Goal: Task Accomplishment & Management: Manage account settings

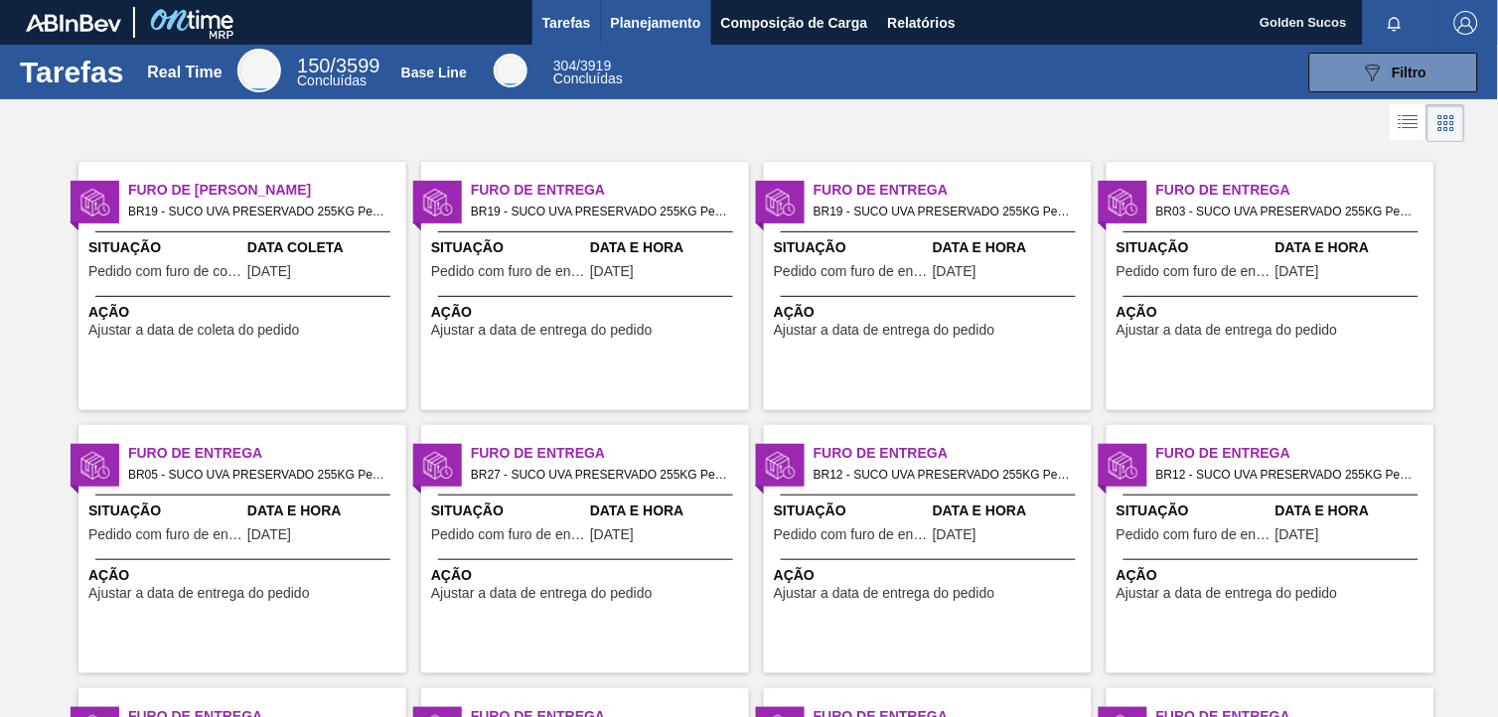
click at [646, 11] on span "Planejamento" at bounding box center [656, 23] width 90 height 24
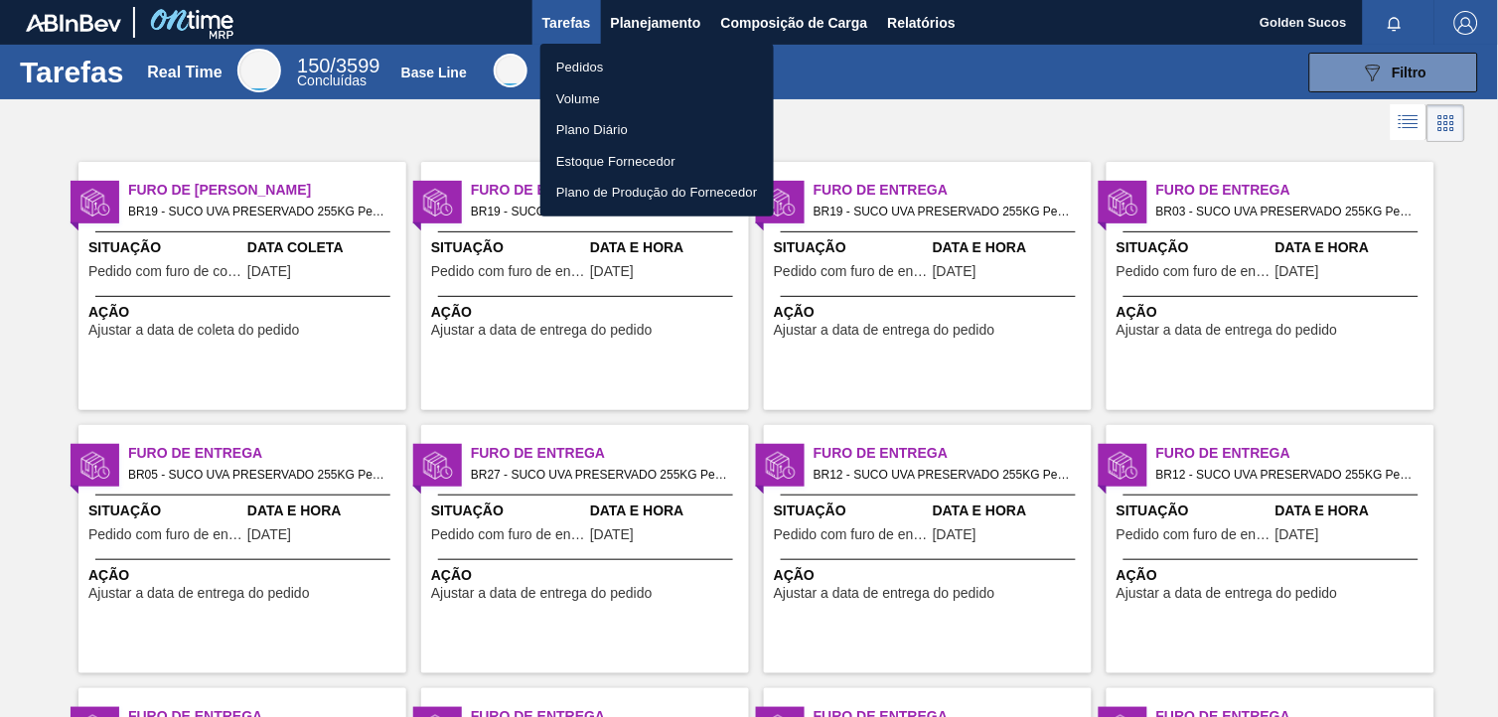
click at [562, 58] on li "Pedidos" at bounding box center [657, 68] width 233 height 32
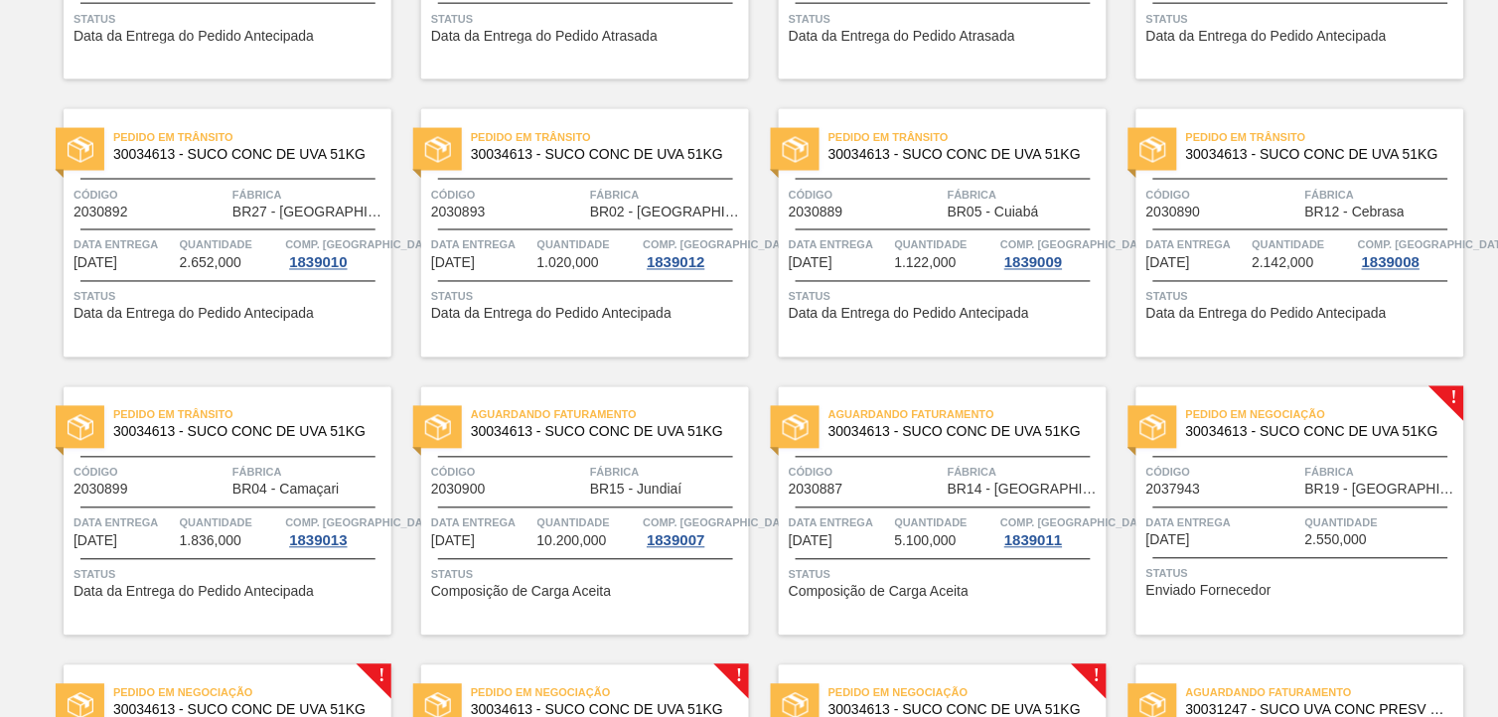
scroll to position [772, 0]
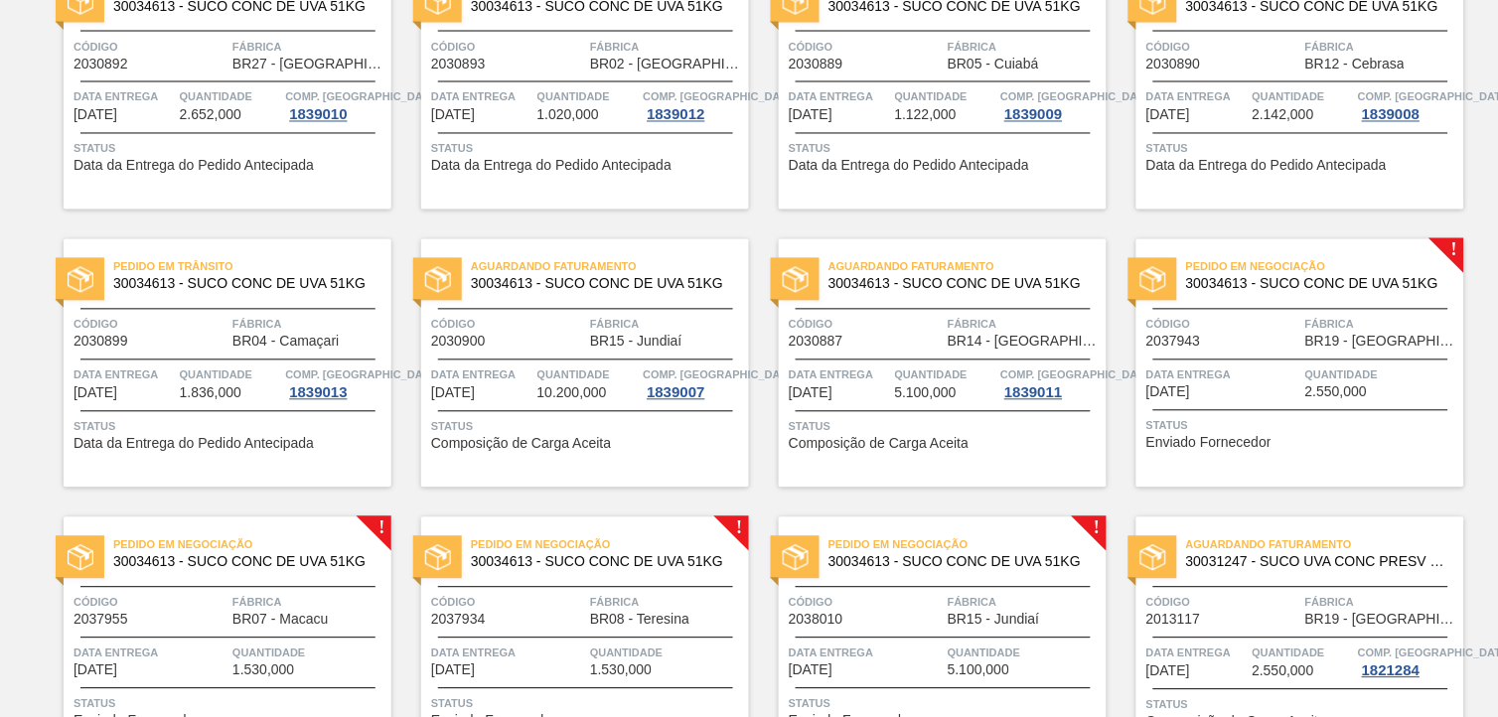
click at [1407, 293] on div "Pedido em Negociação 30034613 - SUCO CONC DE UVA 51KG" at bounding box center [1301, 276] width 328 height 45
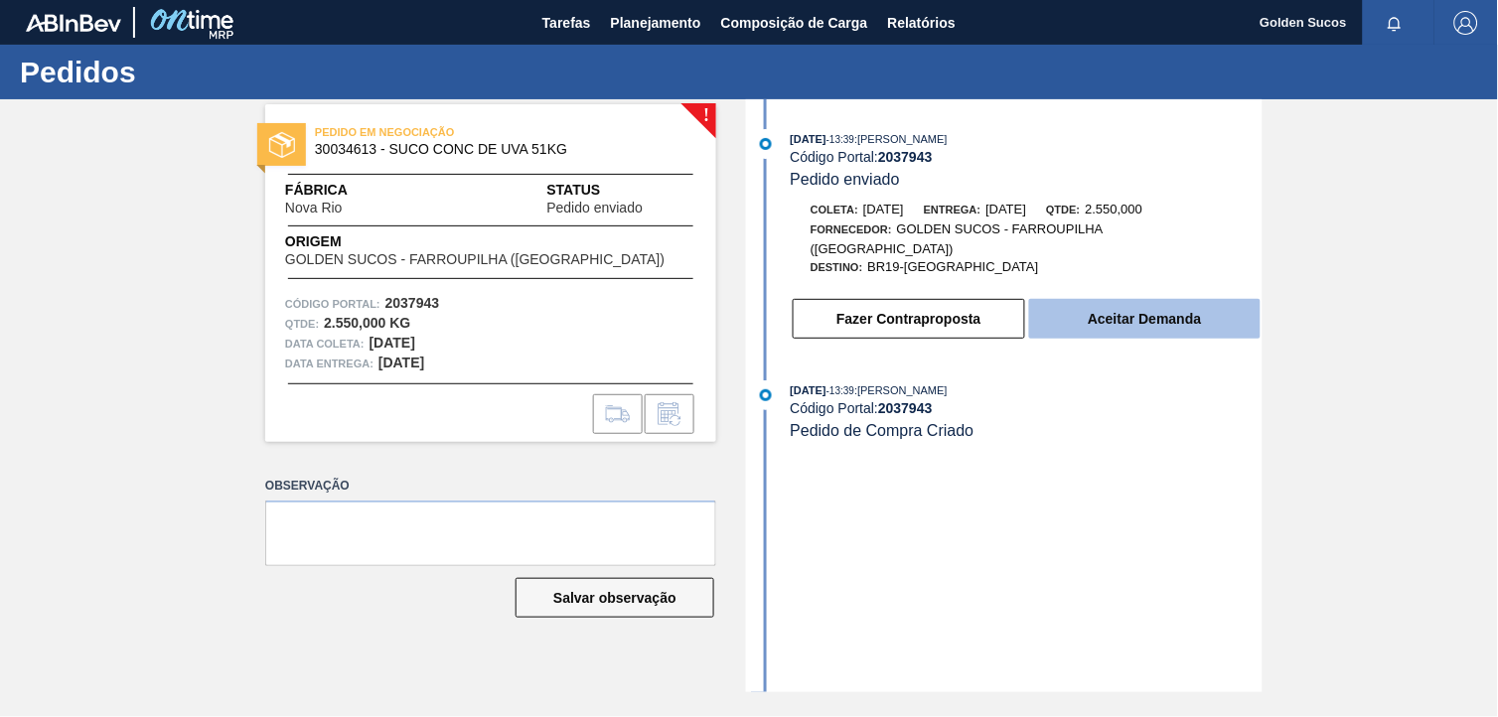
click at [1182, 299] on button "Aceitar Demanda" at bounding box center [1145, 319] width 232 height 40
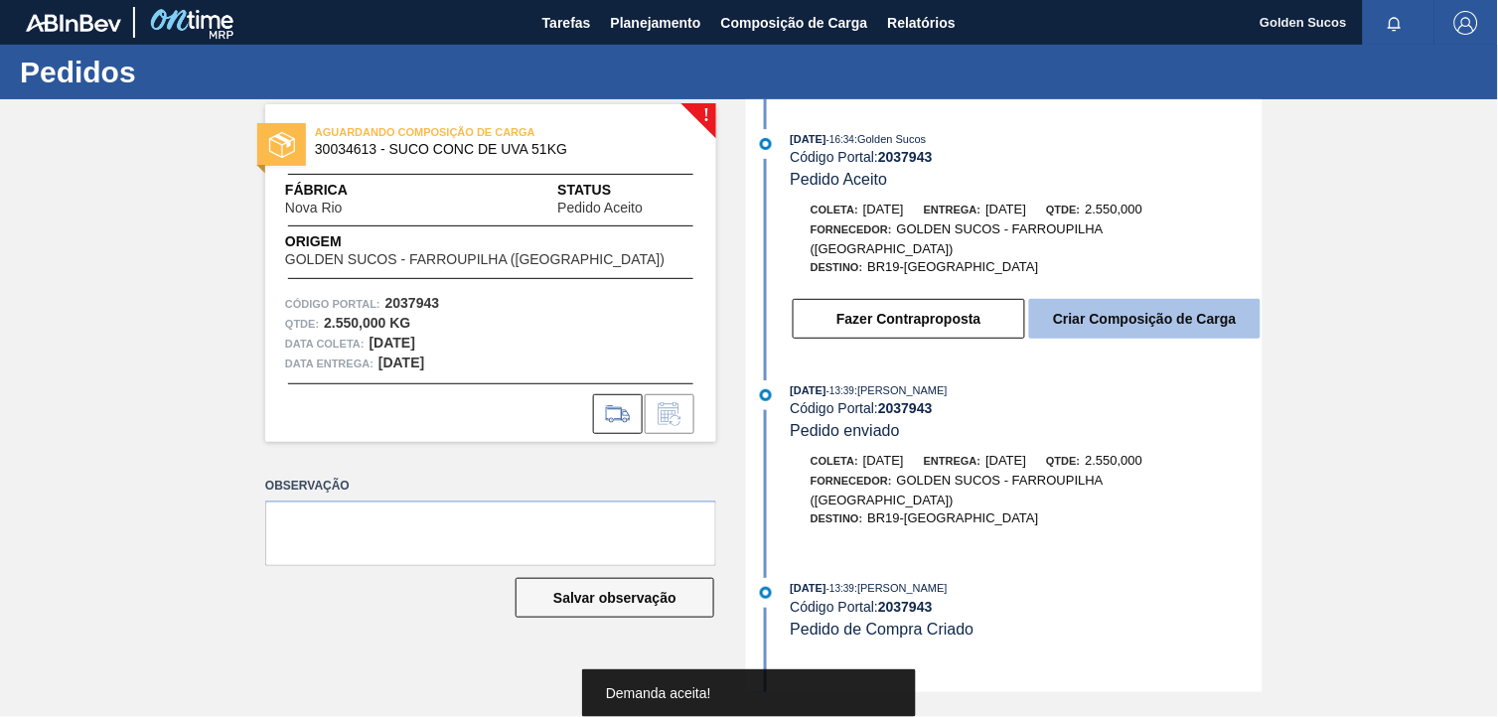
click at [1183, 308] on button "Criar Composição de Carga" at bounding box center [1145, 319] width 232 height 40
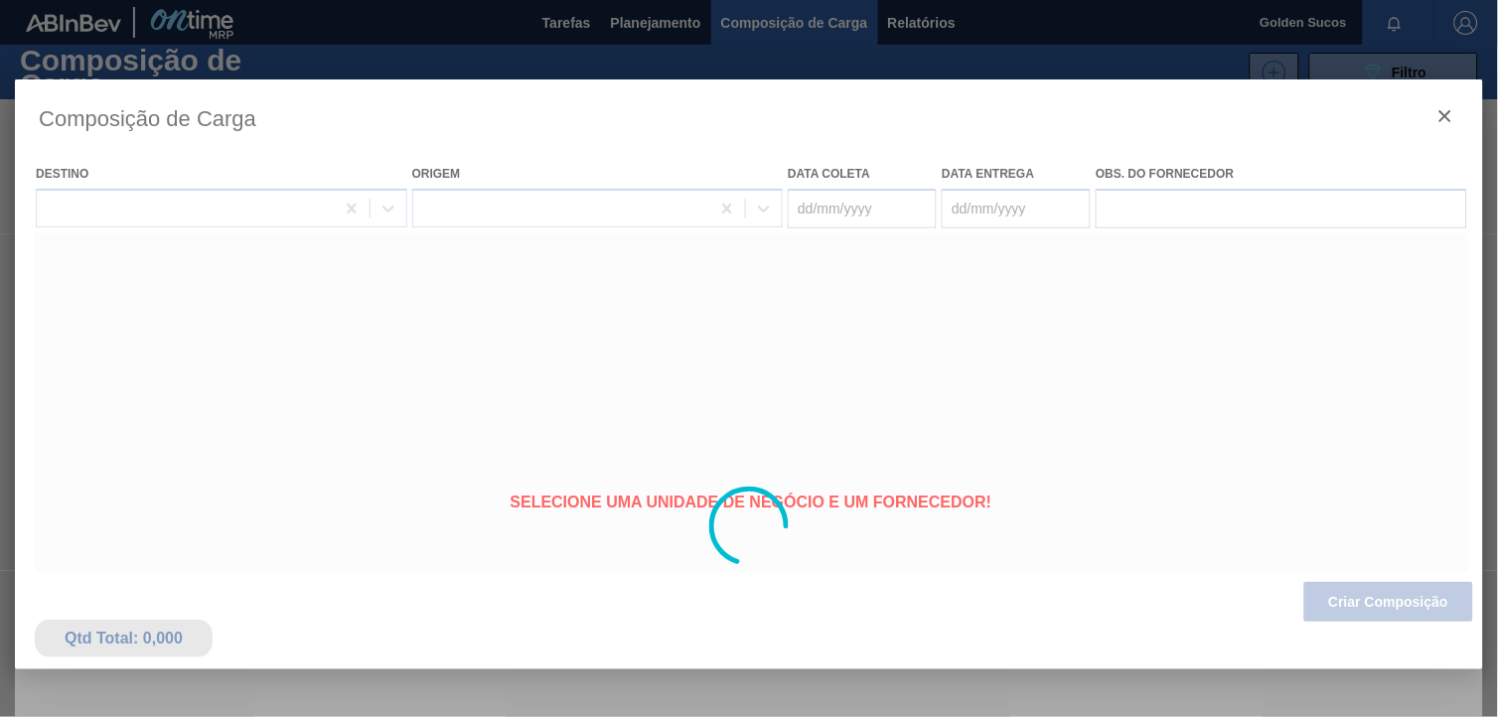
type coleta "[DATE]"
type entrega "[DATE]"
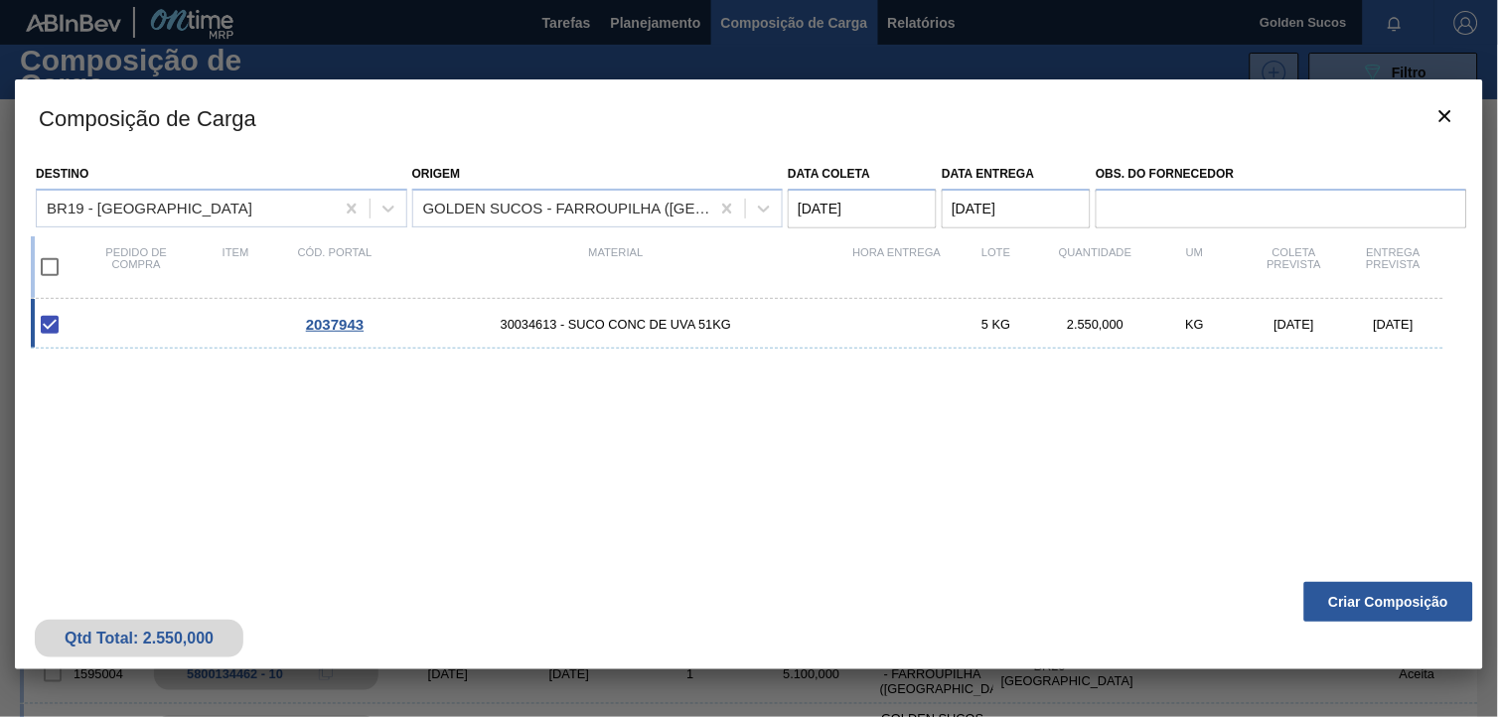
click at [1404, 608] on button "Criar Composição" at bounding box center [1389, 602] width 169 height 40
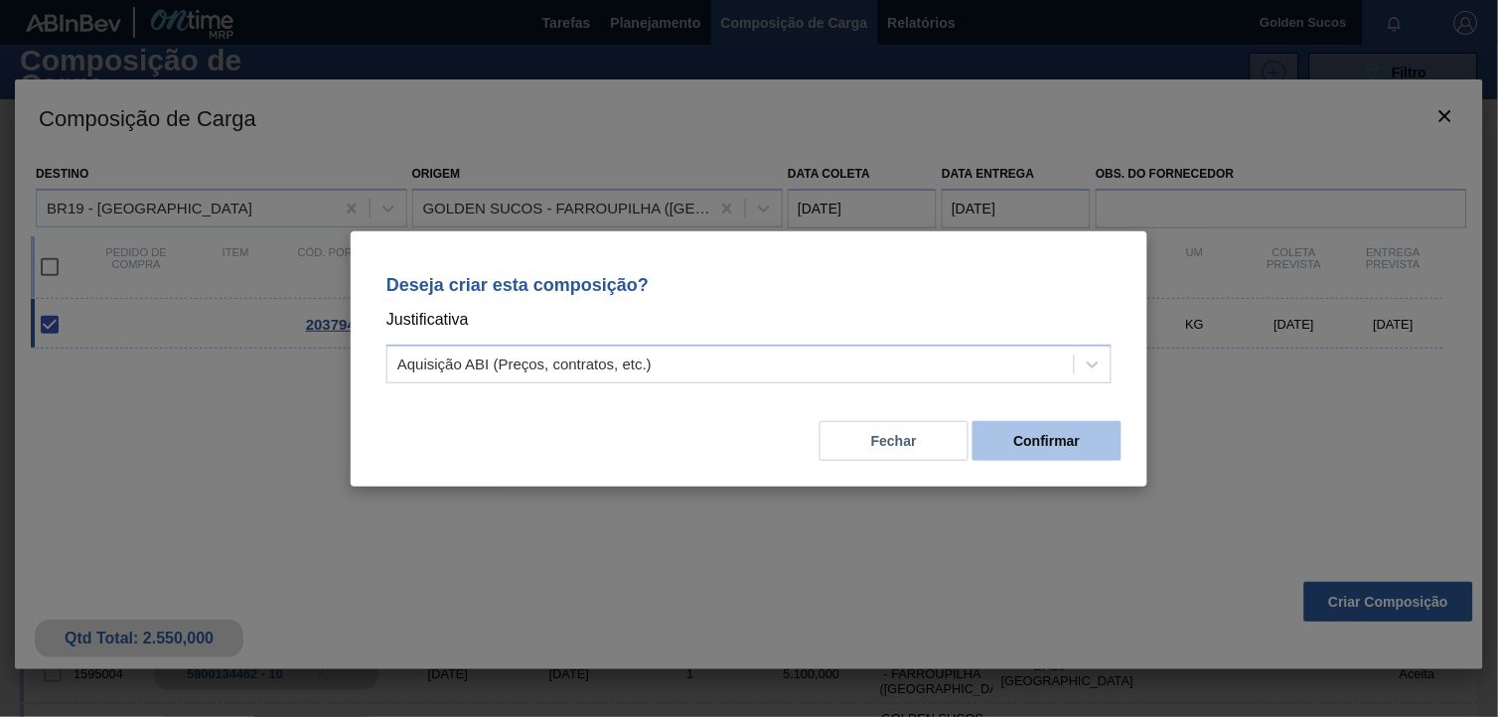
click at [1065, 448] on button "Confirmar" at bounding box center [1047, 441] width 149 height 40
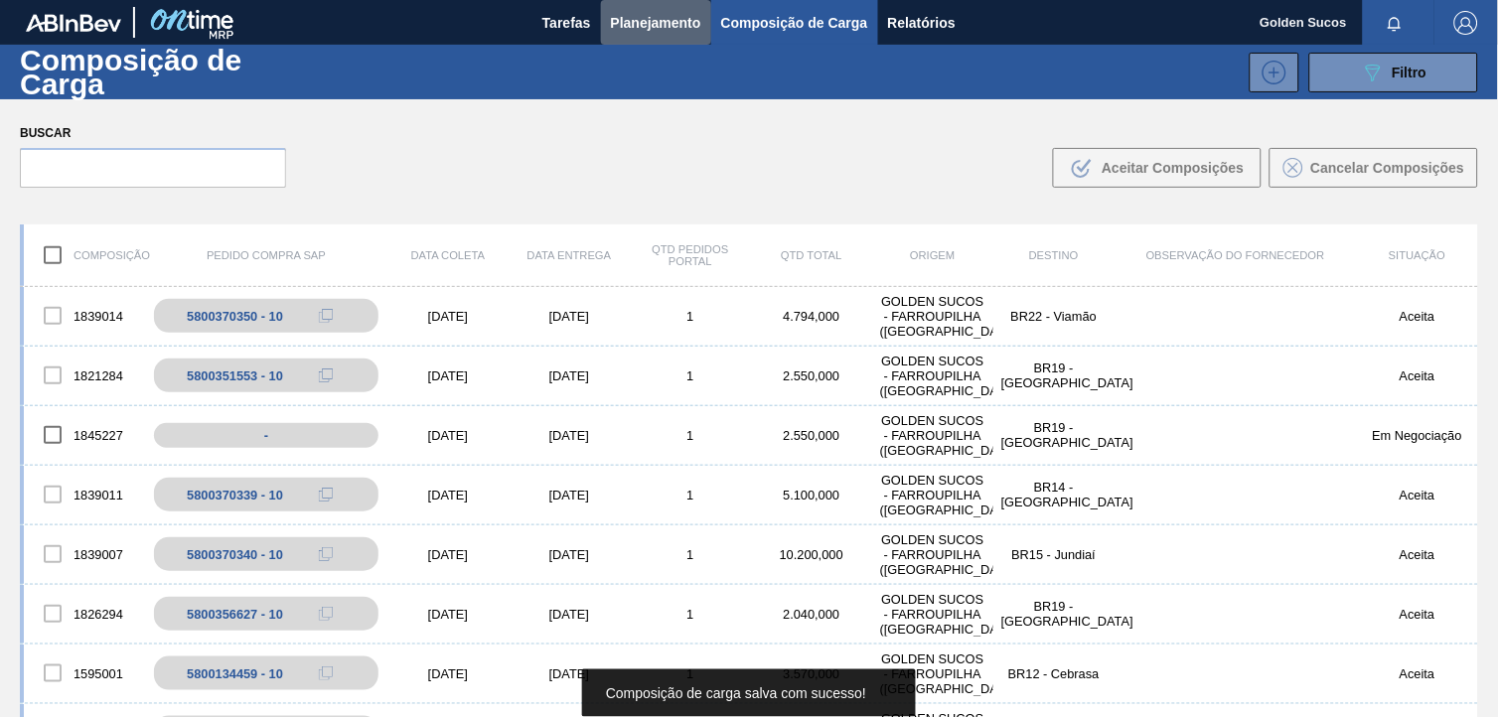
drag, startPoint x: 641, startPoint y: 24, endPoint x: 641, endPoint y: 50, distance: 25.8
click at [642, 24] on span "Planejamento" at bounding box center [656, 23] width 90 height 24
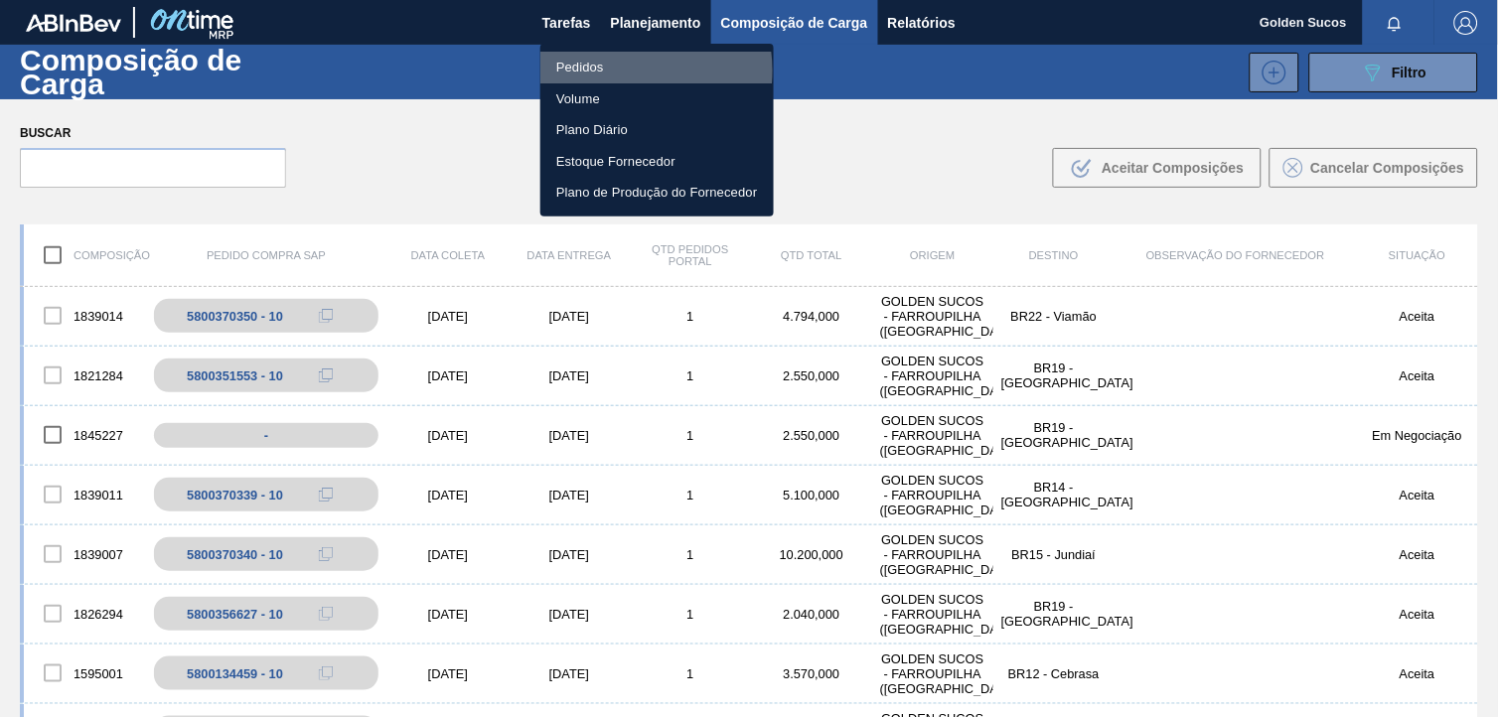
click at [619, 71] on li "Pedidos" at bounding box center [657, 68] width 233 height 32
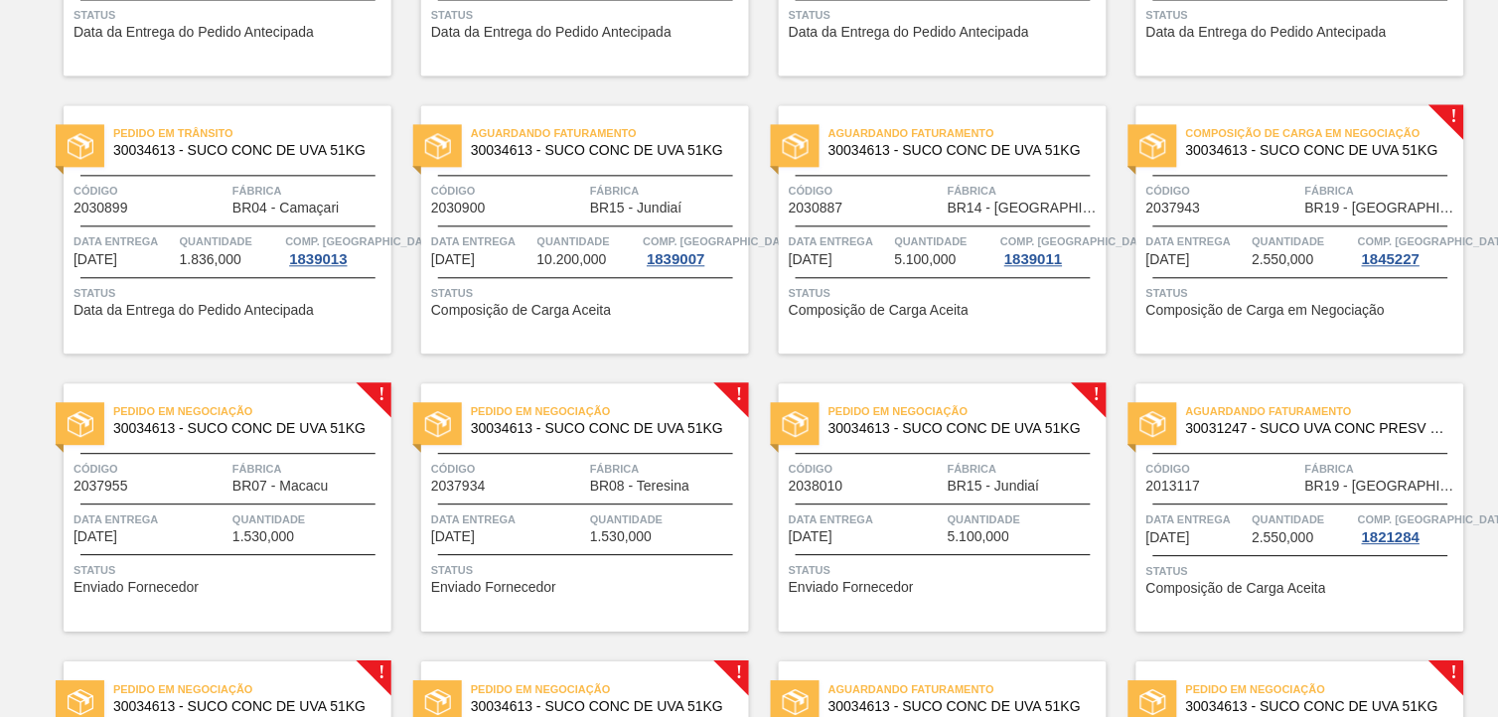
scroll to position [841, 0]
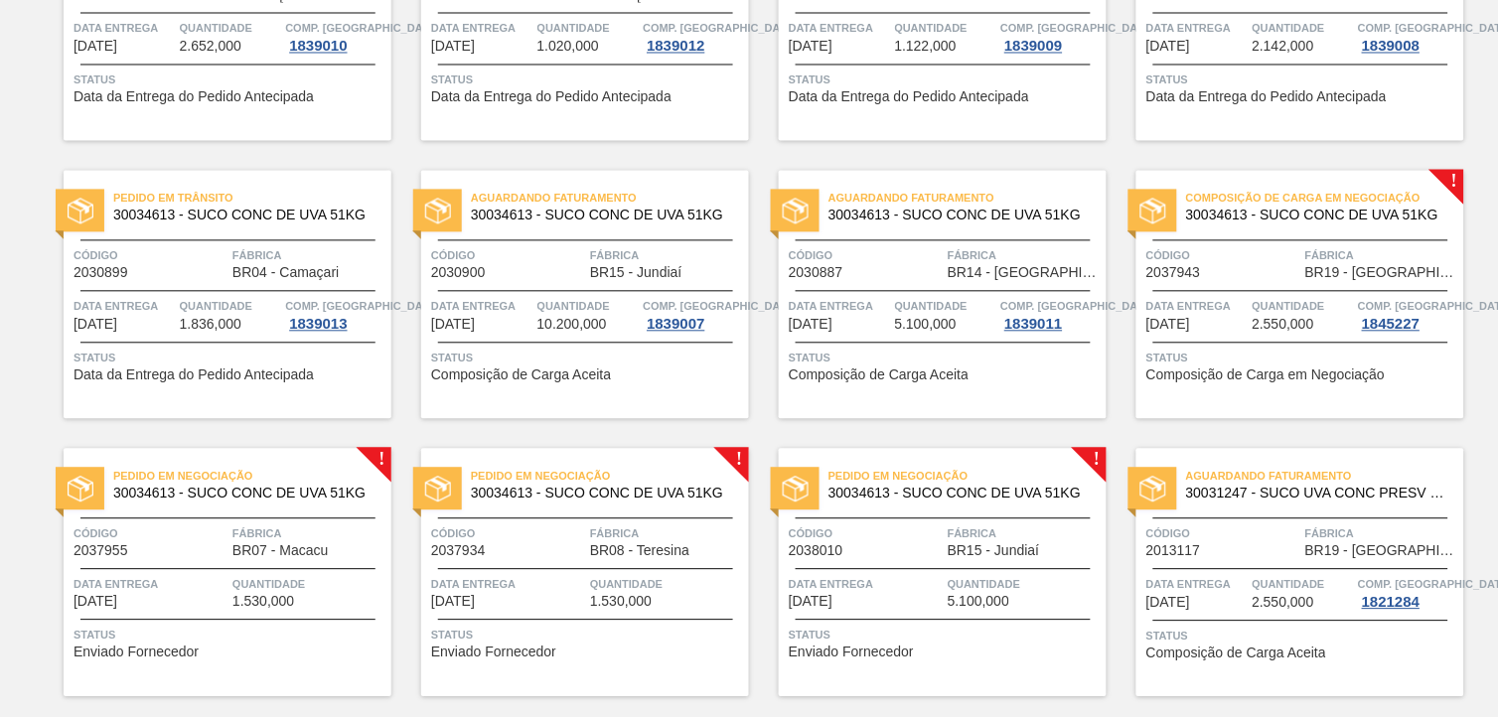
click at [1354, 222] on span "30034613 - SUCO CONC DE UVA 51KG" at bounding box center [1317, 216] width 262 height 15
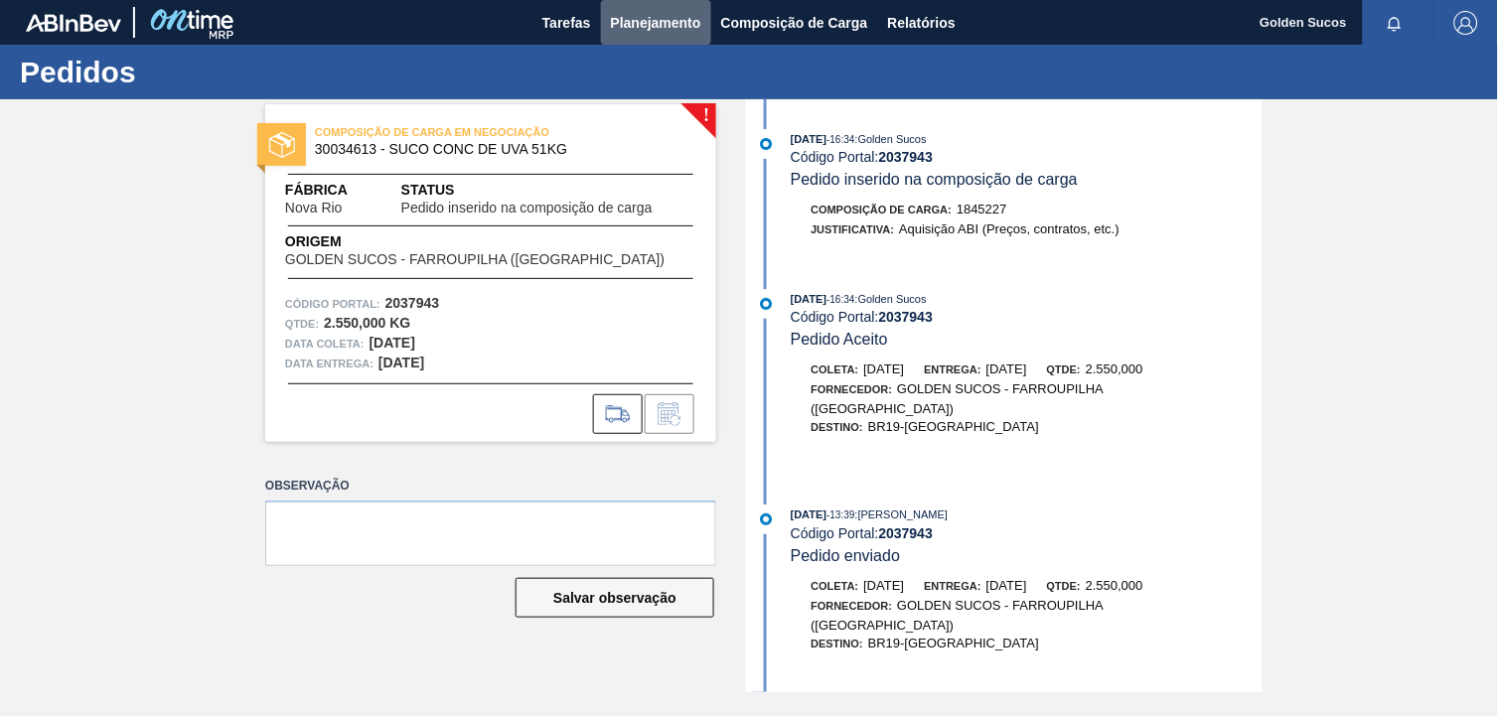
drag, startPoint x: 648, startPoint y: 28, endPoint x: 642, endPoint y: 51, distance: 23.6
click at [654, 30] on span "Planejamento" at bounding box center [656, 23] width 90 height 24
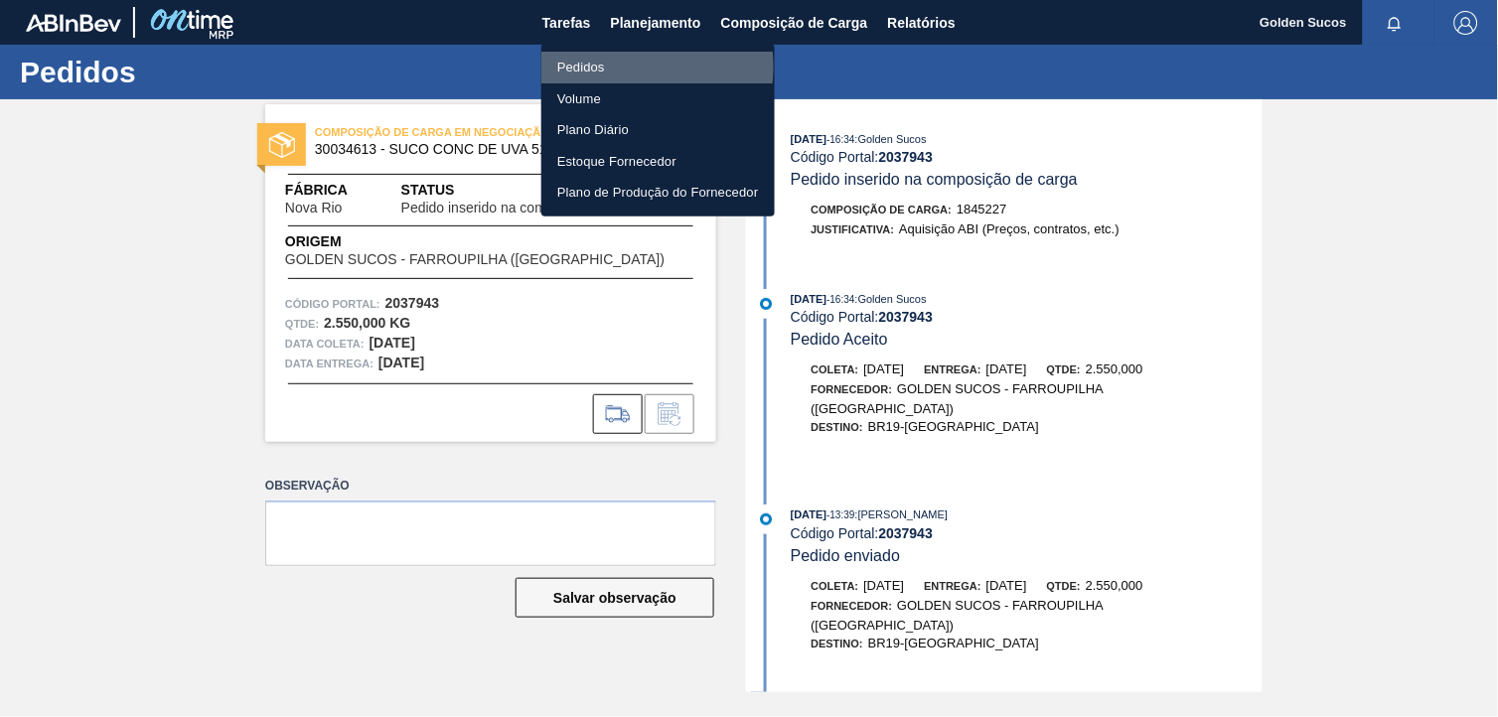
click at [610, 67] on li "Pedidos" at bounding box center [657, 68] width 233 height 32
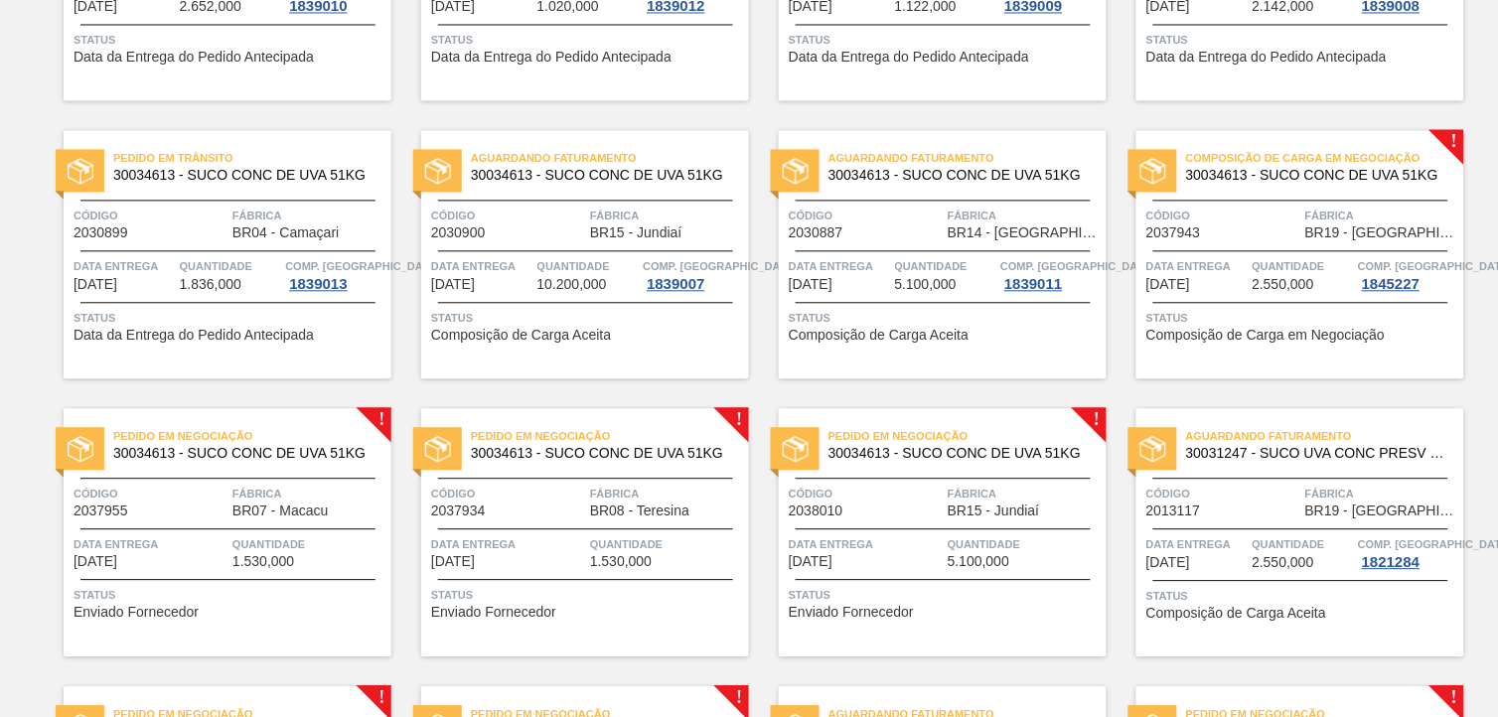
scroll to position [882, 0]
click at [310, 442] on span "Pedido em Negociação" at bounding box center [252, 435] width 278 height 20
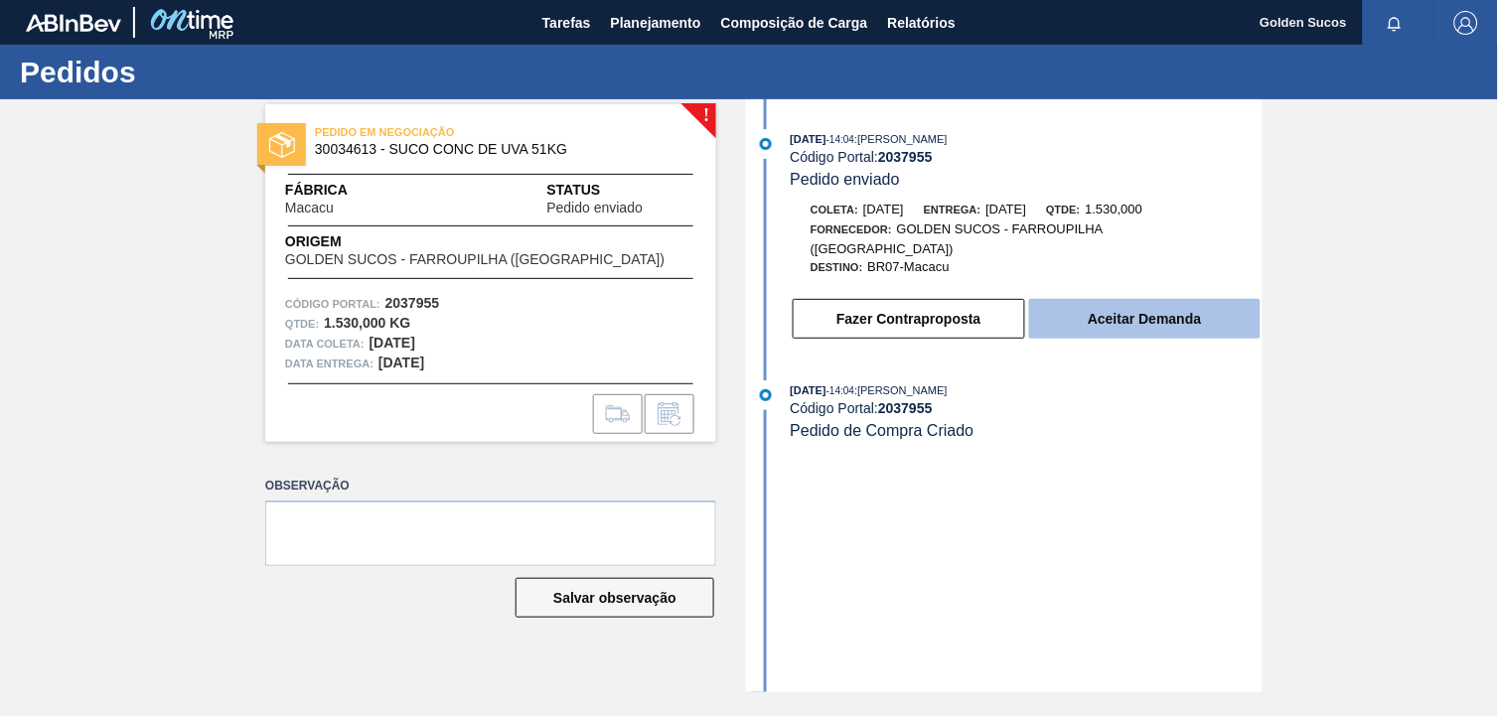
click at [1153, 320] on button "Aceitar Demanda" at bounding box center [1145, 319] width 232 height 40
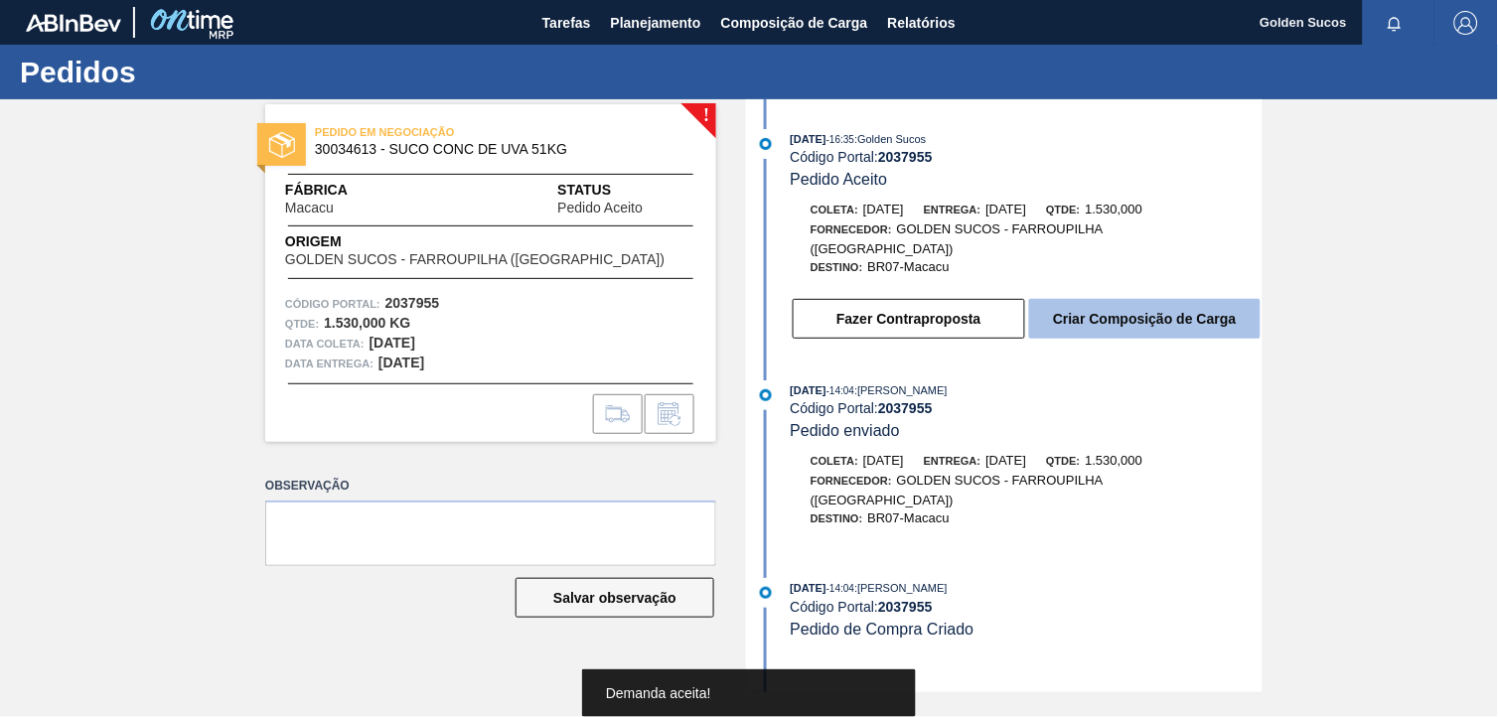
click at [1164, 310] on button "Criar Composição de Carga" at bounding box center [1145, 319] width 232 height 40
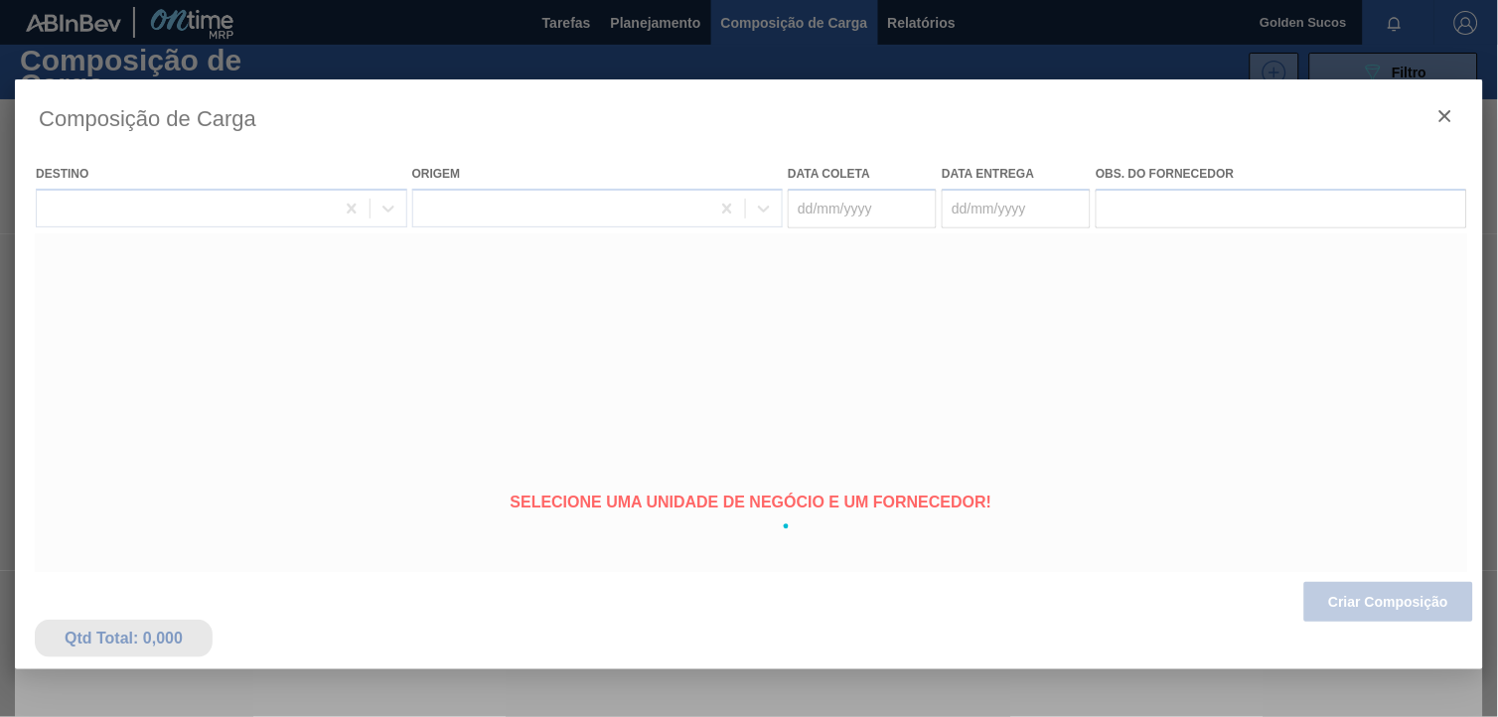
type coleta "[DATE]"
type entrega "[DATE]"
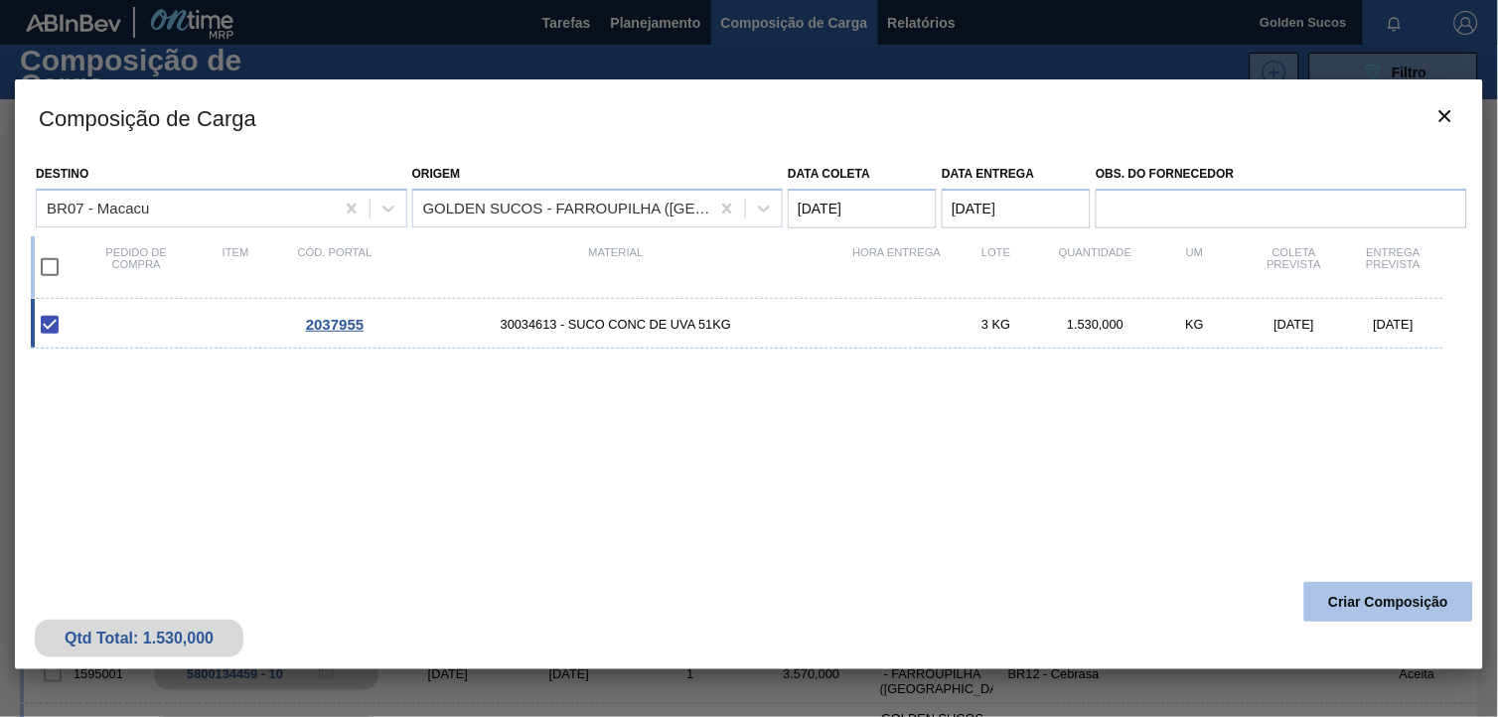
click at [1352, 600] on button "Criar Composição" at bounding box center [1389, 602] width 169 height 40
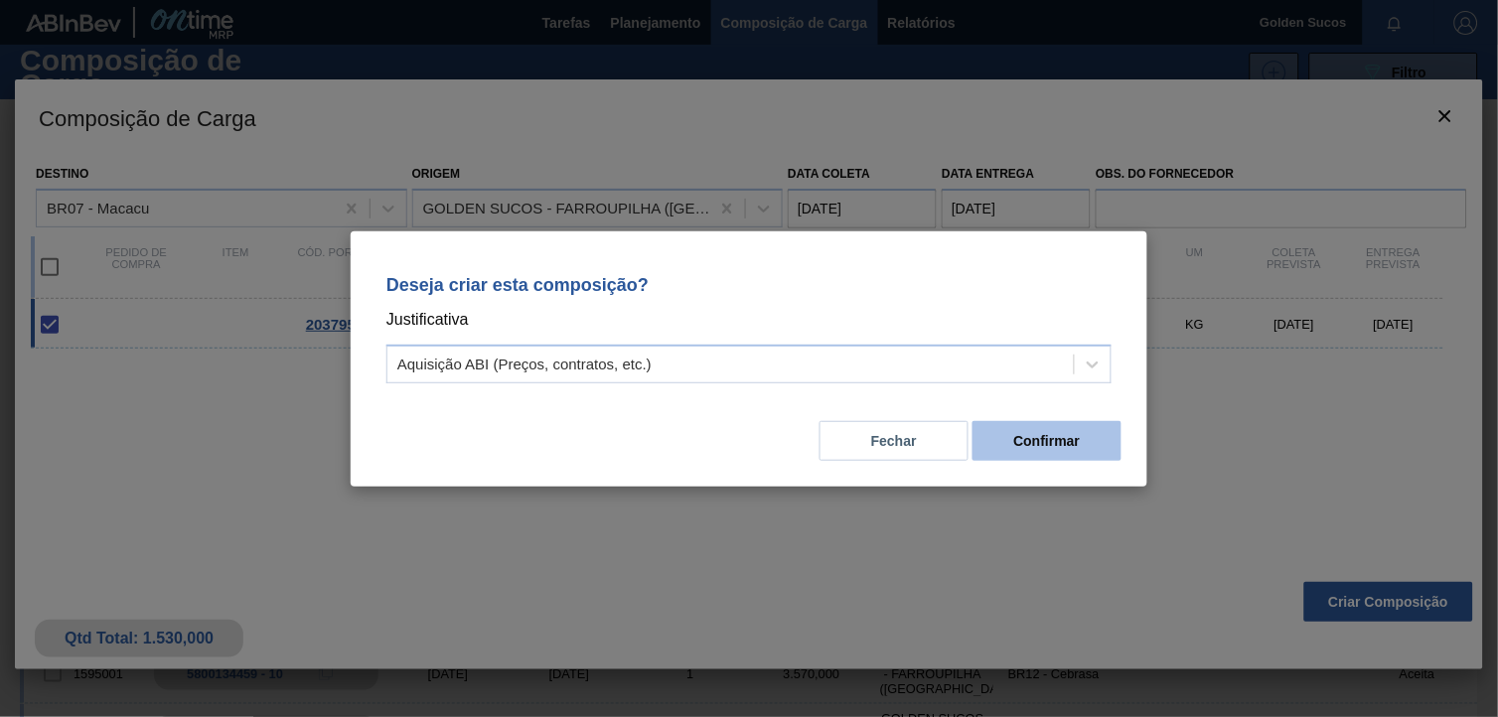
click at [1045, 453] on button "Confirmar" at bounding box center [1047, 441] width 149 height 40
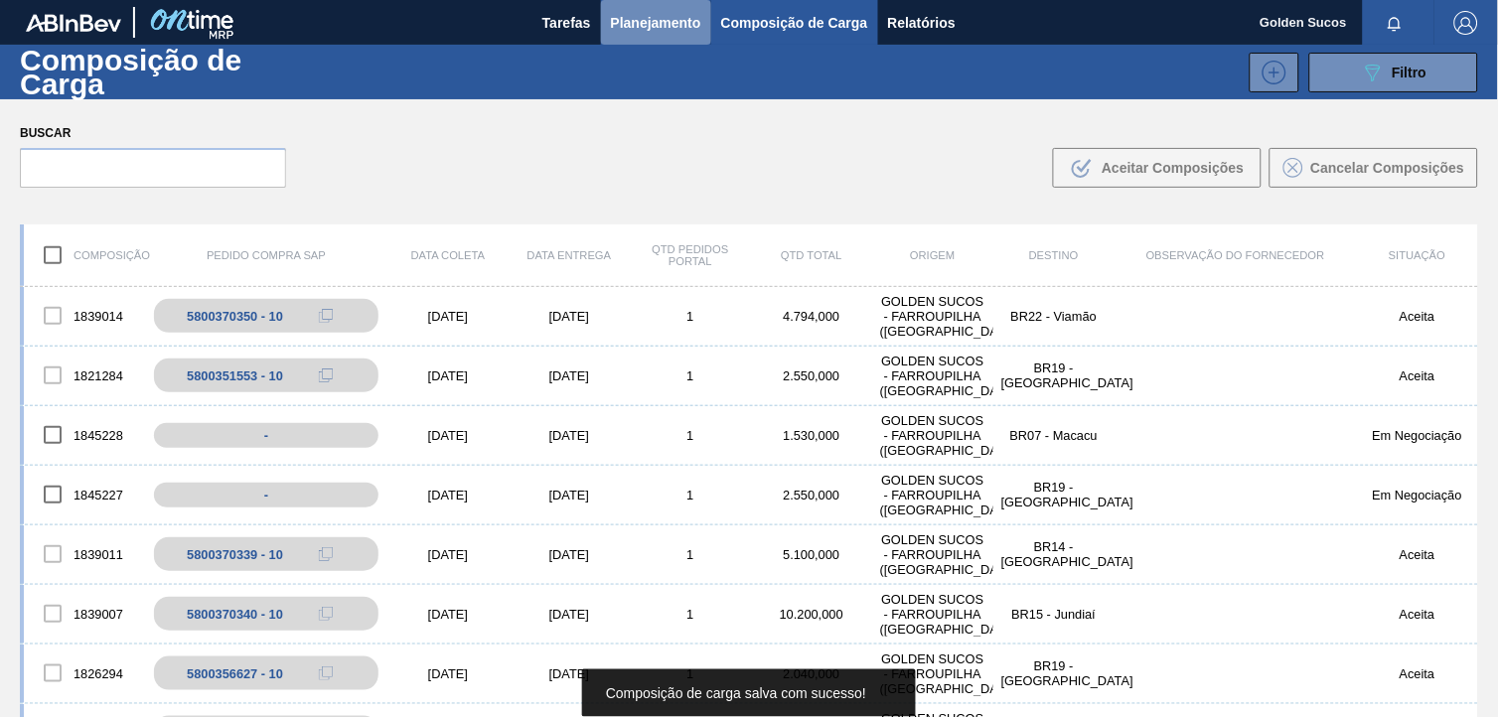
click at [646, 23] on span "Planejamento" at bounding box center [656, 23] width 90 height 24
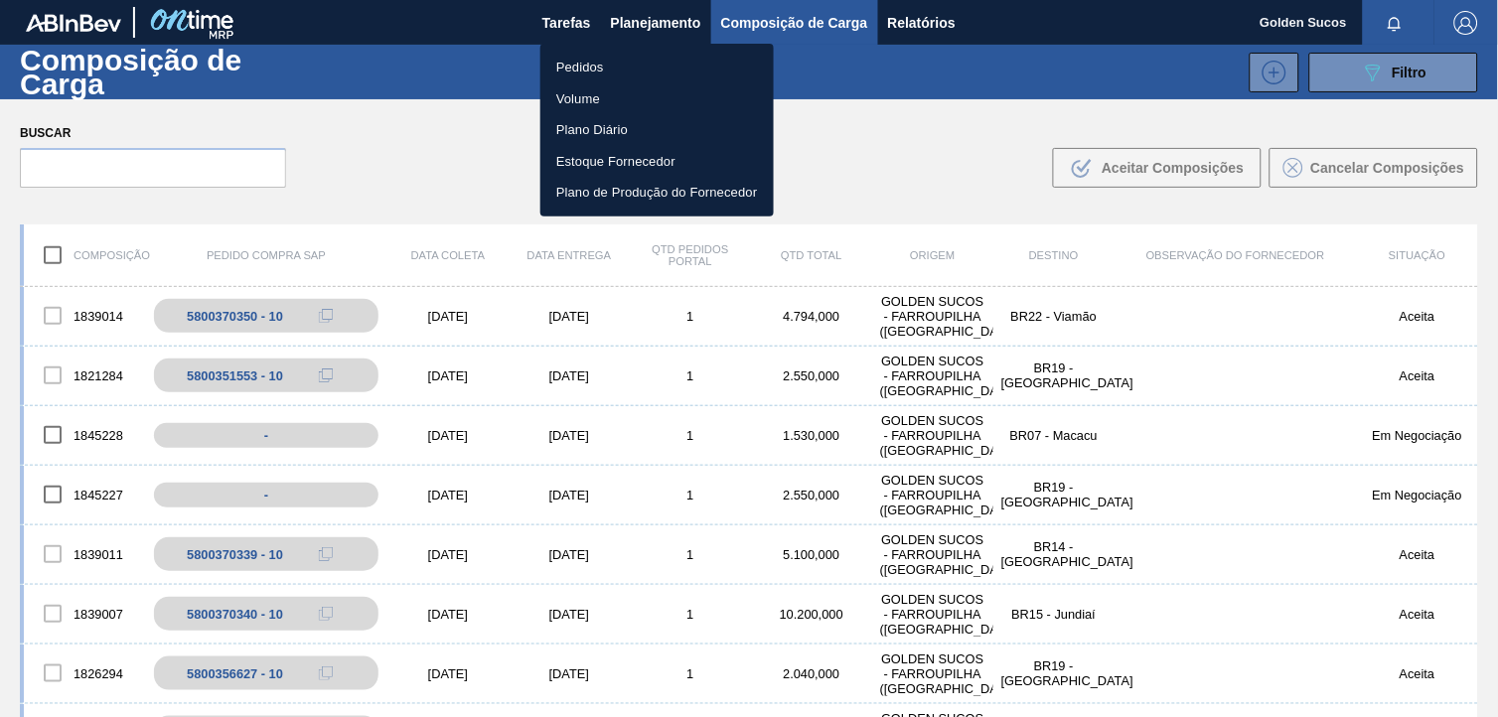
click at [619, 67] on li "Pedidos" at bounding box center [657, 68] width 233 height 32
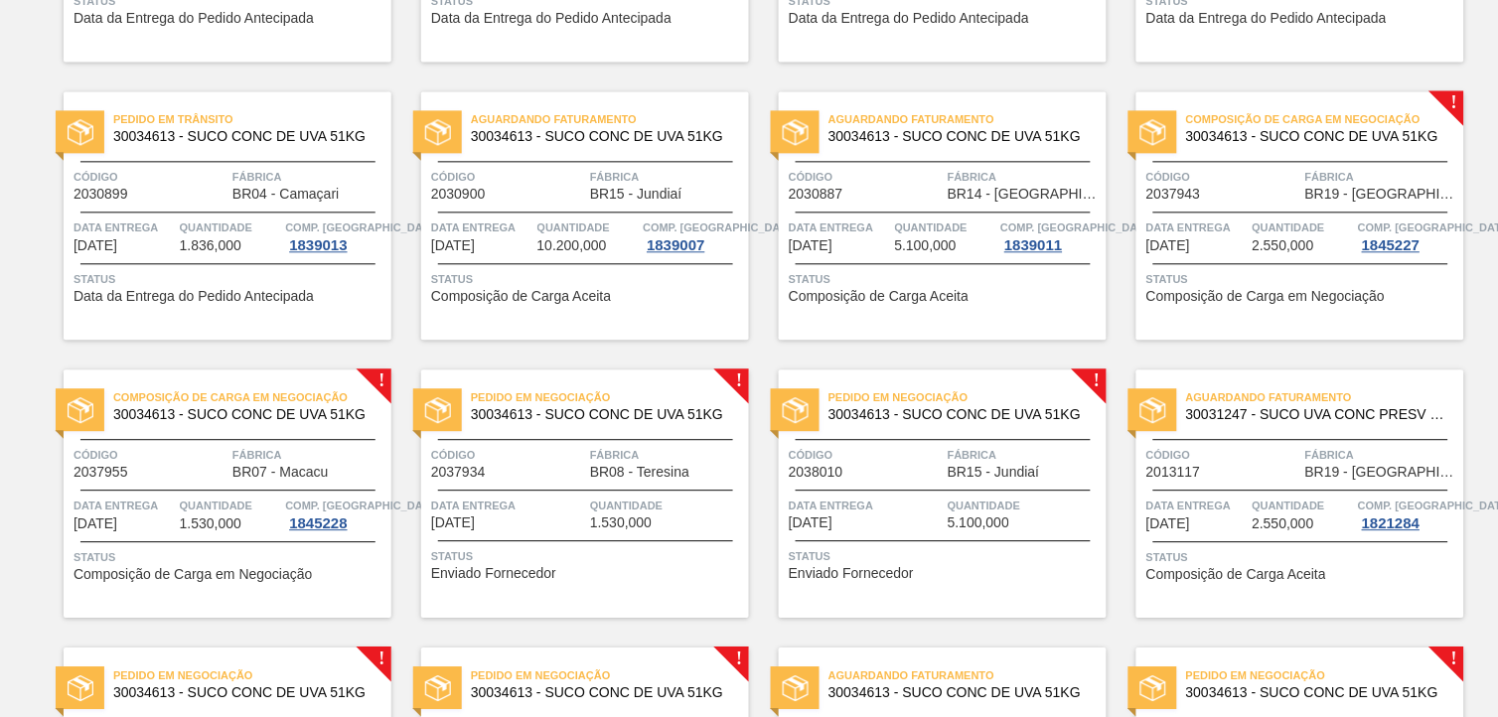
scroll to position [1104, 0]
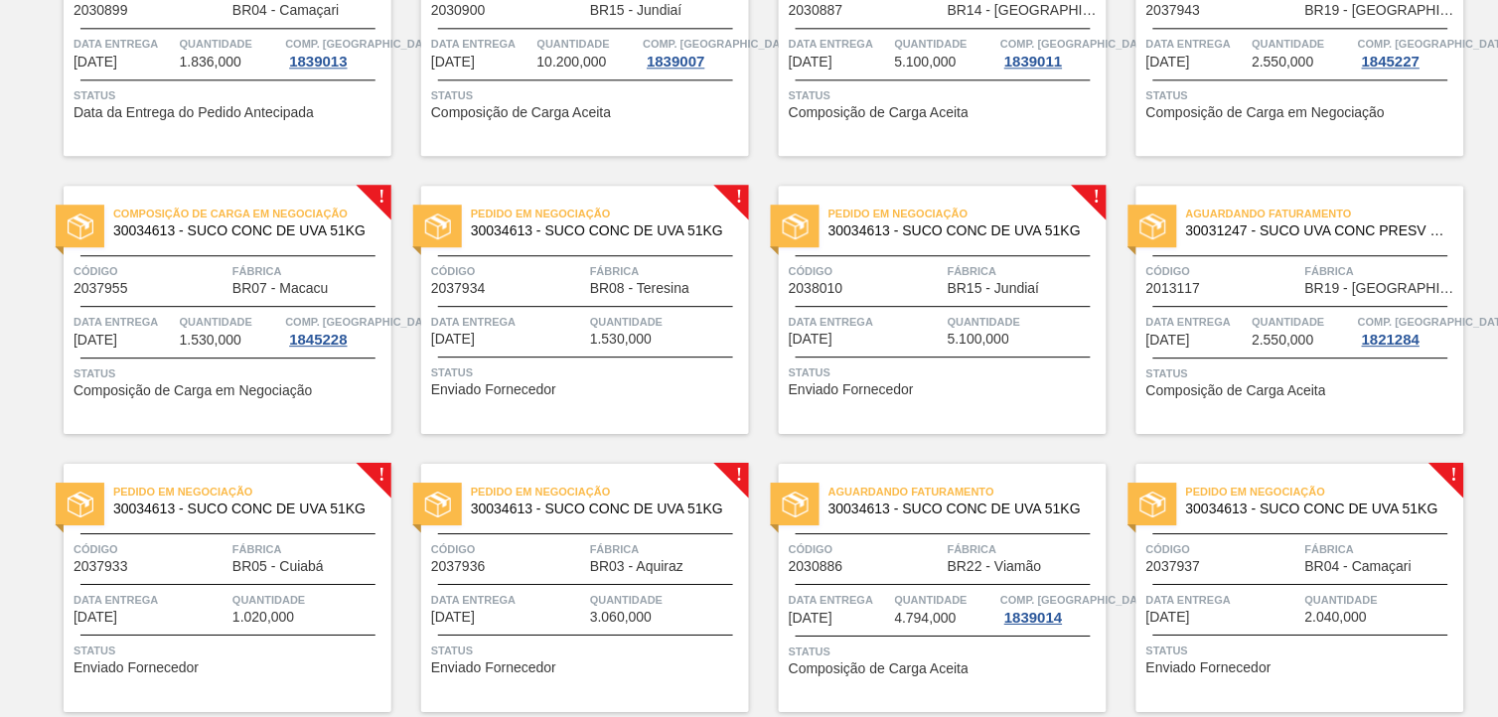
click at [653, 232] on span "30034613 - SUCO CONC DE UVA 51KG" at bounding box center [602, 231] width 262 height 15
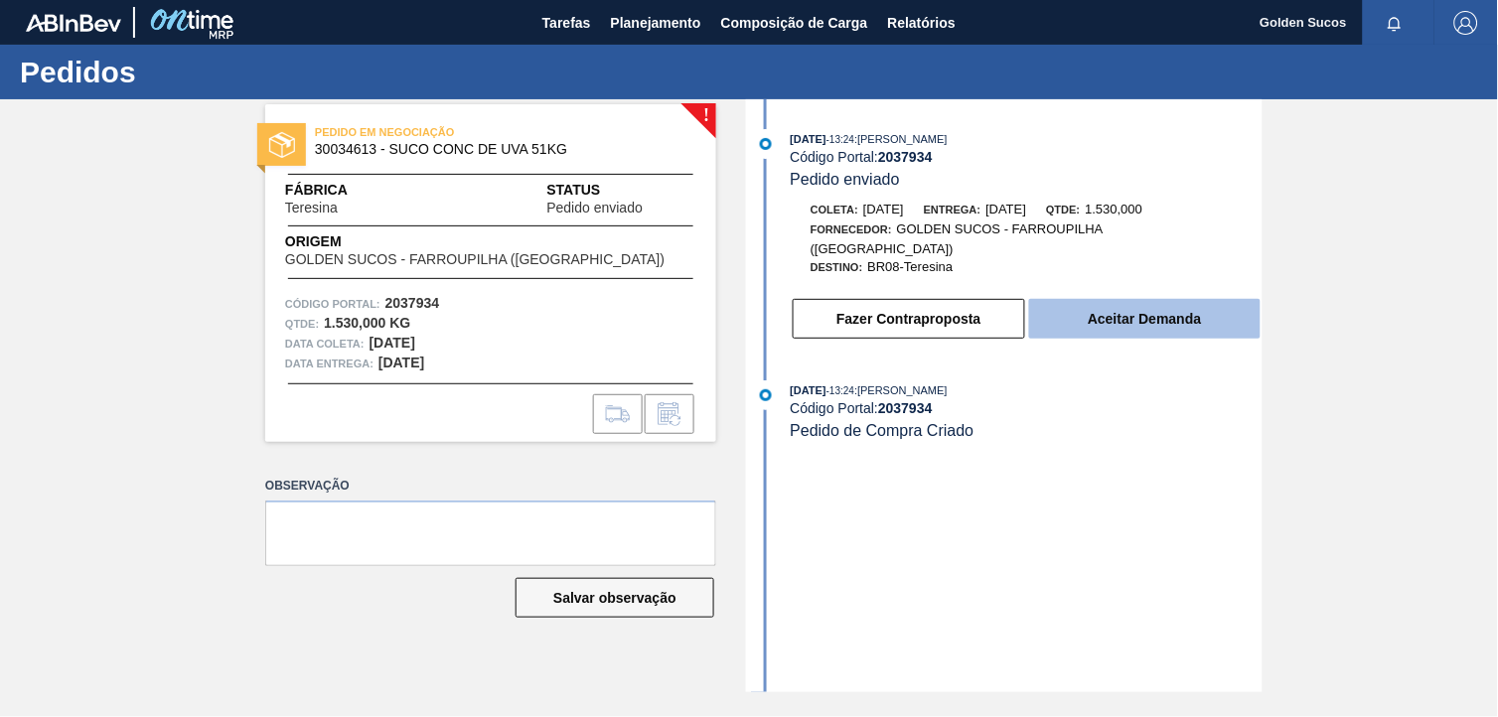
click at [1087, 306] on button "Aceitar Demanda" at bounding box center [1145, 319] width 232 height 40
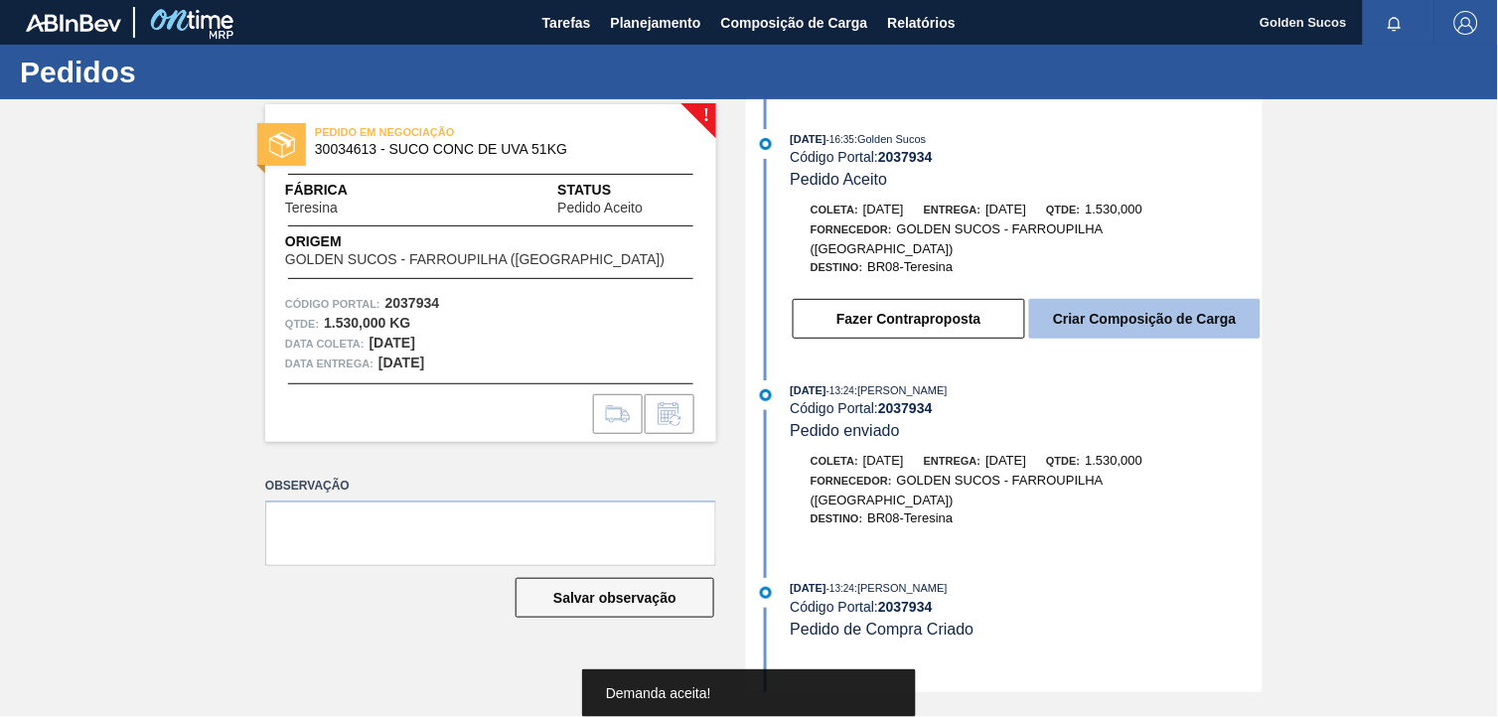
click at [1168, 308] on button "Criar Composição de Carga" at bounding box center [1145, 319] width 232 height 40
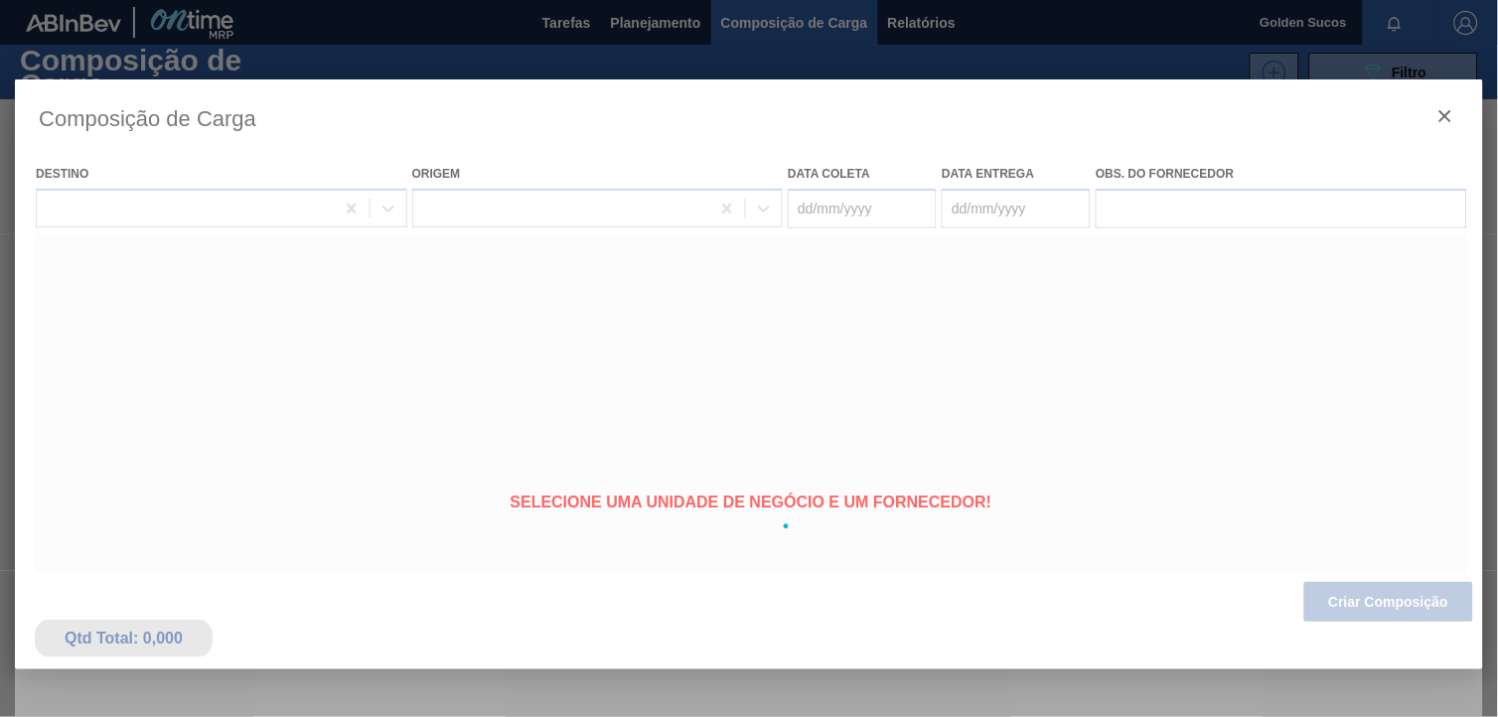
type coleta "[DATE]"
type entrega "[DATE]"
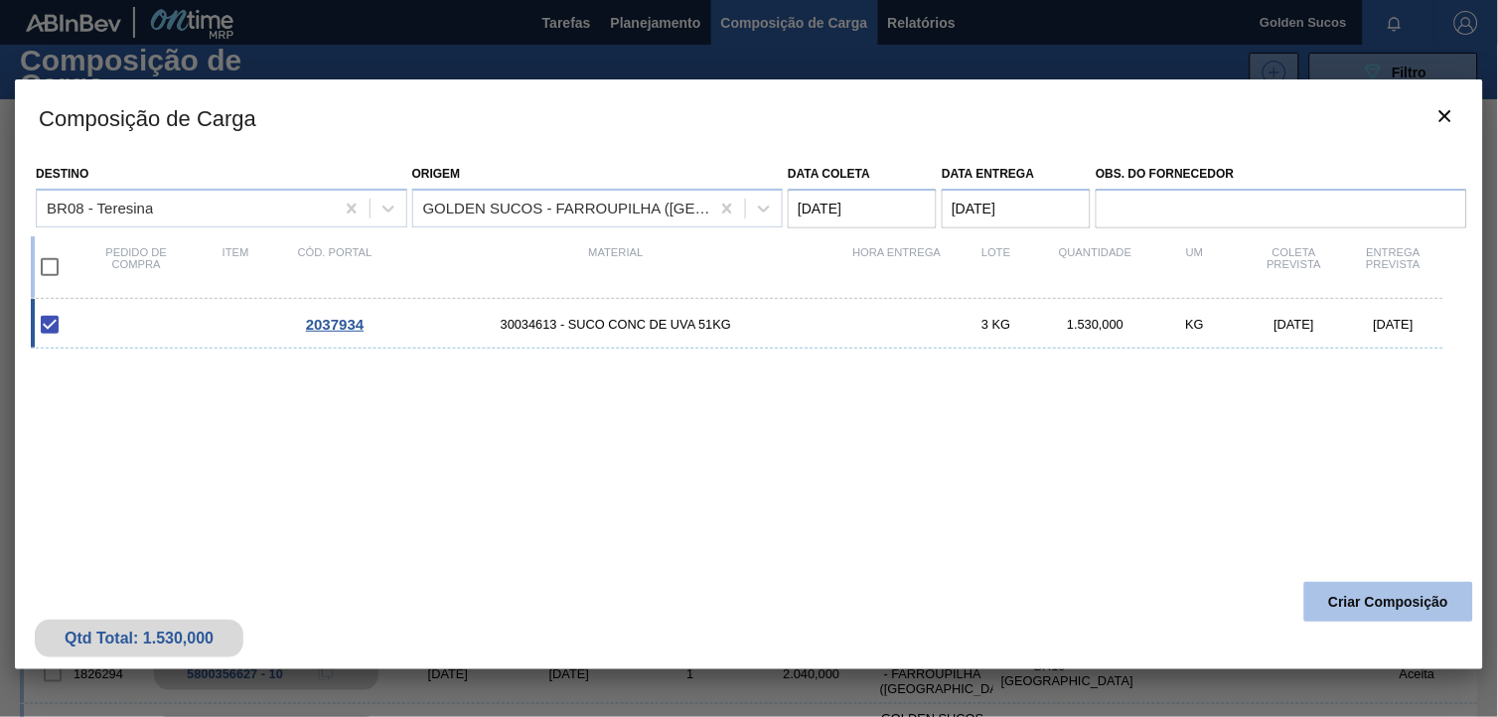
click at [1448, 606] on button "Criar Composição" at bounding box center [1389, 602] width 169 height 40
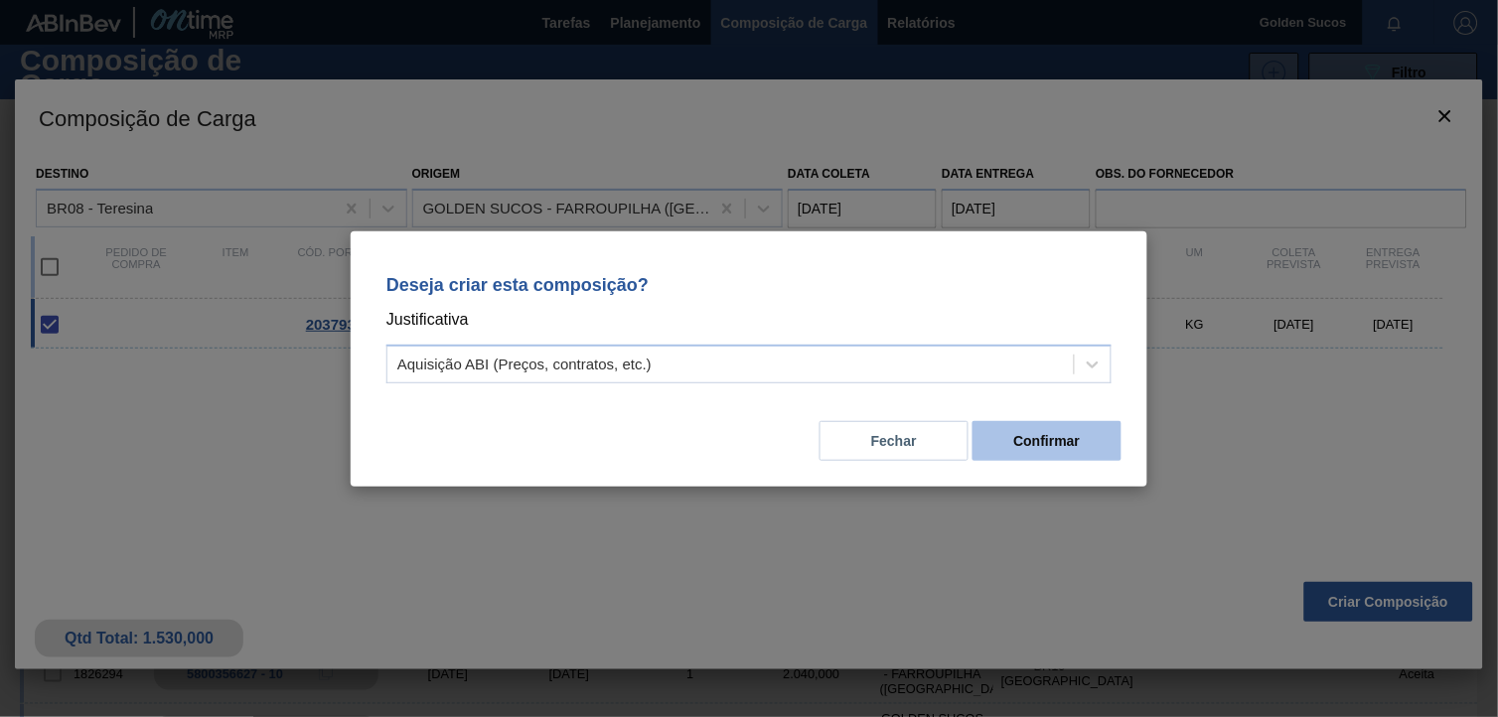
click at [1015, 448] on button "Confirmar" at bounding box center [1047, 441] width 149 height 40
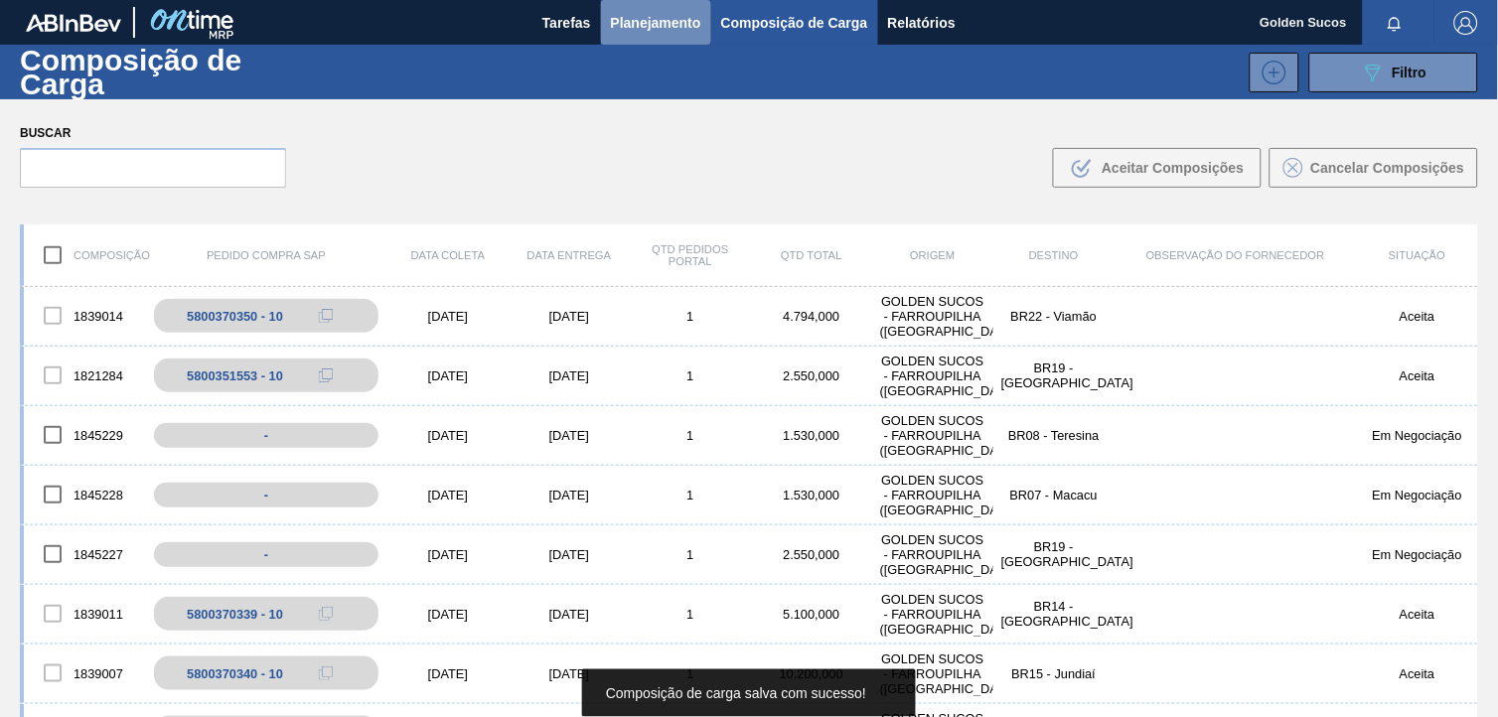
click at [657, 27] on span "Planejamento" at bounding box center [656, 23] width 90 height 24
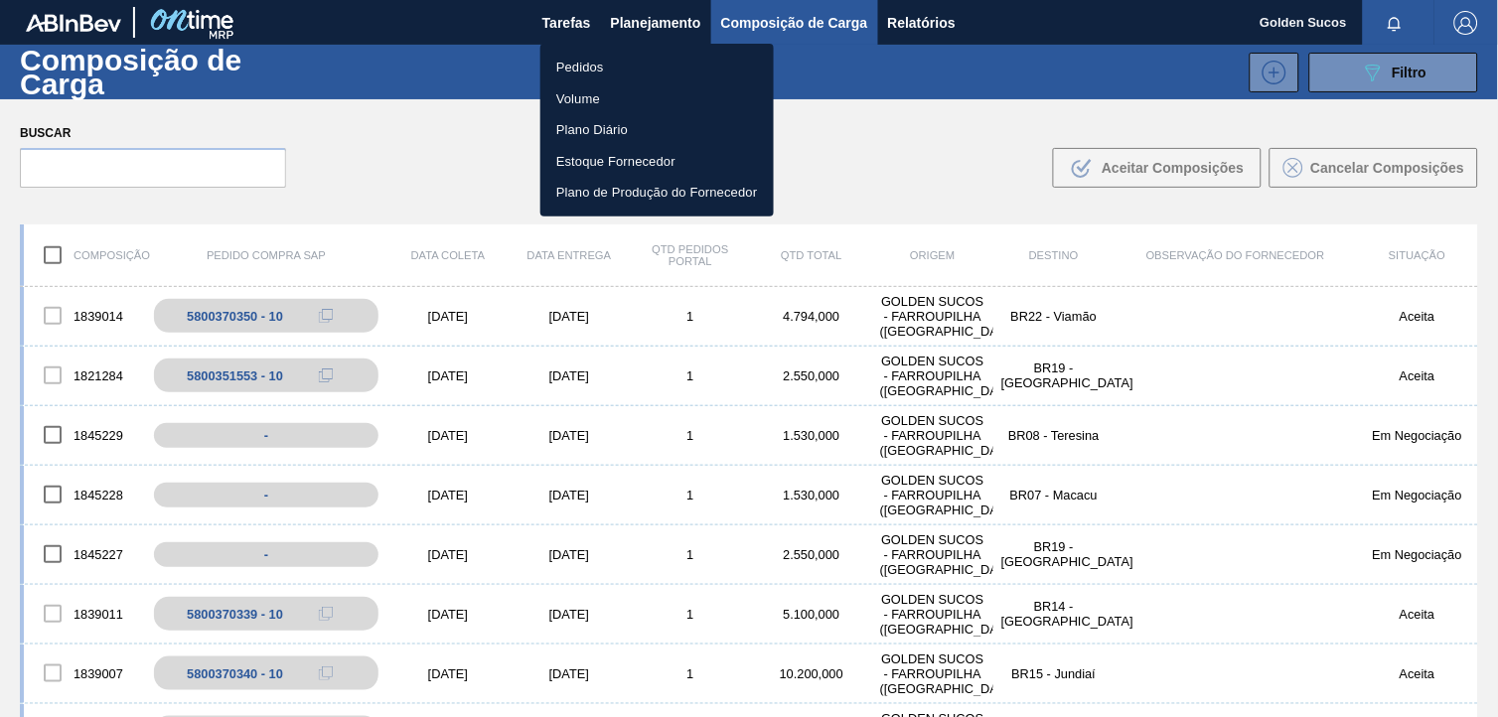
click at [608, 70] on li "Pedidos" at bounding box center [657, 68] width 233 height 32
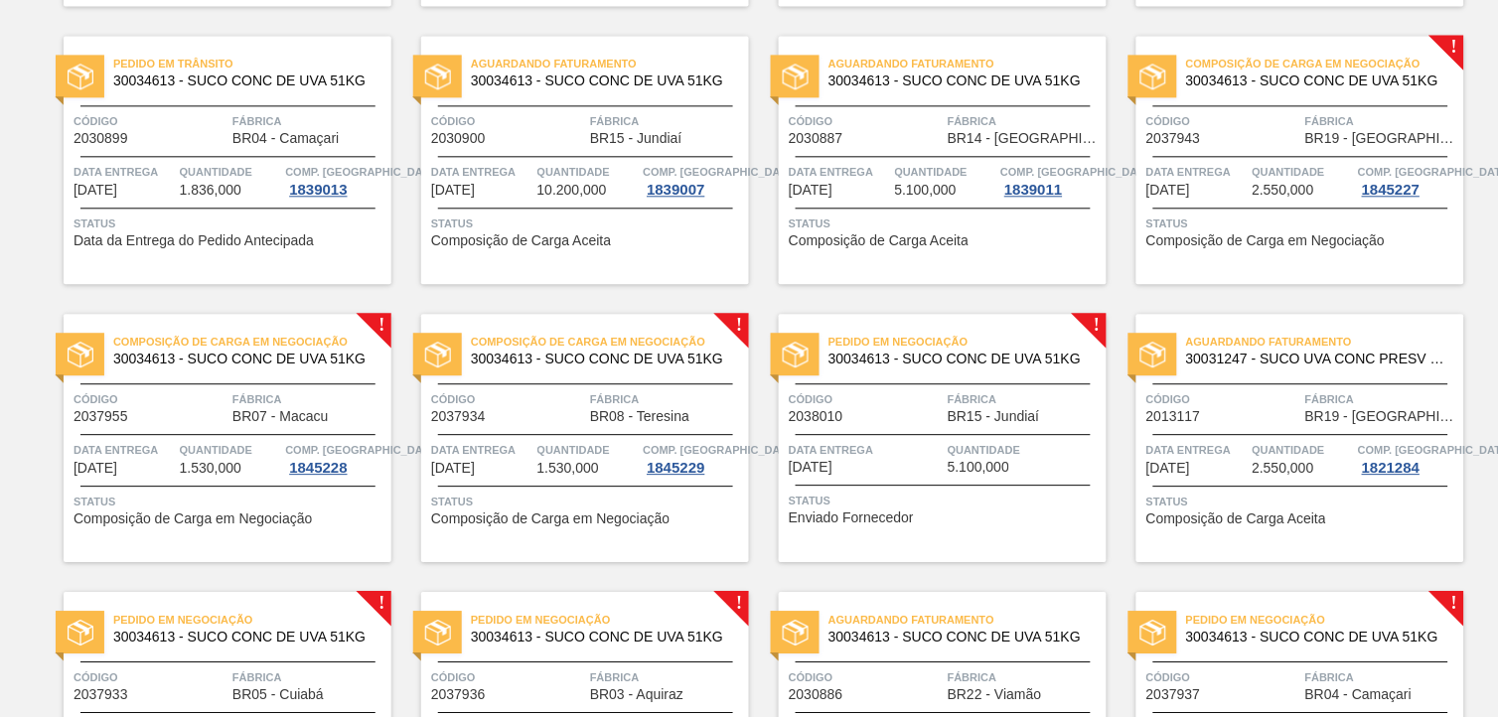
scroll to position [994, 0]
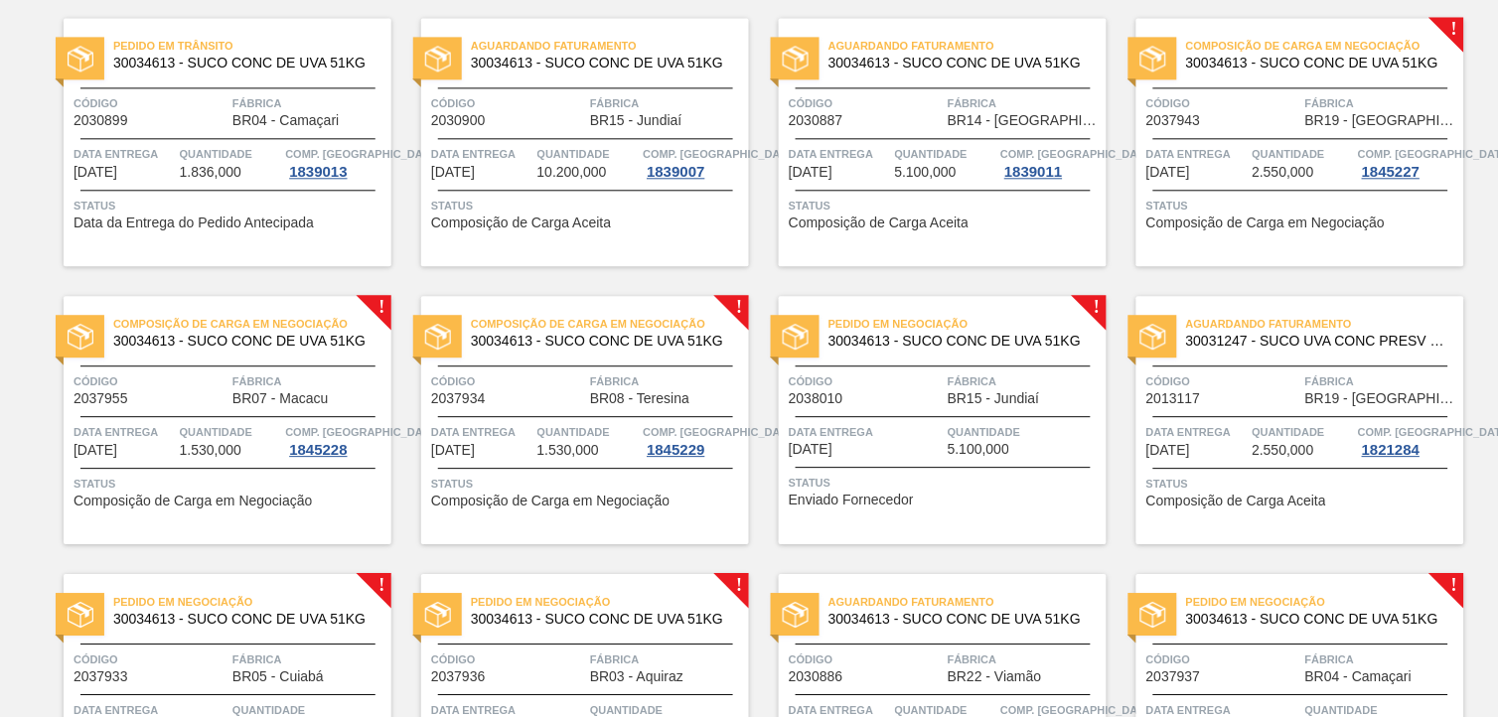
click at [1001, 333] on div "Pedido em Negociação 30034613 - SUCO CONC DE UVA 51KG" at bounding box center [993, 331] width 328 height 35
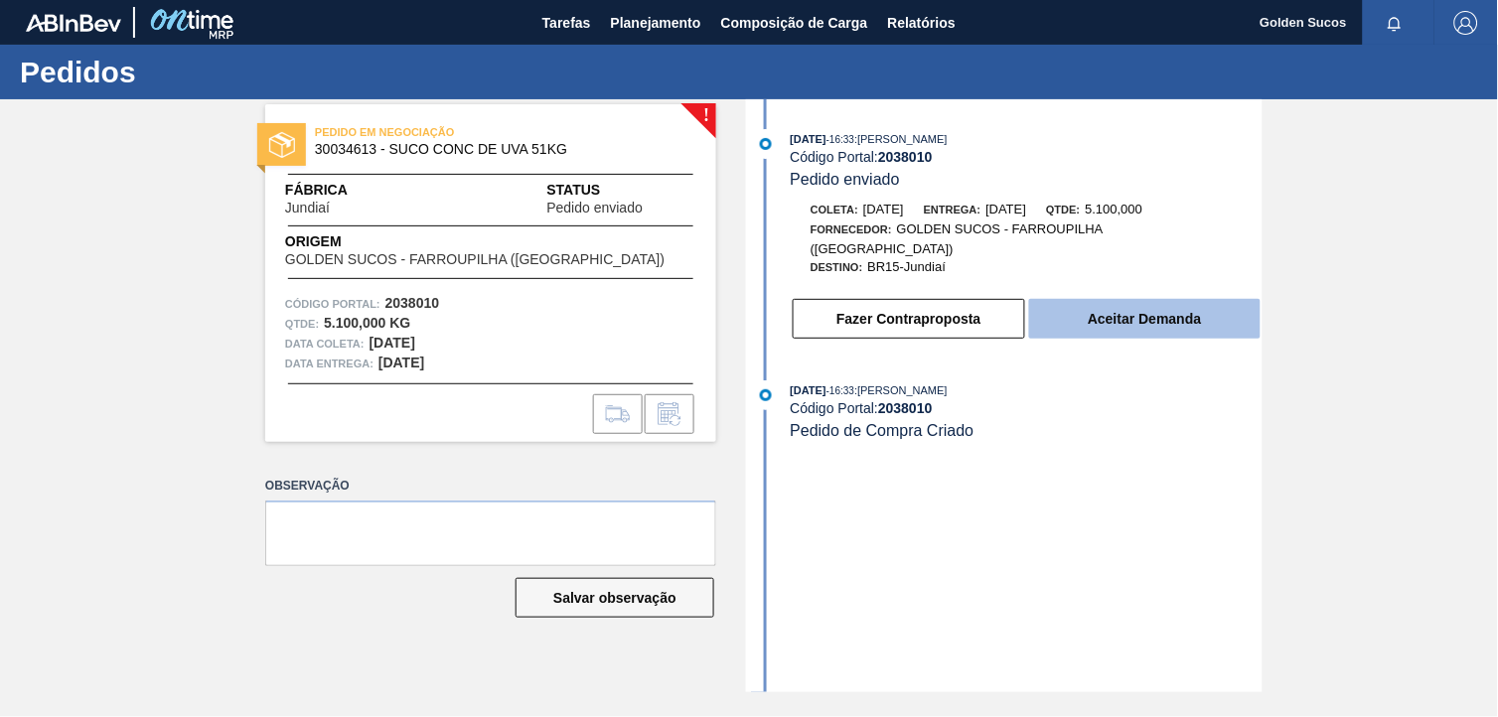
click at [1096, 314] on button "Aceitar Demanda" at bounding box center [1145, 319] width 232 height 40
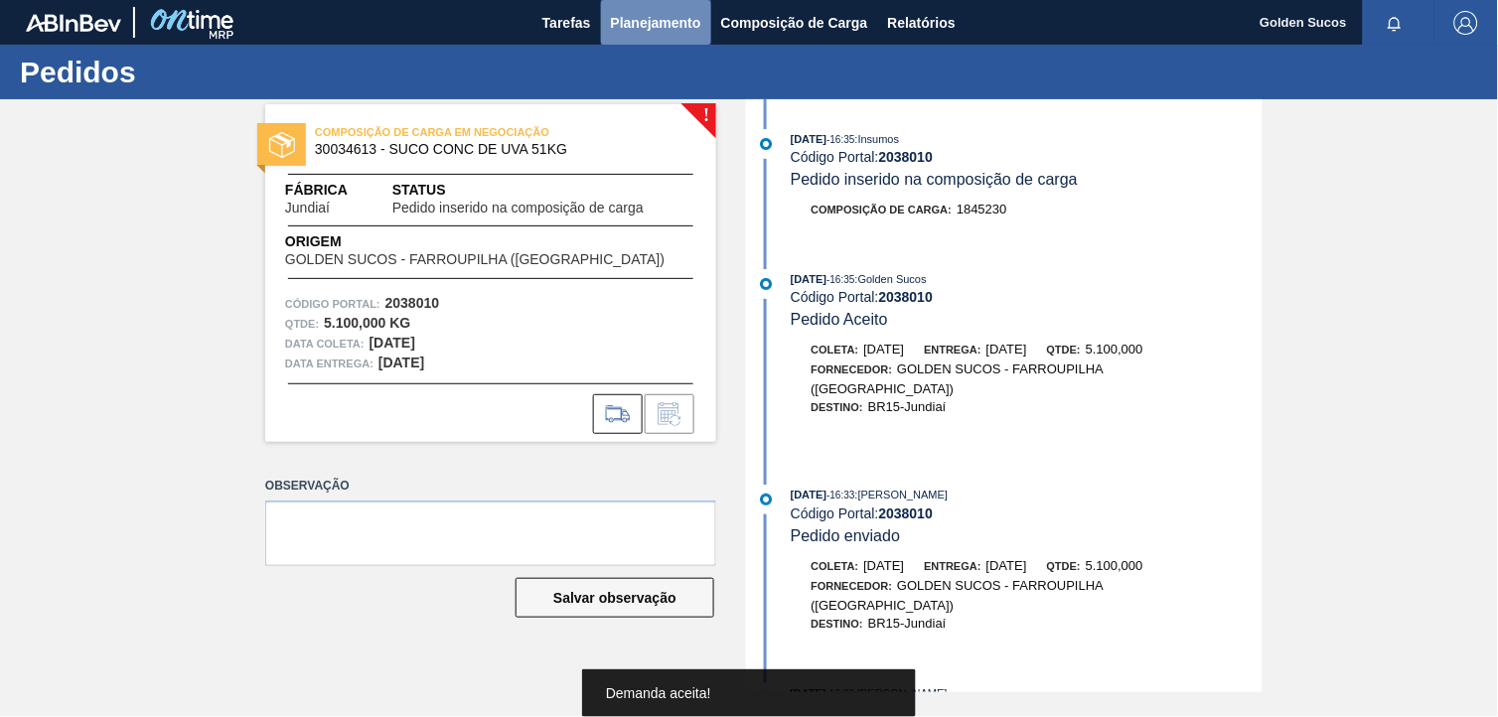
click at [676, 25] on span "Planejamento" at bounding box center [656, 23] width 90 height 24
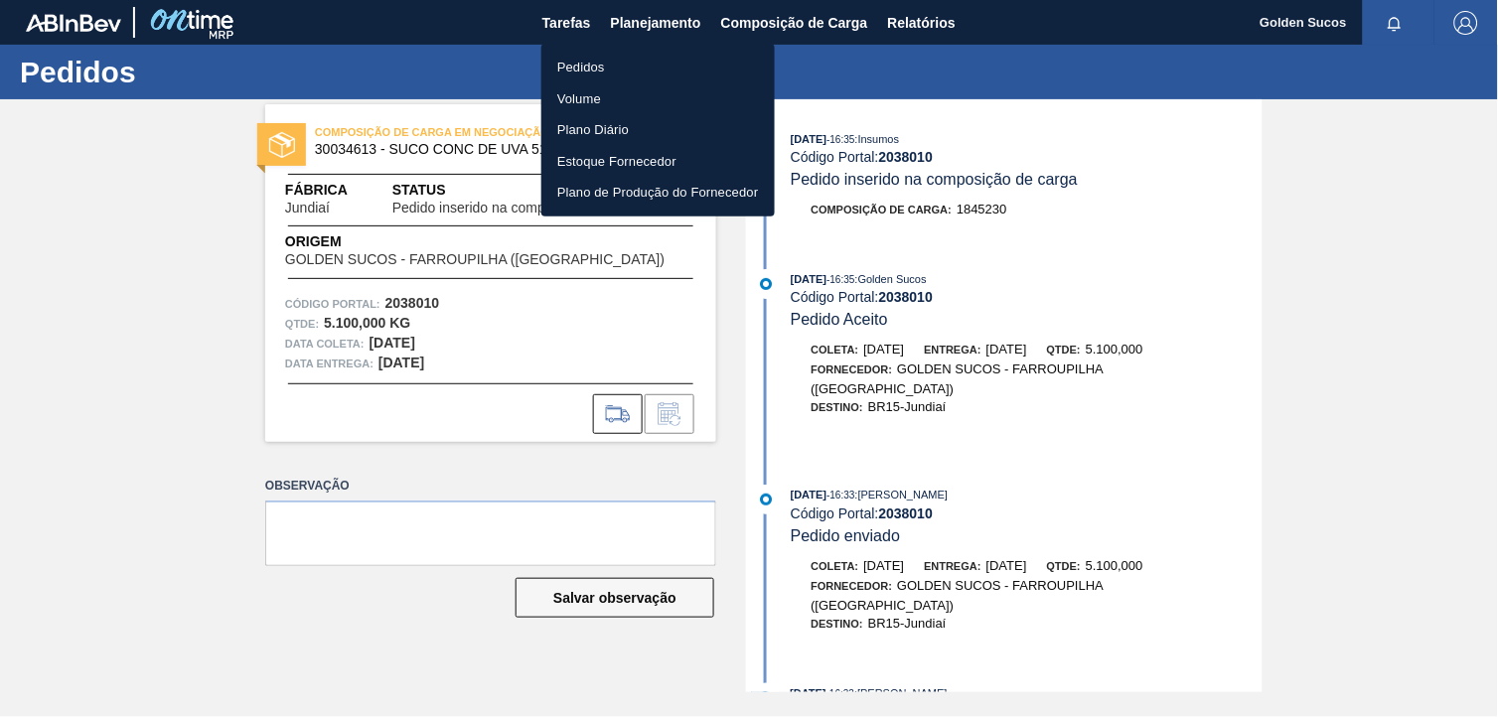
click at [626, 66] on li "Pedidos" at bounding box center [657, 68] width 233 height 32
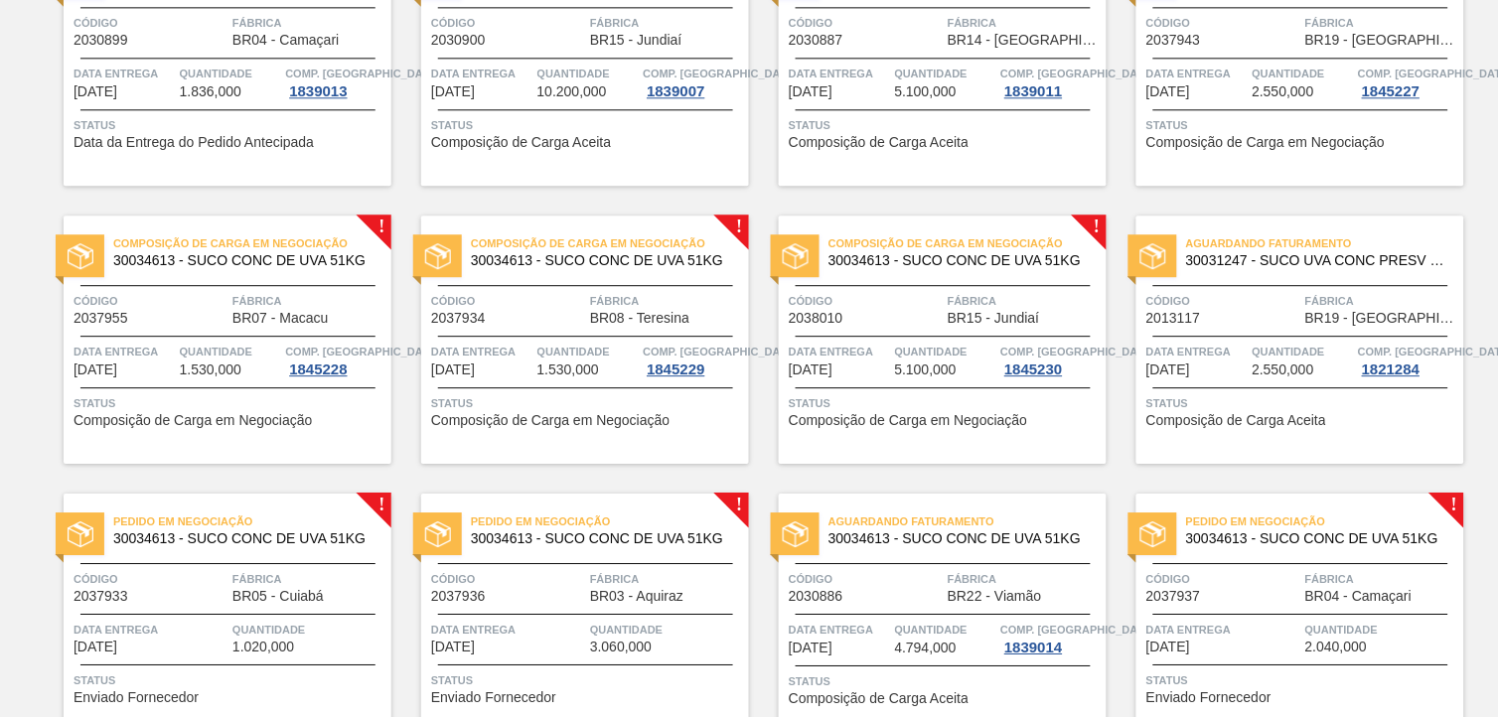
scroll to position [1172, 0]
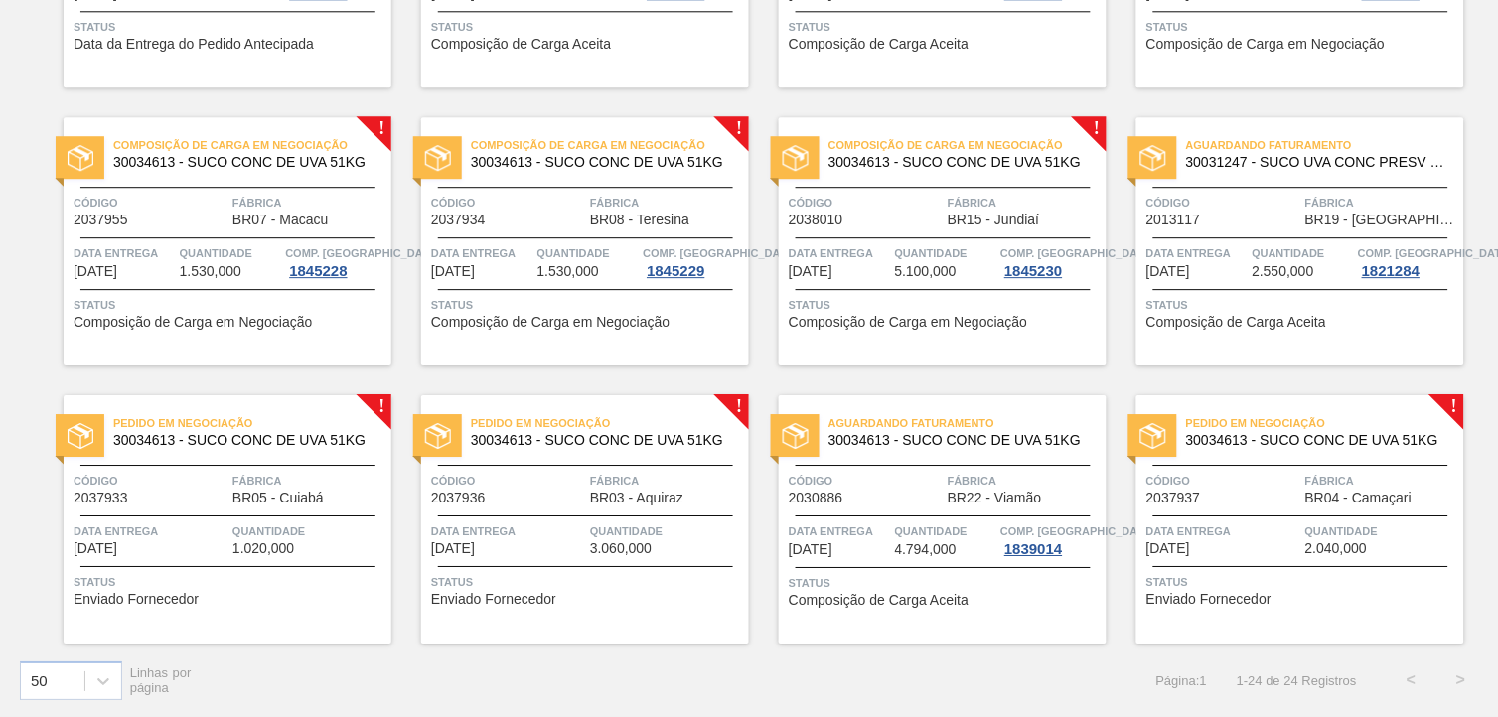
click at [294, 439] on span "30034613 - SUCO CONC DE UVA 51KG" at bounding box center [244, 440] width 262 height 15
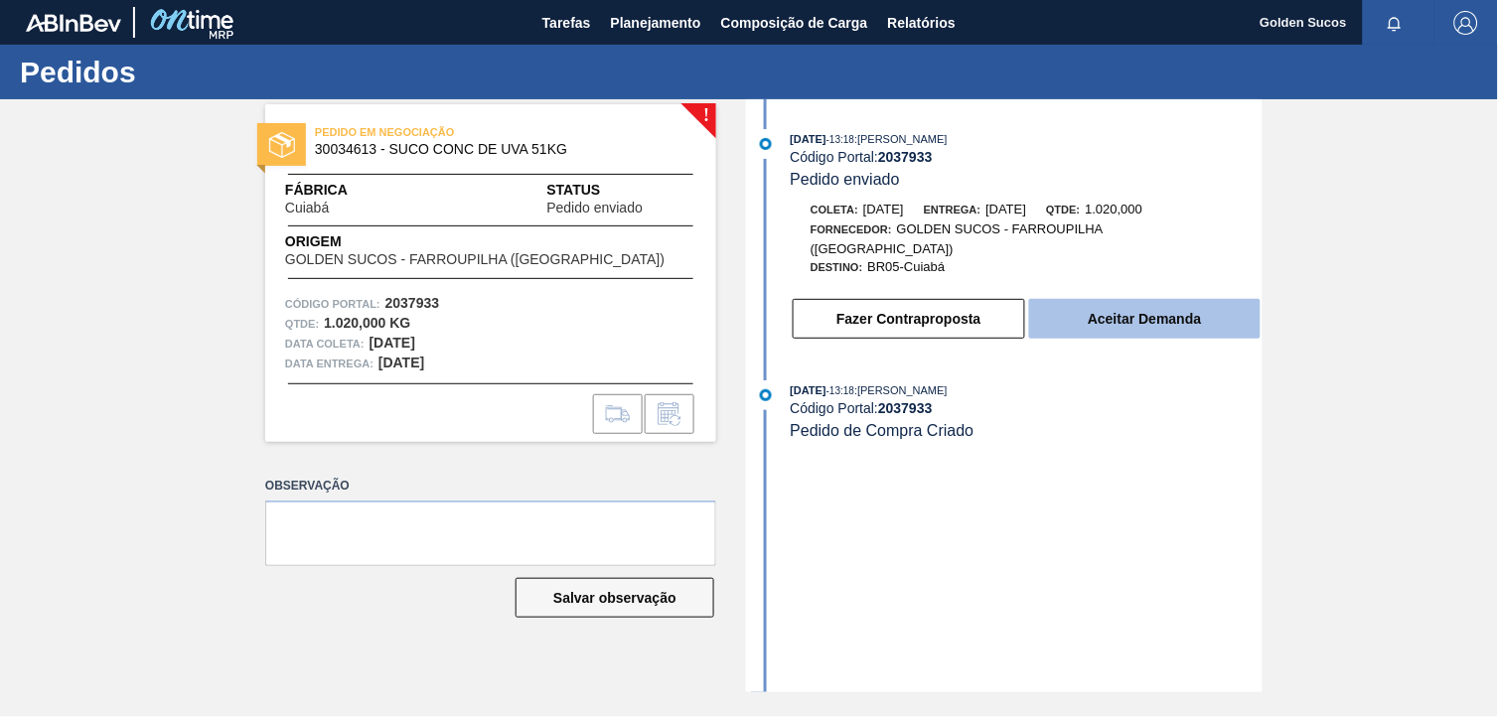
click at [1114, 299] on button "Aceitar Demanda" at bounding box center [1145, 319] width 232 height 40
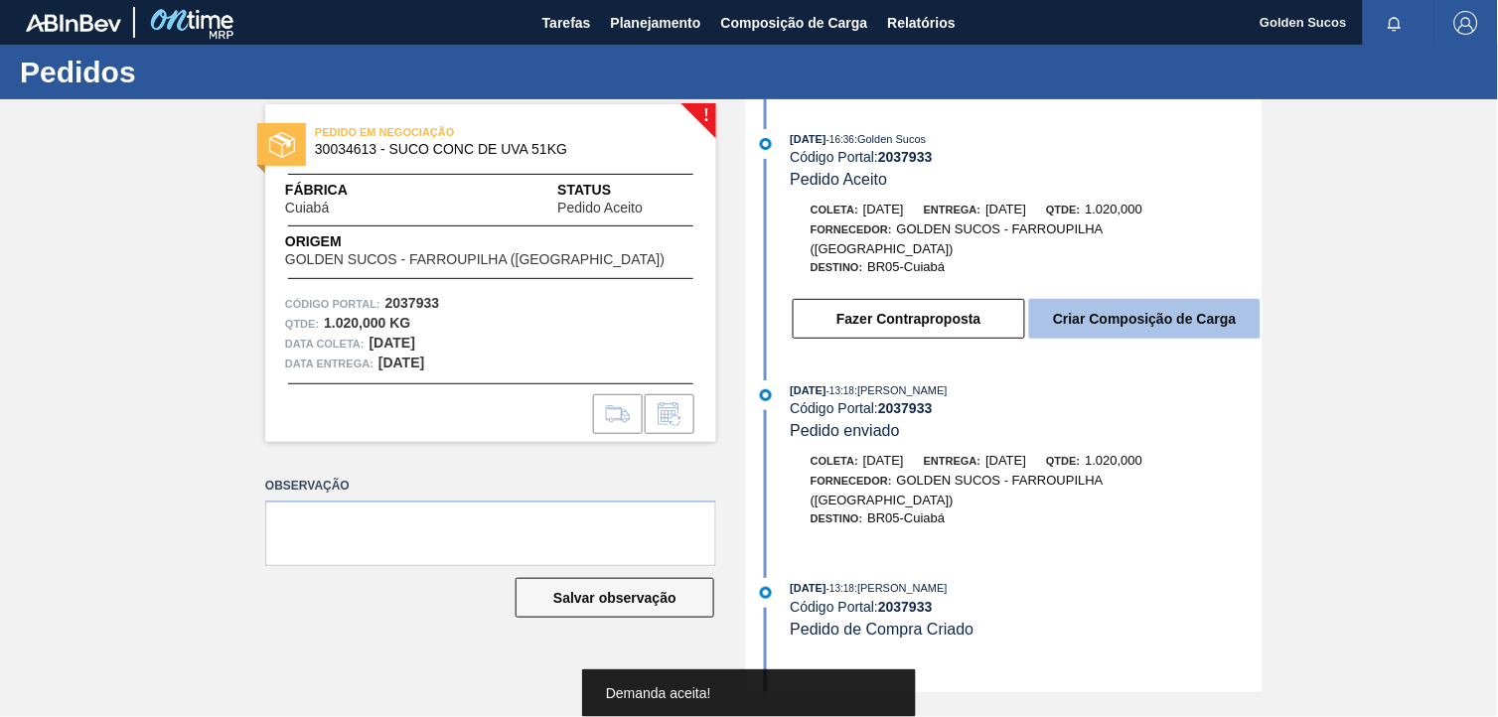
click at [1136, 299] on button "Criar Composição de Carga" at bounding box center [1145, 319] width 232 height 40
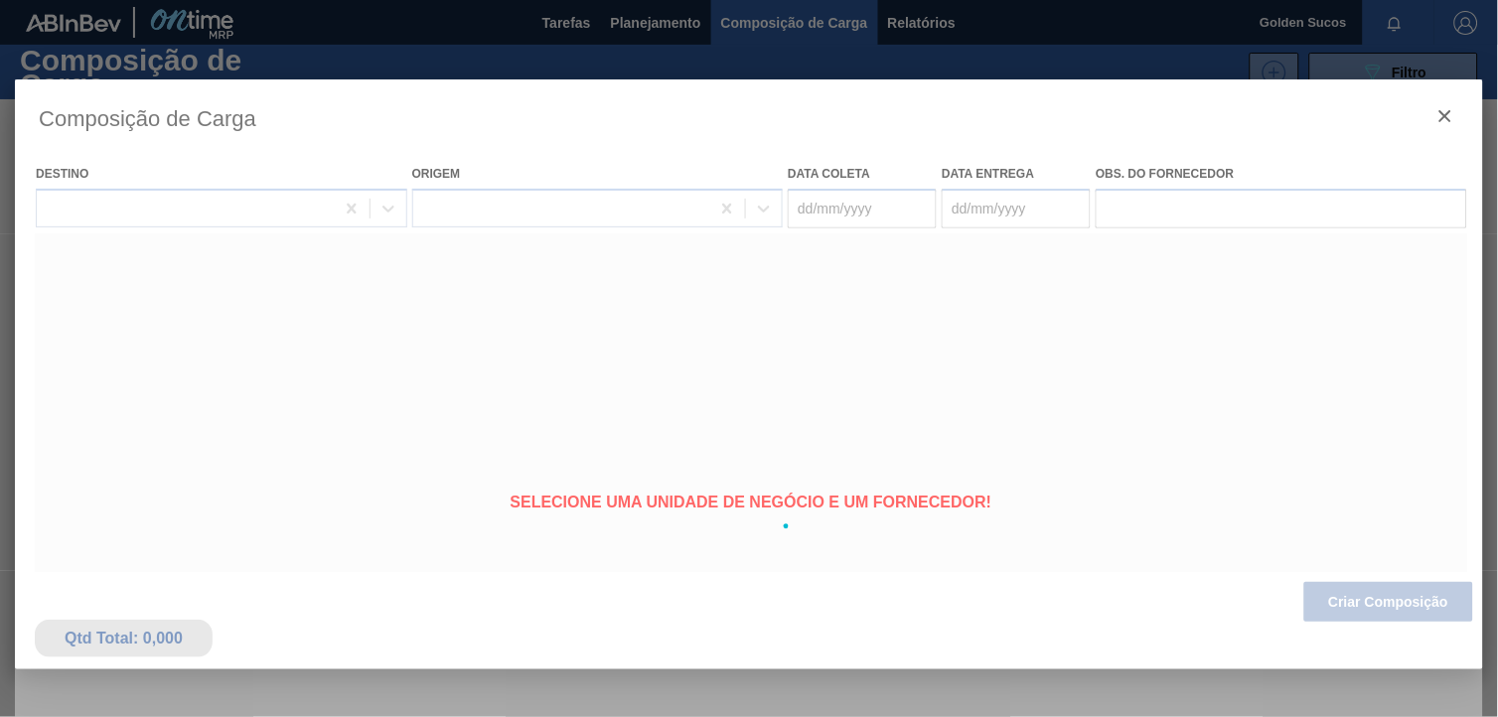
type coleta "[DATE]"
type entrega "[DATE]"
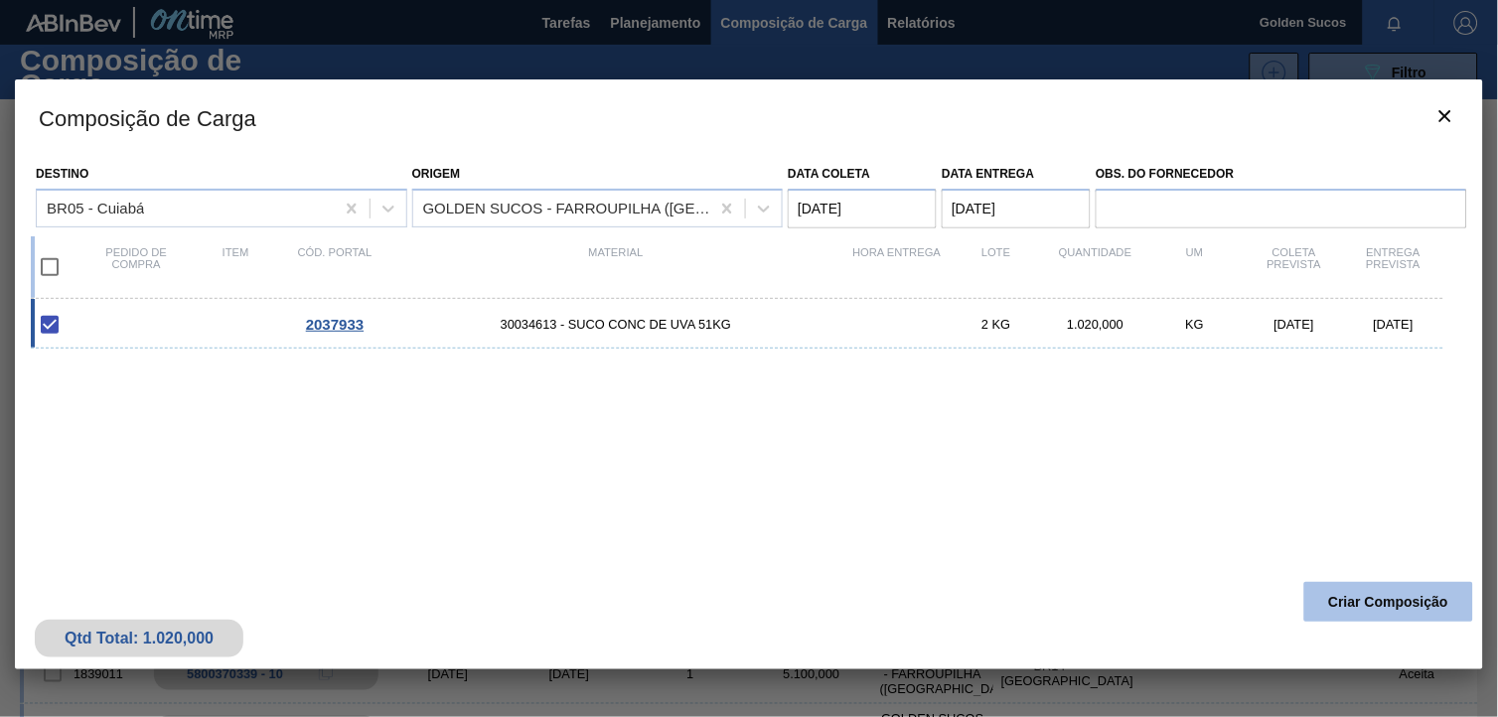
click at [1403, 598] on button "Criar Composição" at bounding box center [1389, 602] width 169 height 40
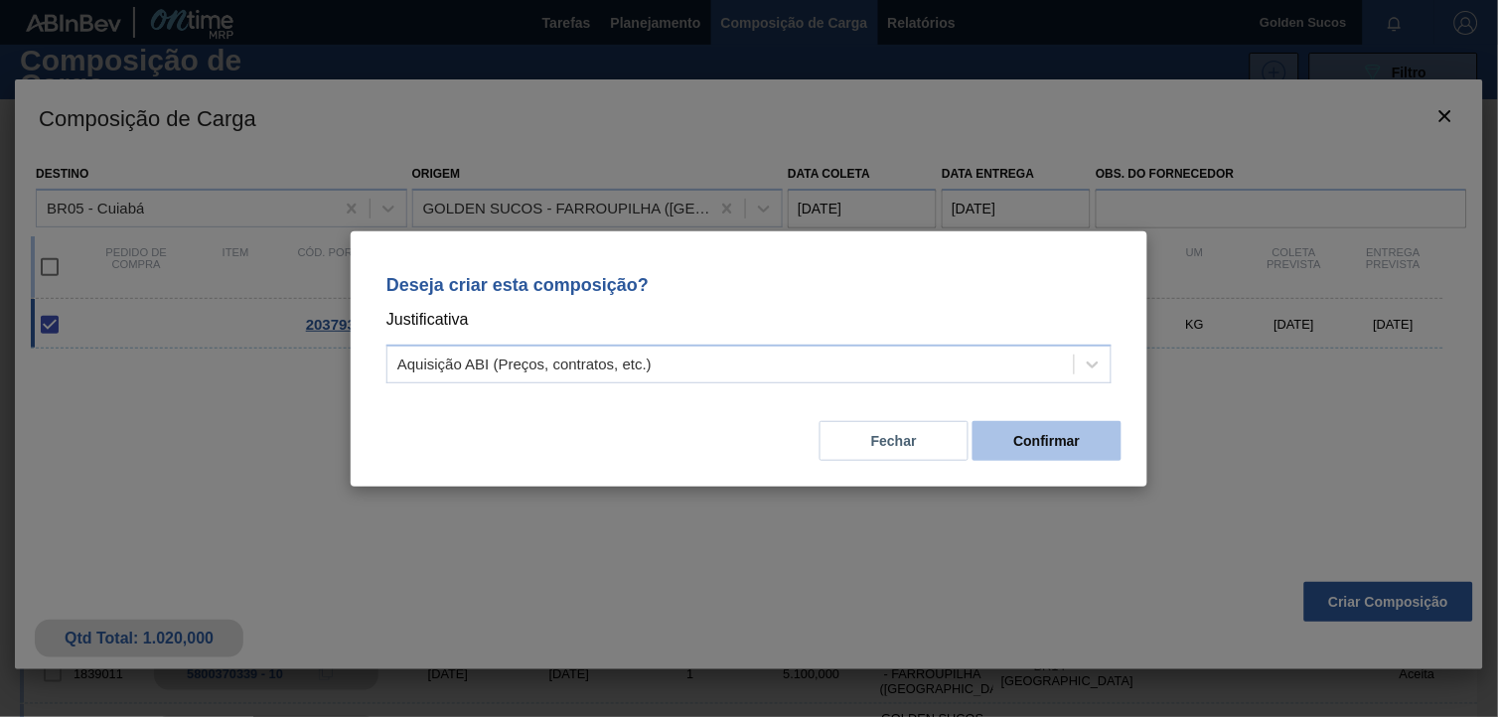
click at [1054, 443] on button "Confirmar" at bounding box center [1047, 441] width 149 height 40
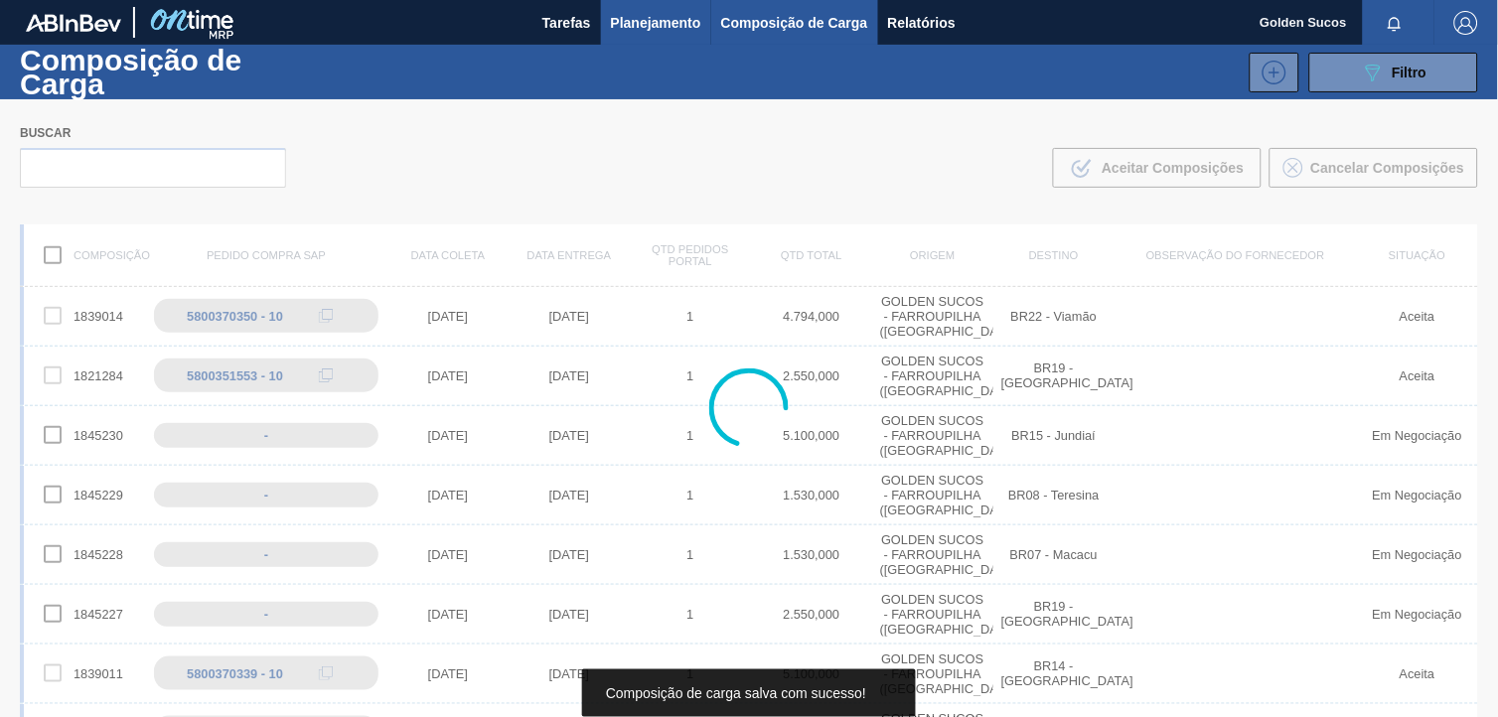
click at [661, 28] on span "Planejamento" at bounding box center [656, 23] width 90 height 24
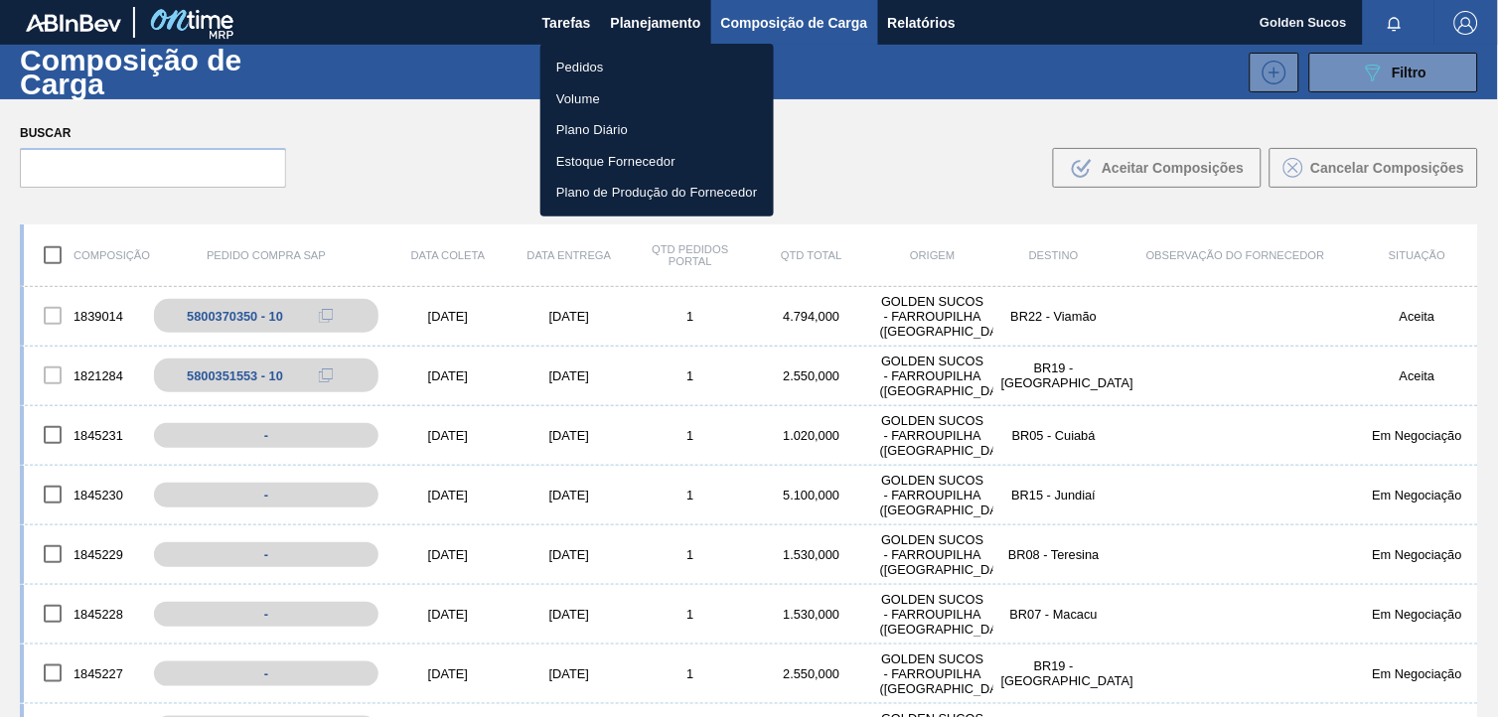
click at [610, 65] on li "Pedidos" at bounding box center [657, 68] width 233 height 32
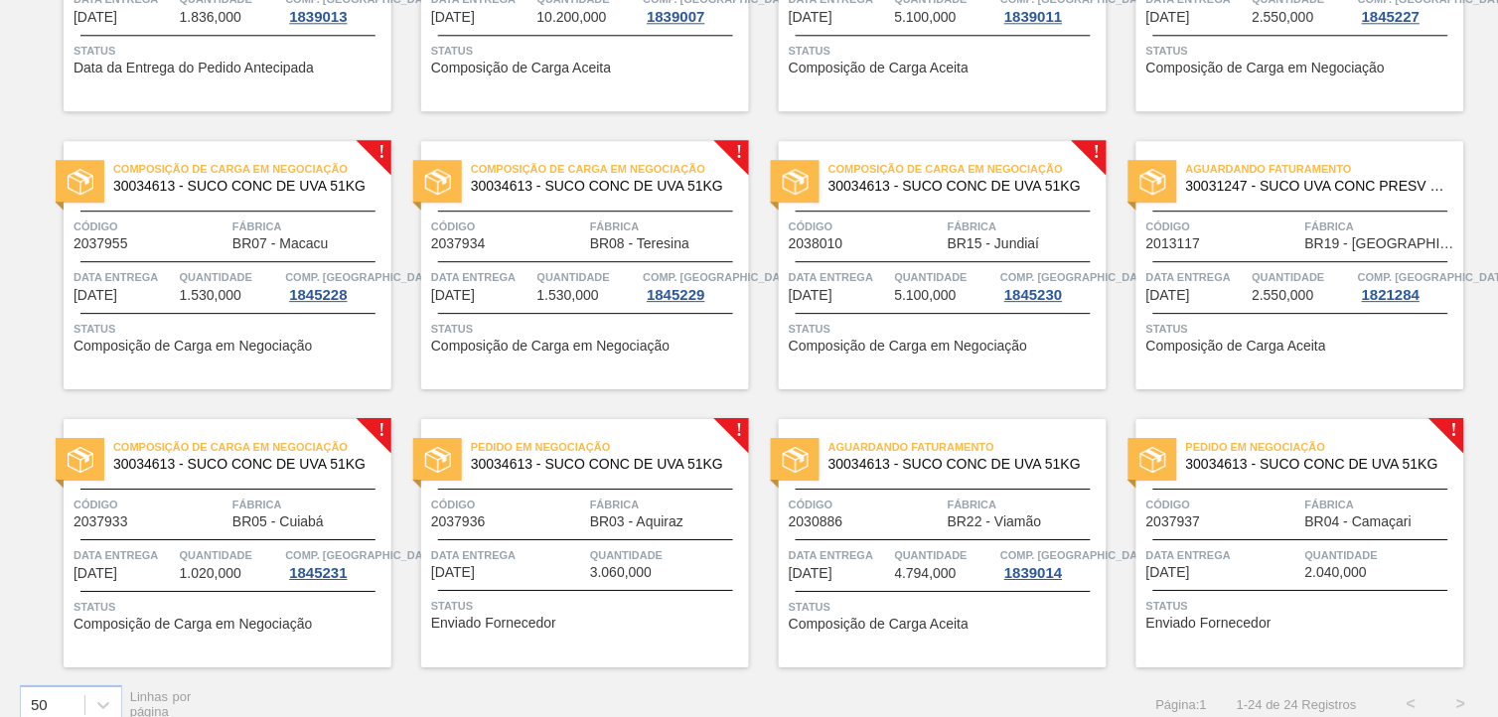
scroll to position [1172, 0]
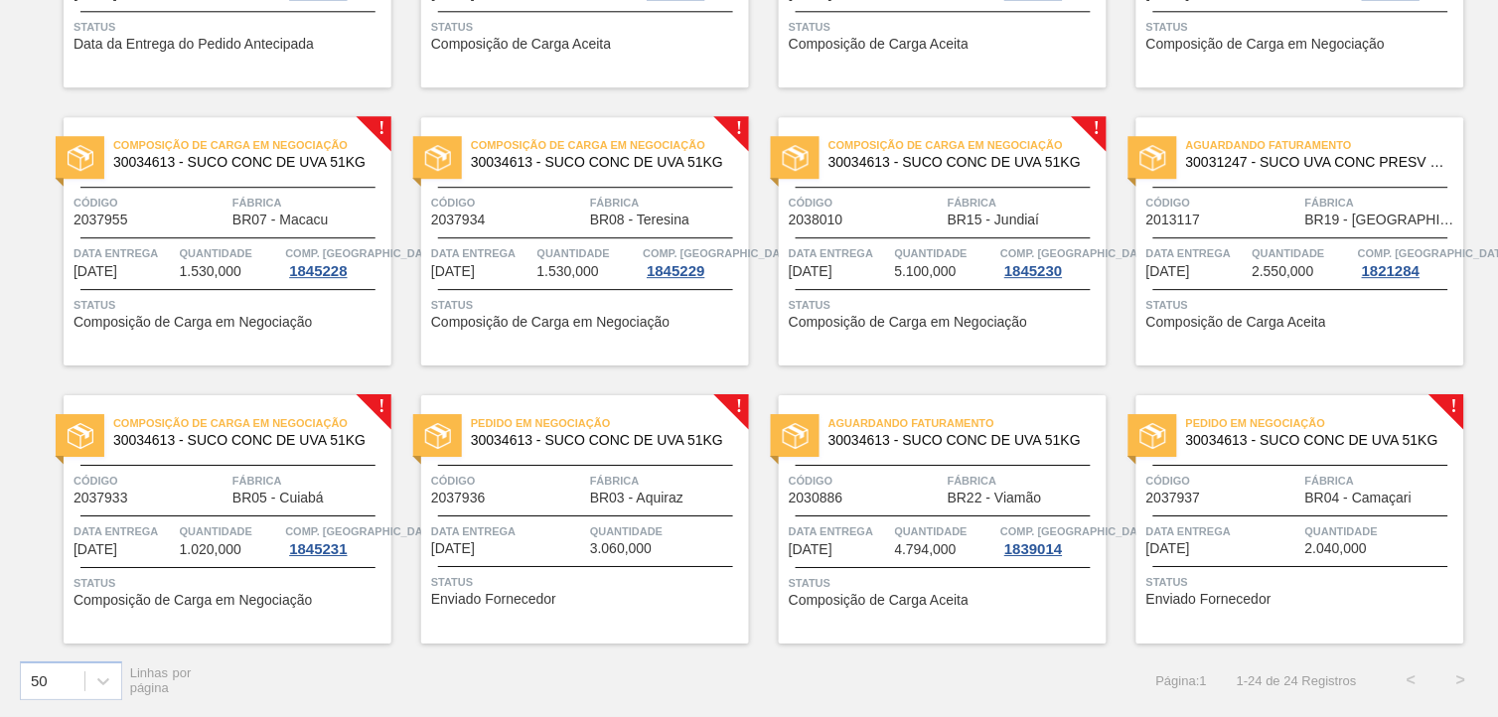
click at [601, 427] on span "Pedido em Negociação" at bounding box center [610, 423] width 278 height 20
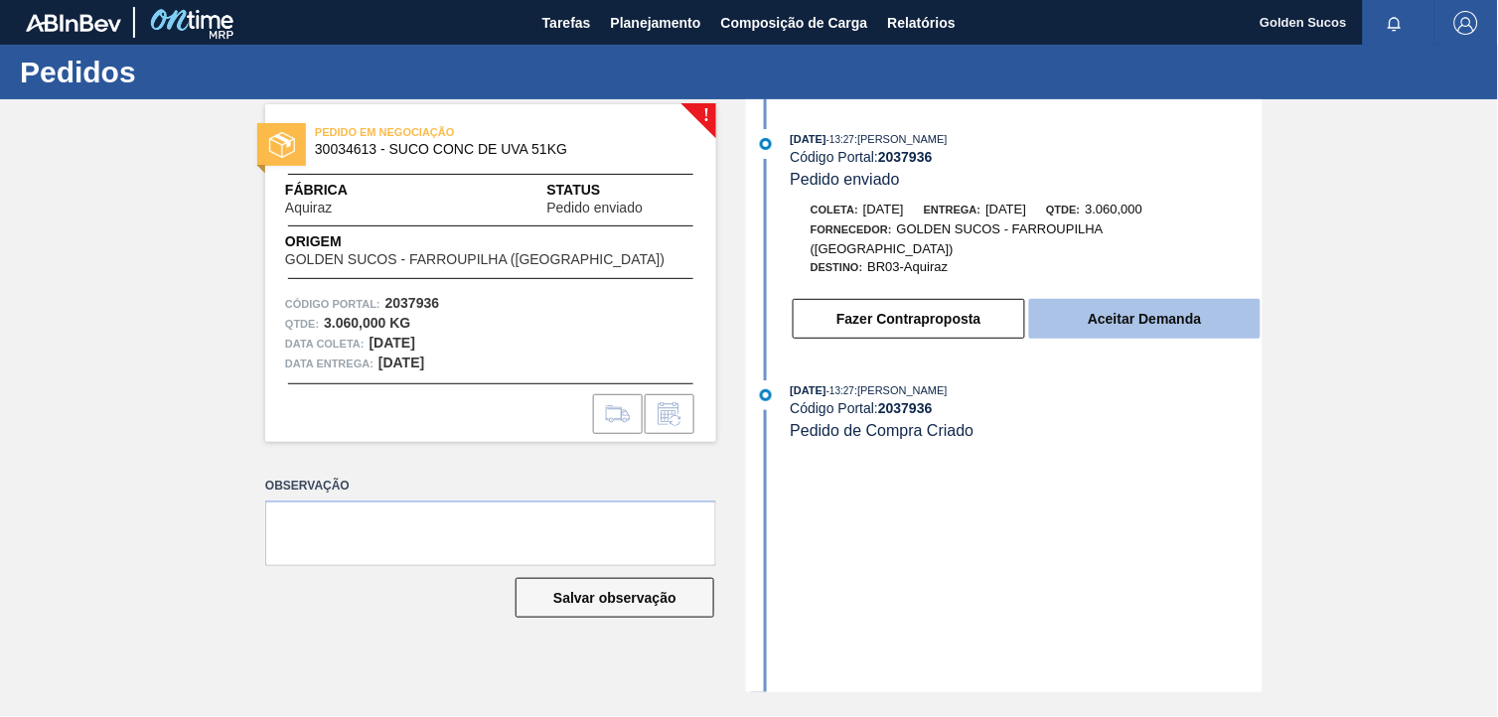
click at [1118, 308] on button "Aceitar Demanda" at bounding box center [1145, 319] width 232 height 40
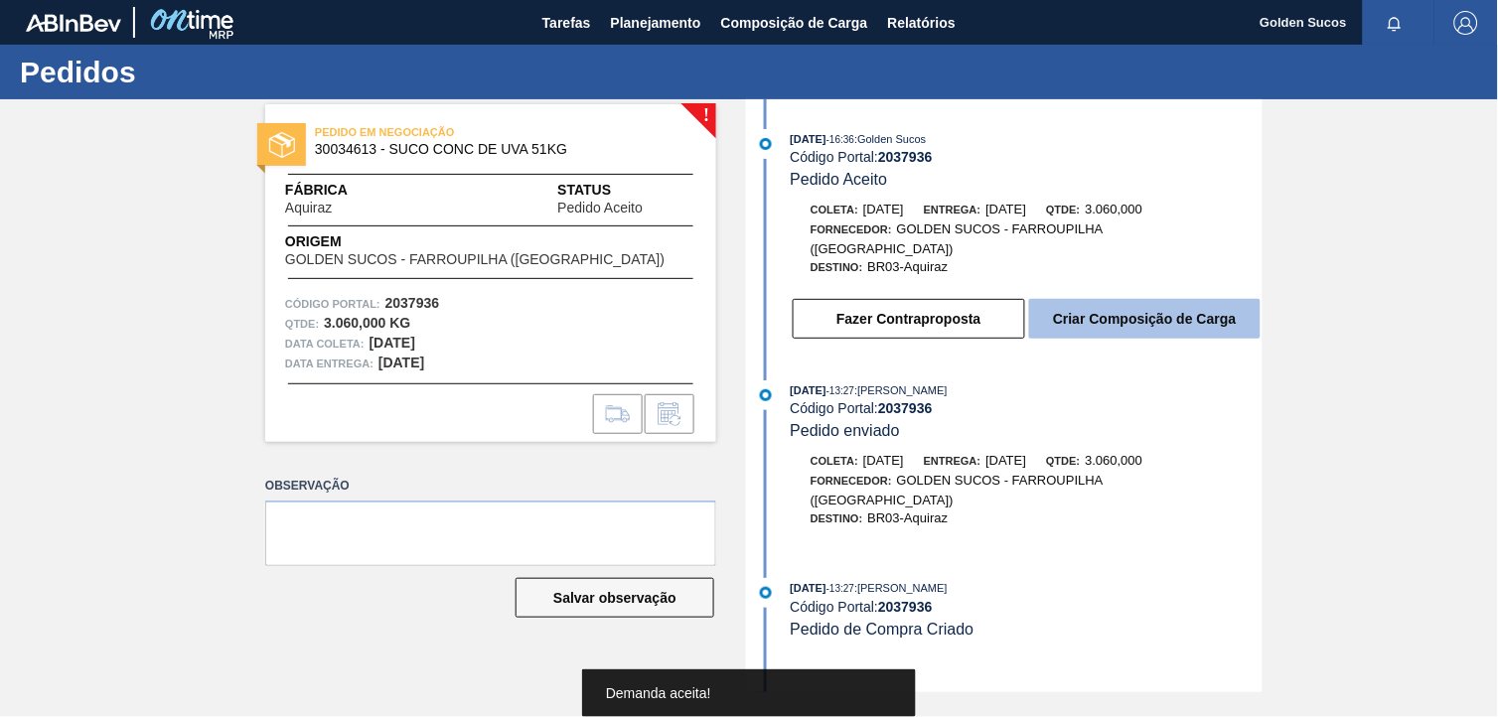
click at [1176, 299] on button "Criar Composição de Carga" at bounding box center [1145, 319] width 232 height 40
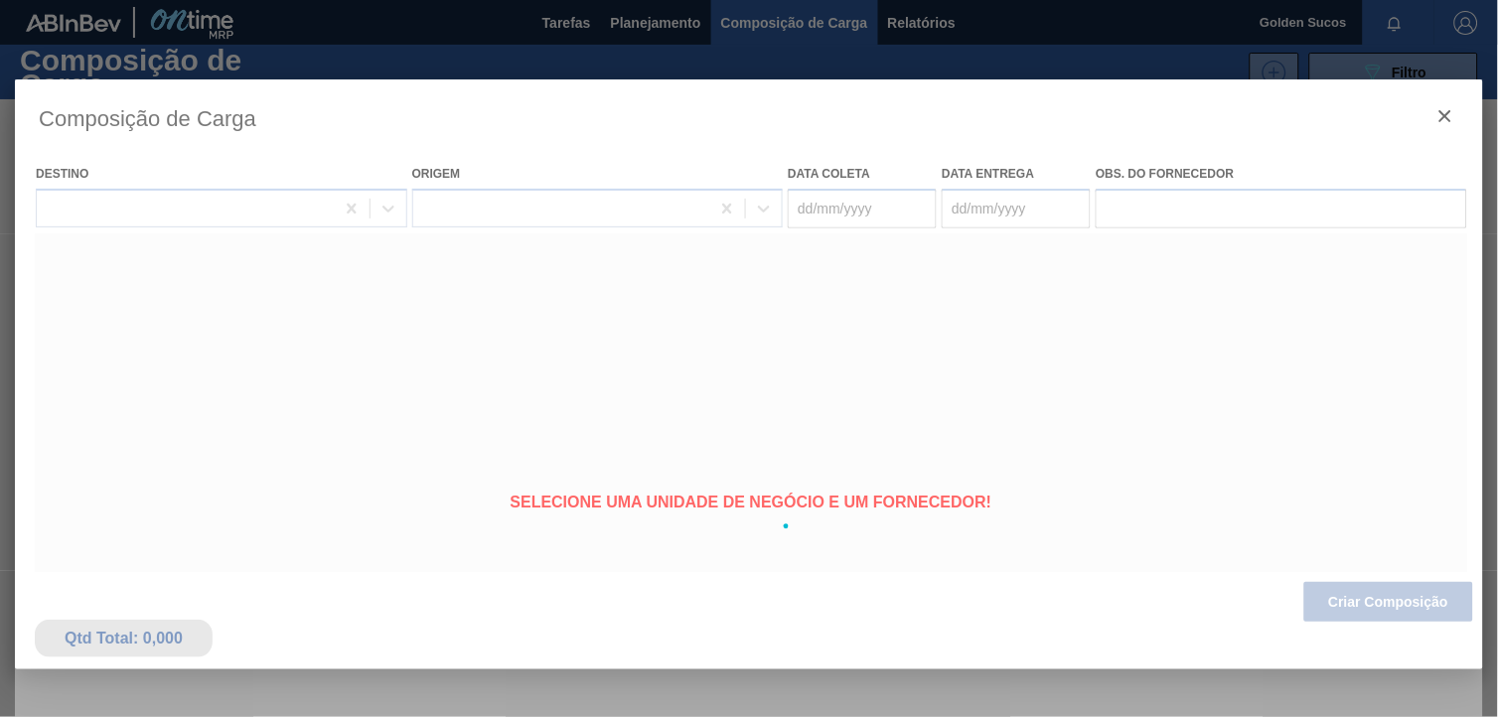
type coleta "[DATE]"
type entrega "[DATE]"
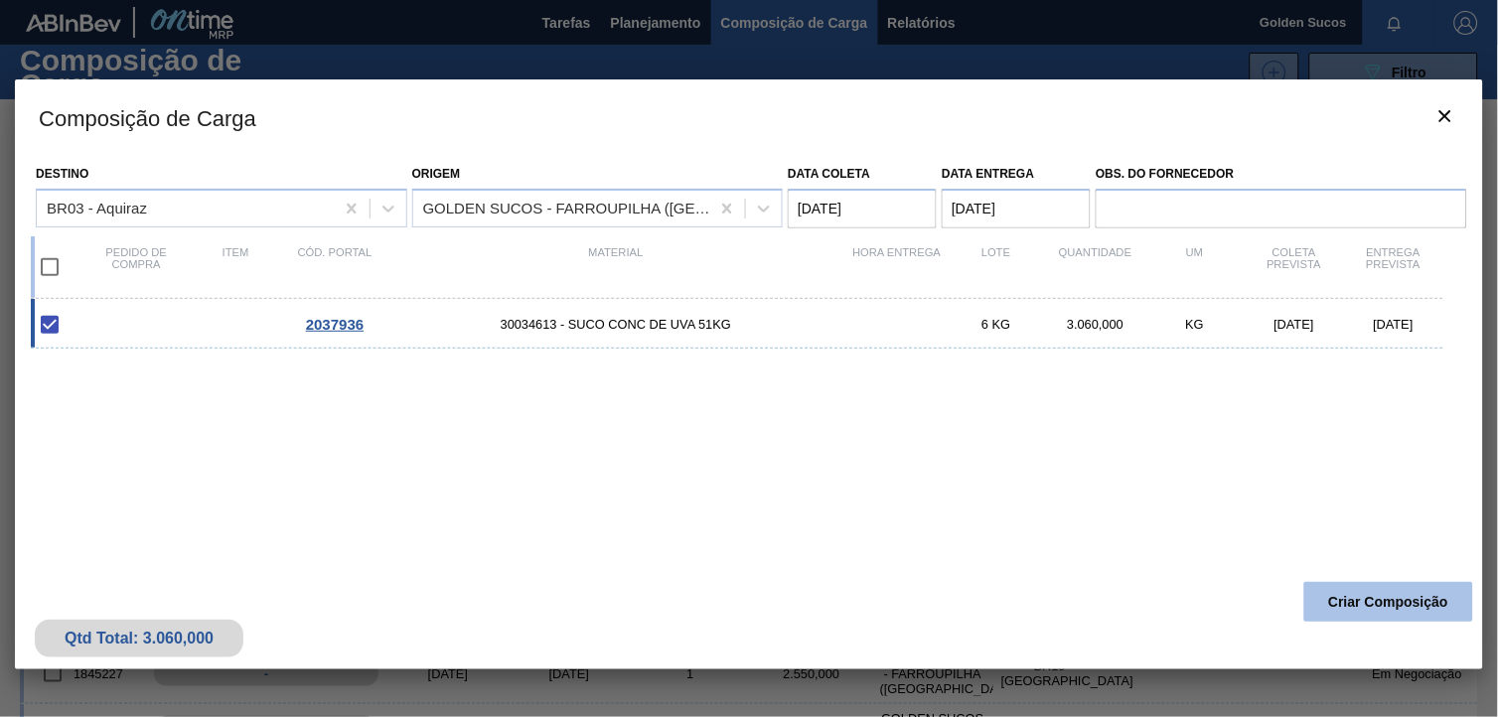
click at [1323, 601] on button "Criar Composição" at bounding box center [1389, 602] width 169 height 40
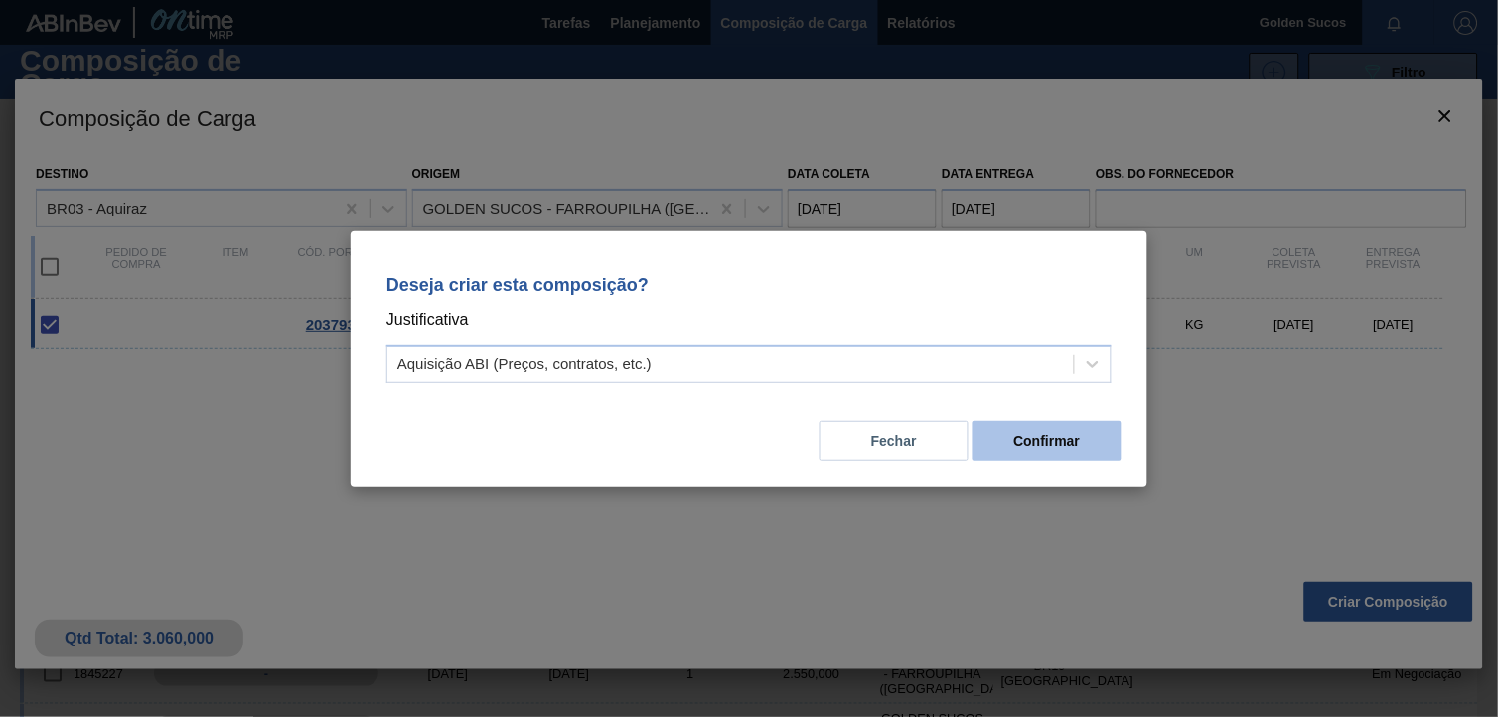
click at [1039, 442] on button "Confirmar" at bounding box center [1047, 441] width 149 height 40
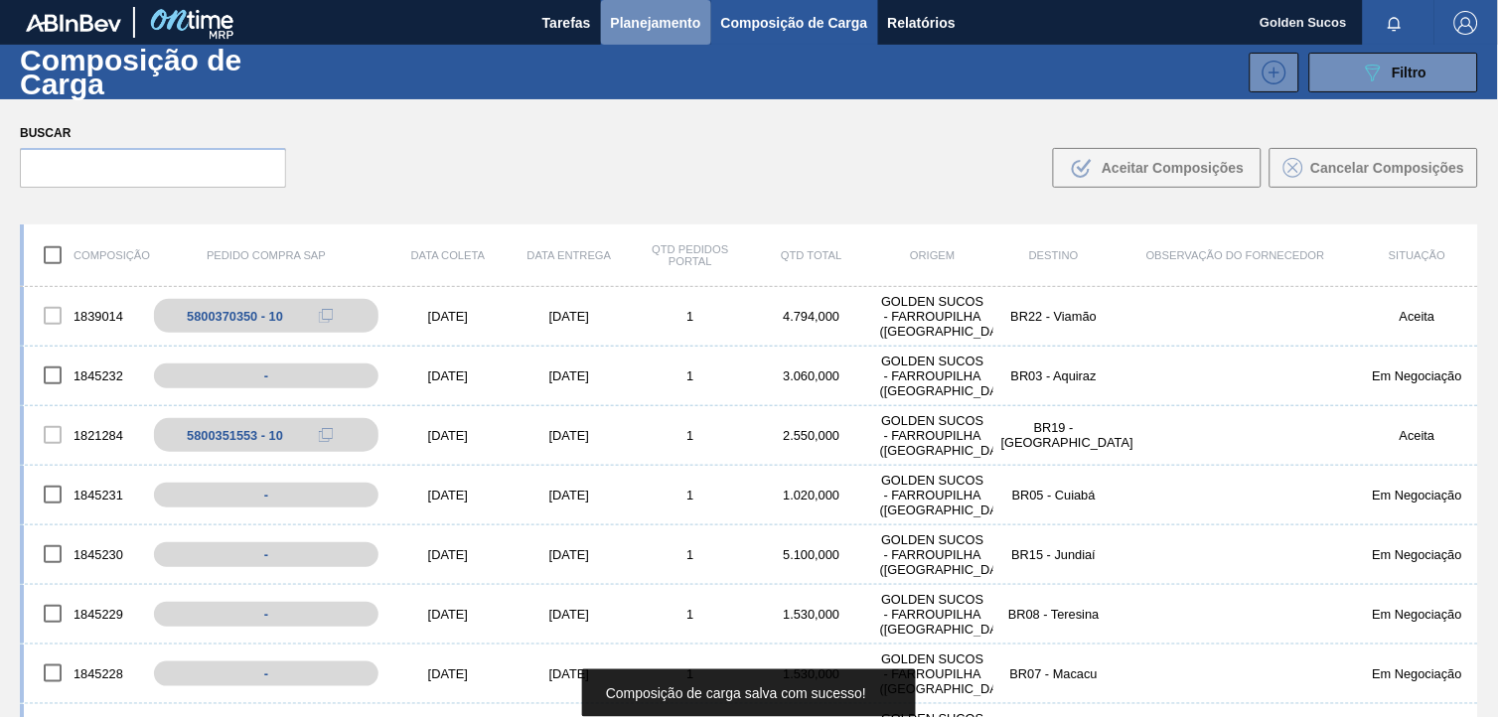
click at [676, 23] on span "Planejamento" at bounding box center [656, 23] width 90 height 24
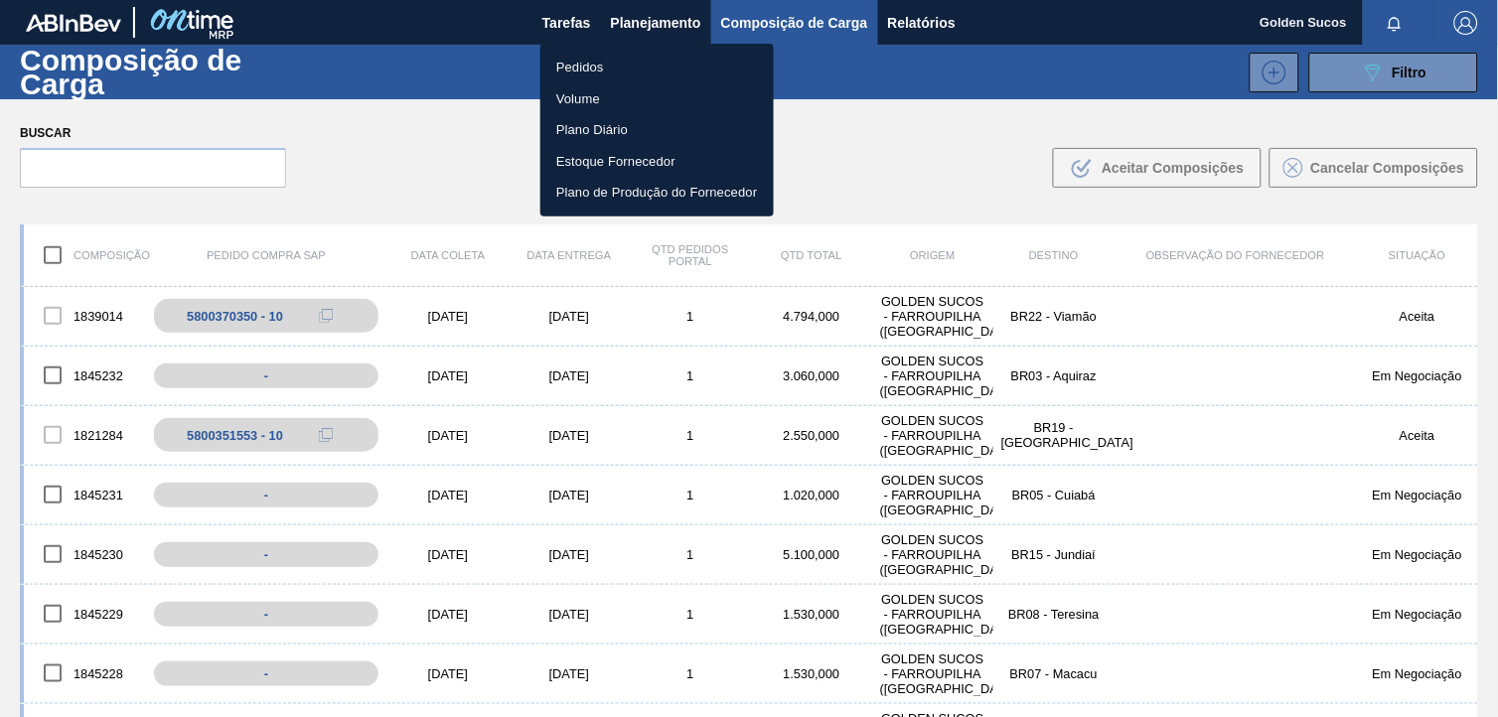
click at [614, 70] on li "Pedidos" at bounding box center [657, 68] width 233 height 32
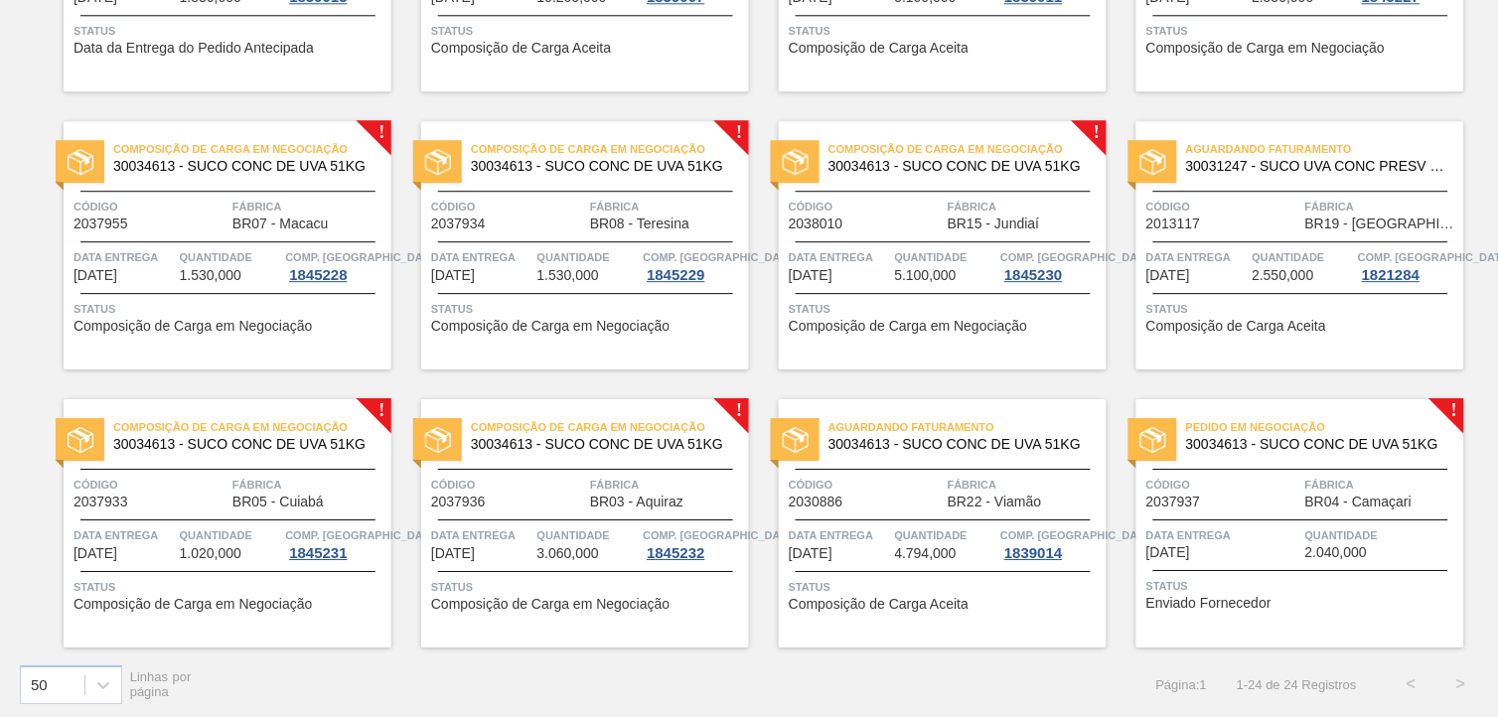
scroll to position [1172, 0]
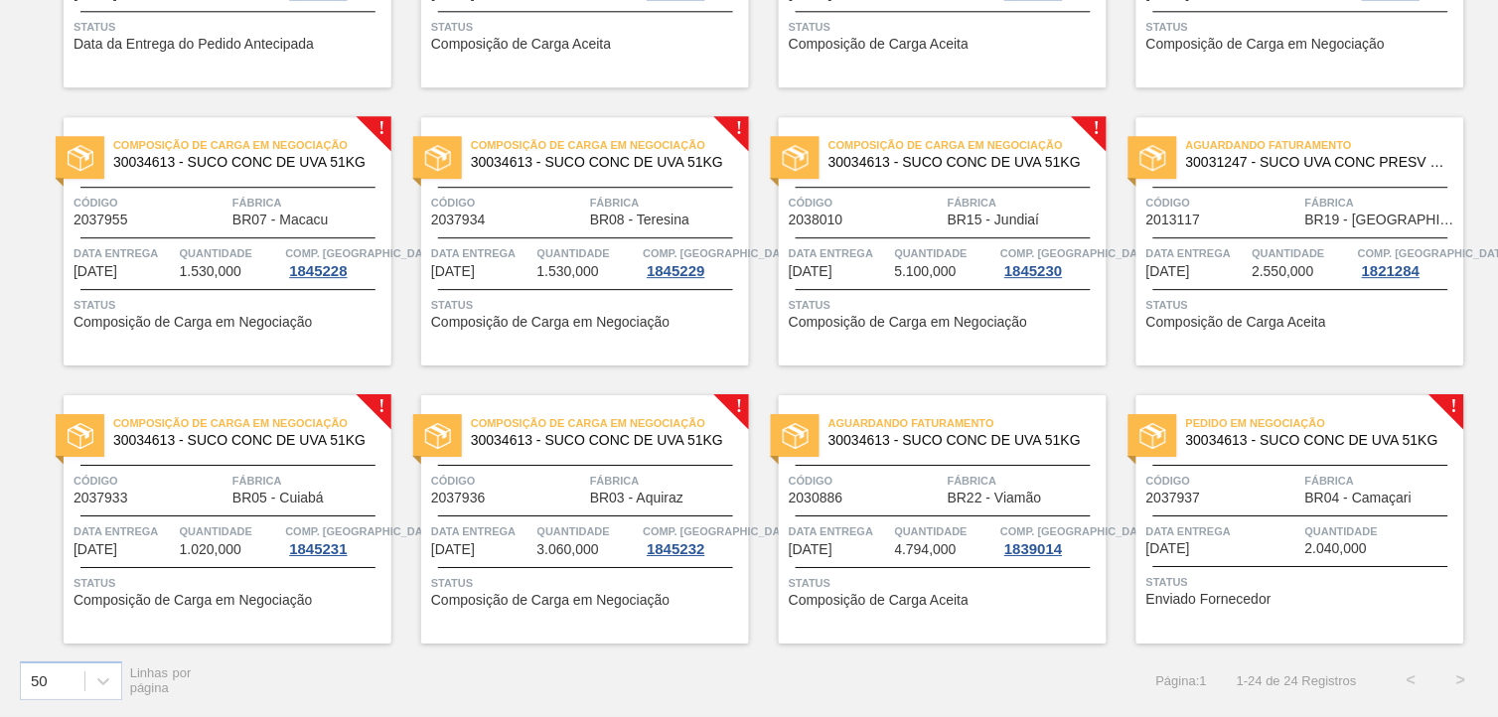
click at [1369, 442] on span "30034613 - SUCO CONC DE UVA 51KG" at bounding box center [1317, 440] width 262 height 15
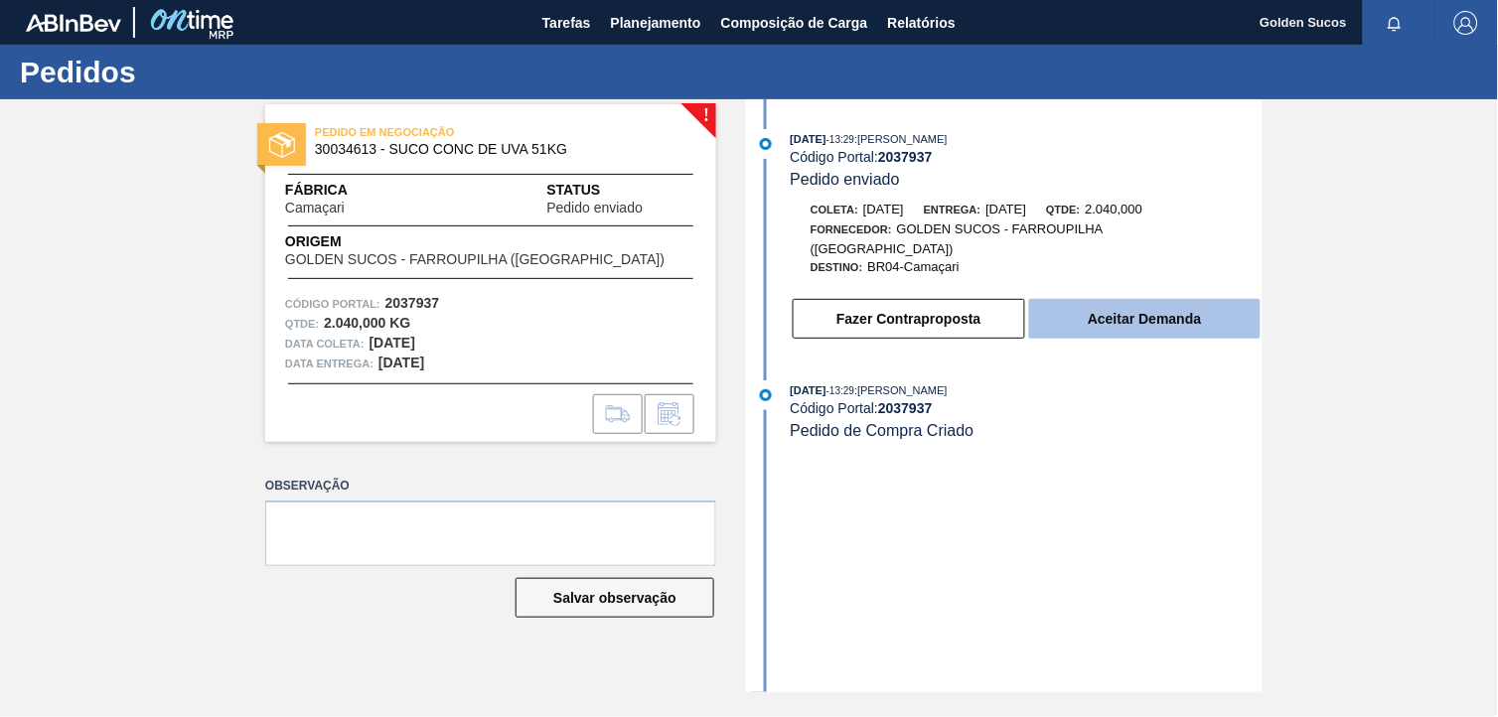
click at [1200, 315] on button "Aceitar Demanda" at bounding box center [1145, 319] width 232 height 40
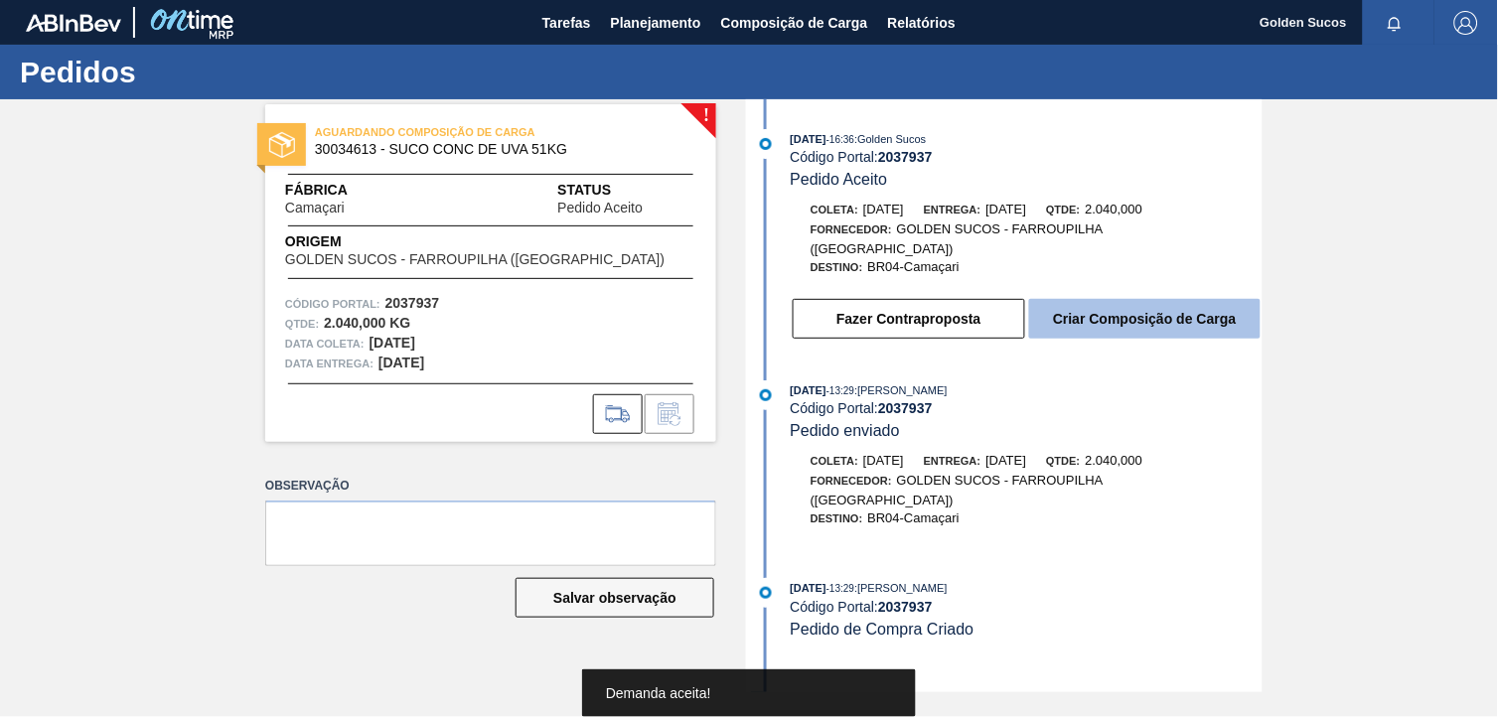
click at [1220, 305] on button "Criar Composição de Carga" at bounding box center [1145, 319] width 232 height 40
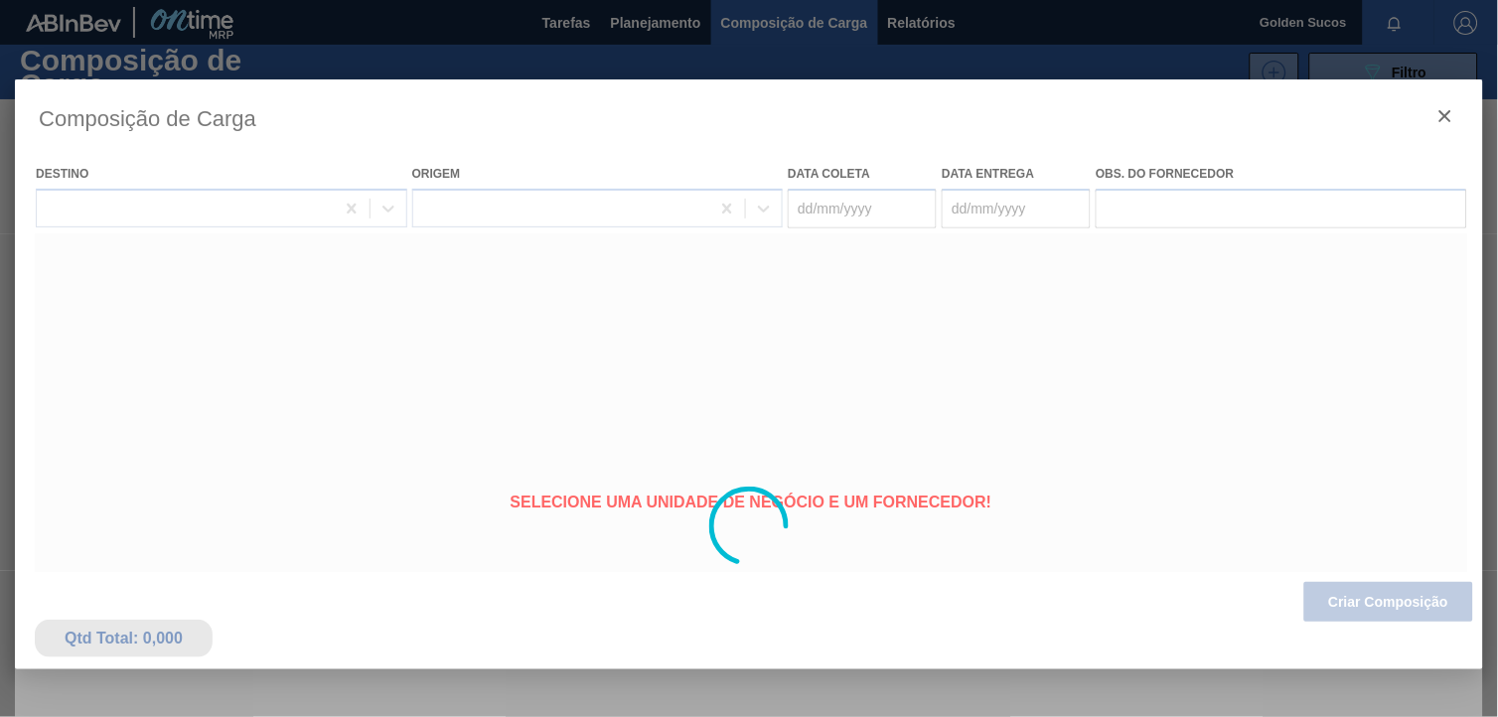
type coleta "[DATE]"
type entrega "[DATE]"
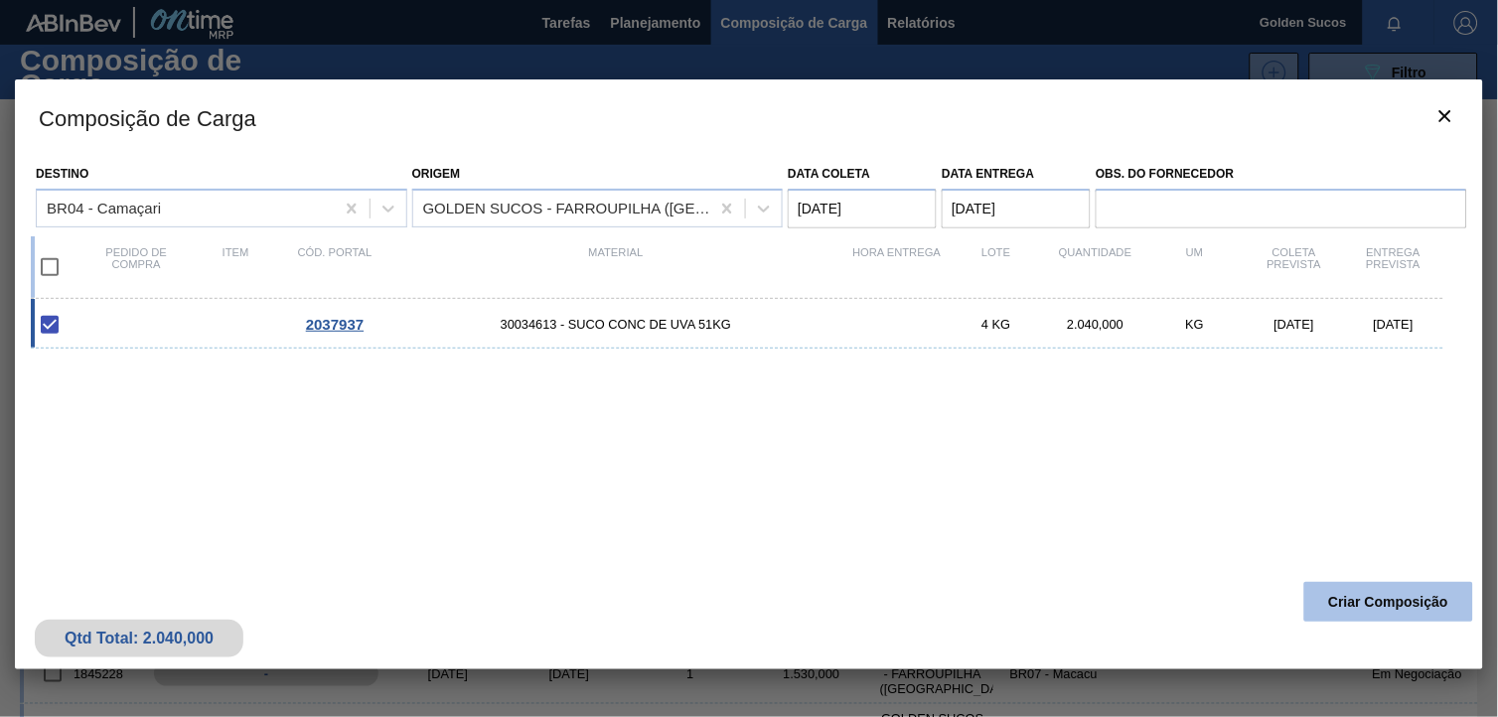
click at [1388, 600] on button "Criar Composição" at bounding box center [1389, 602] width 169 height 40
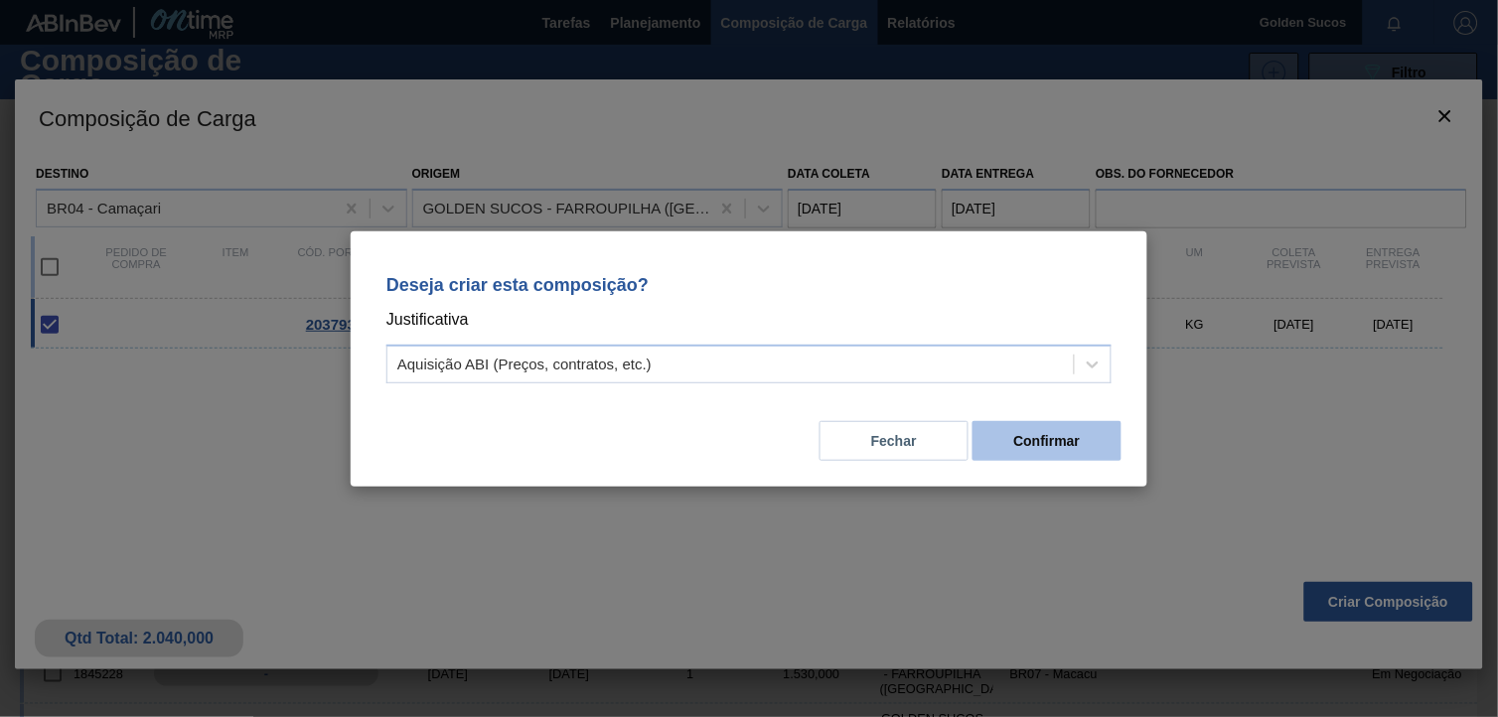
click at [1050, 443] on button "Confirmar" at bounding box center [1047, 441] width 149 height 40
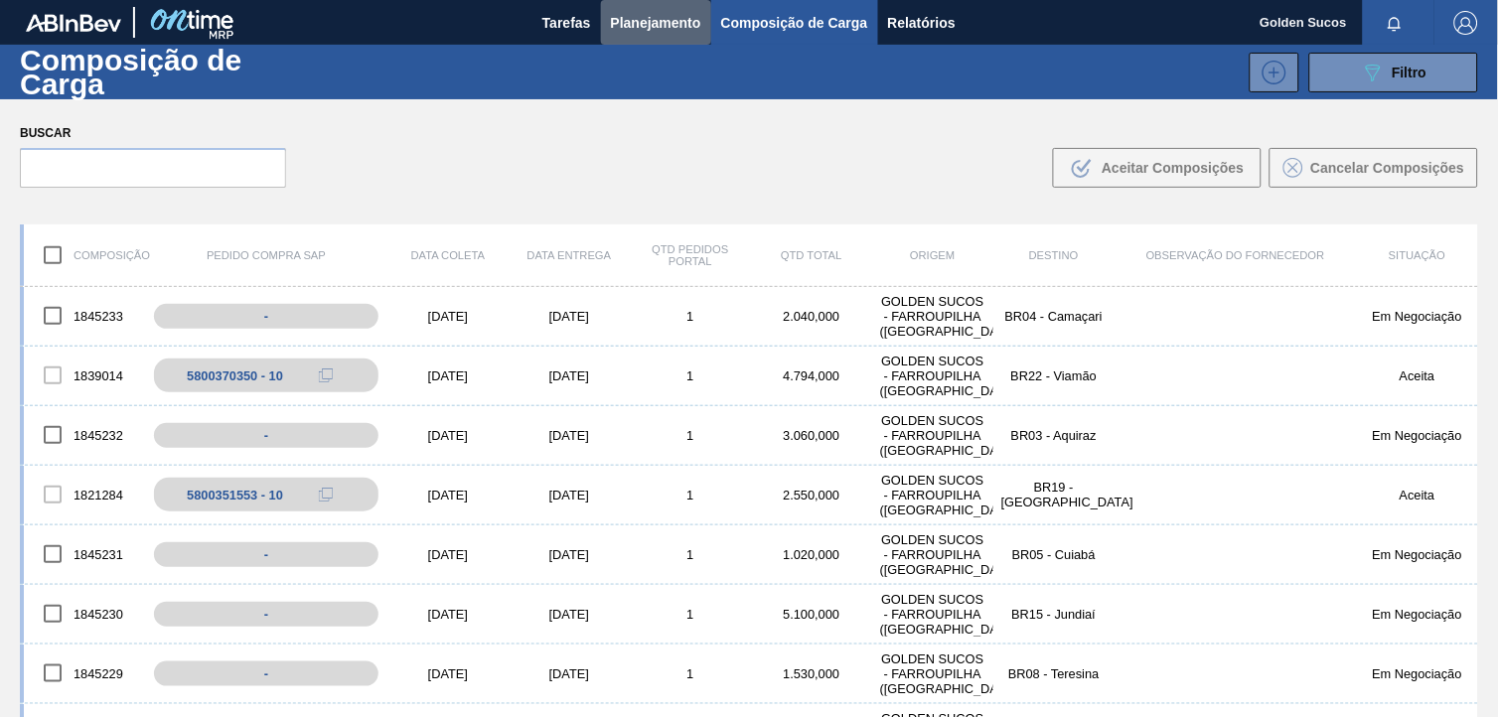
drag, startPoint x: 646, startPoint y: 27, endPoint x: 659, endPoint y: 54, distance: 29.8
click at [648, 27] on span "Planejamento" at bounding box center [656, 23] width 90 height 24
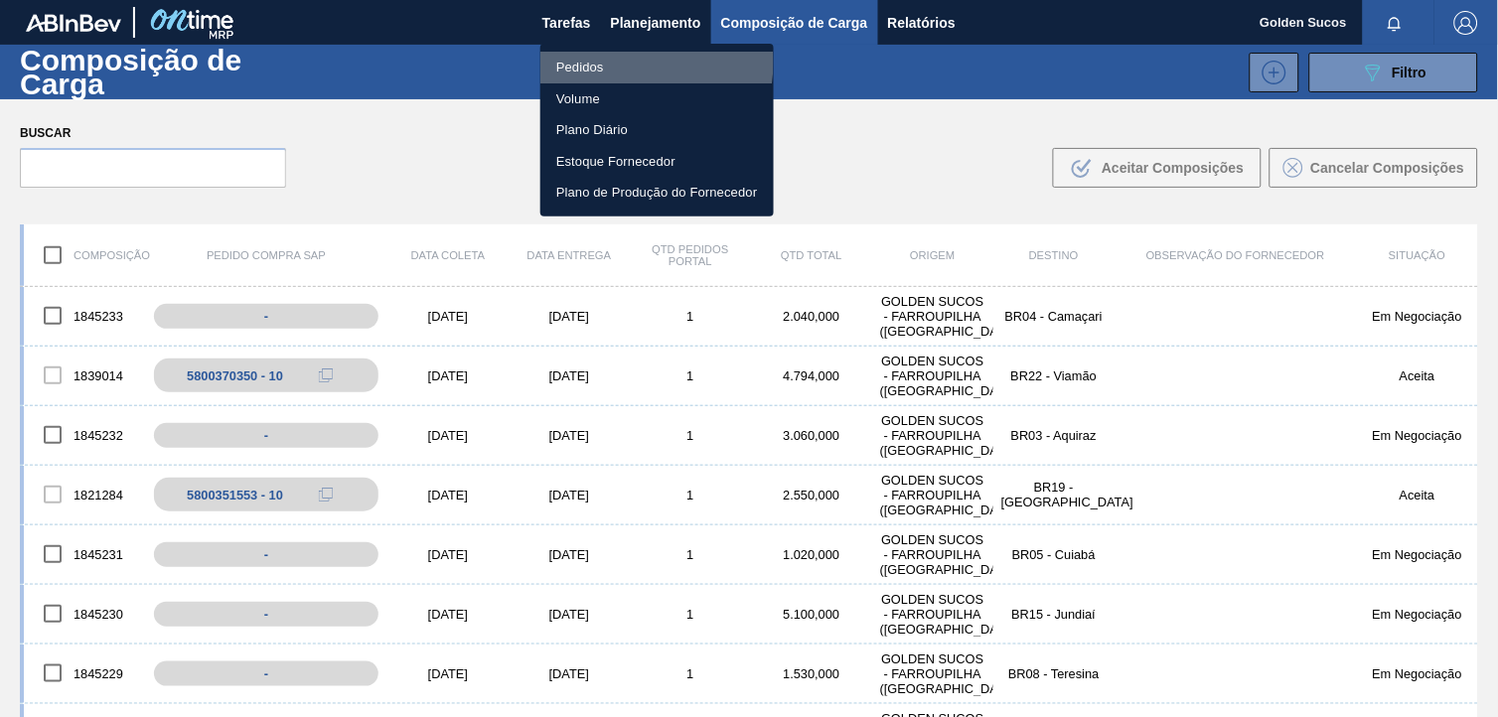
drag, startPoint x: 609, startPoint y: 61, endPoint x: 716, endPoint y: 93, distance: 112.2
click at [612, 61] on li "Pedidos" at bounding box center [657, 68] width 233 height 32
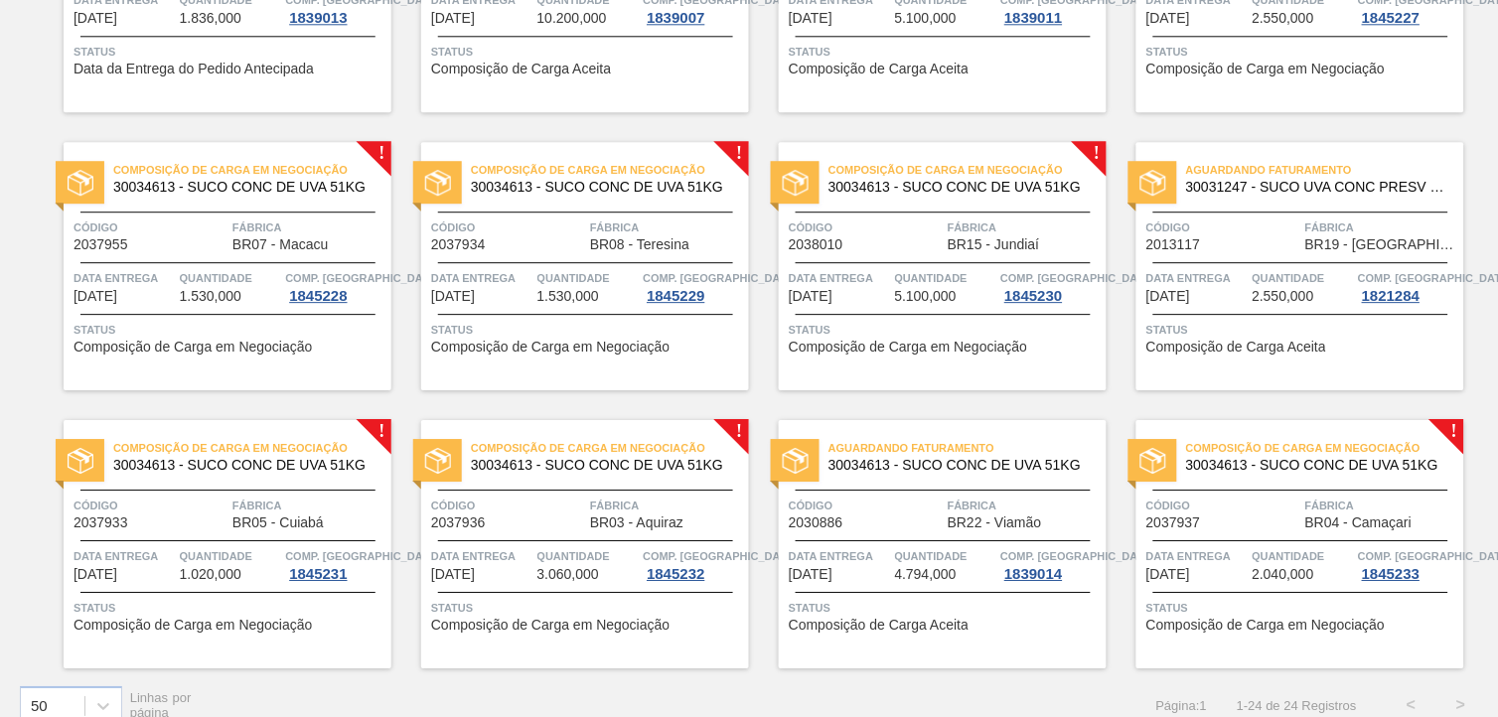
scroll to position [1172, 0]
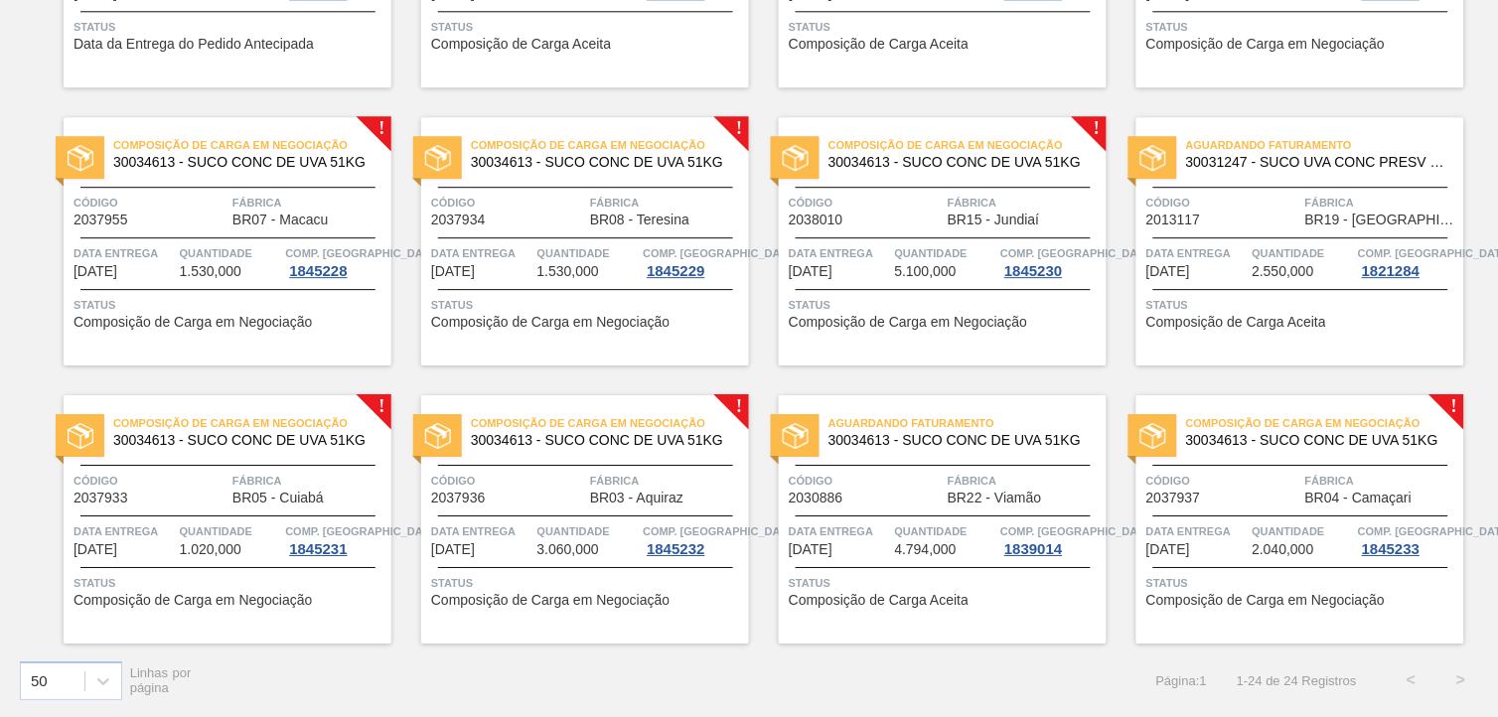
click at [684, 437] on span "30034613 - SUCO CONC DE UVA 51KG" at bounding box center [602, 440] width 262 height 15
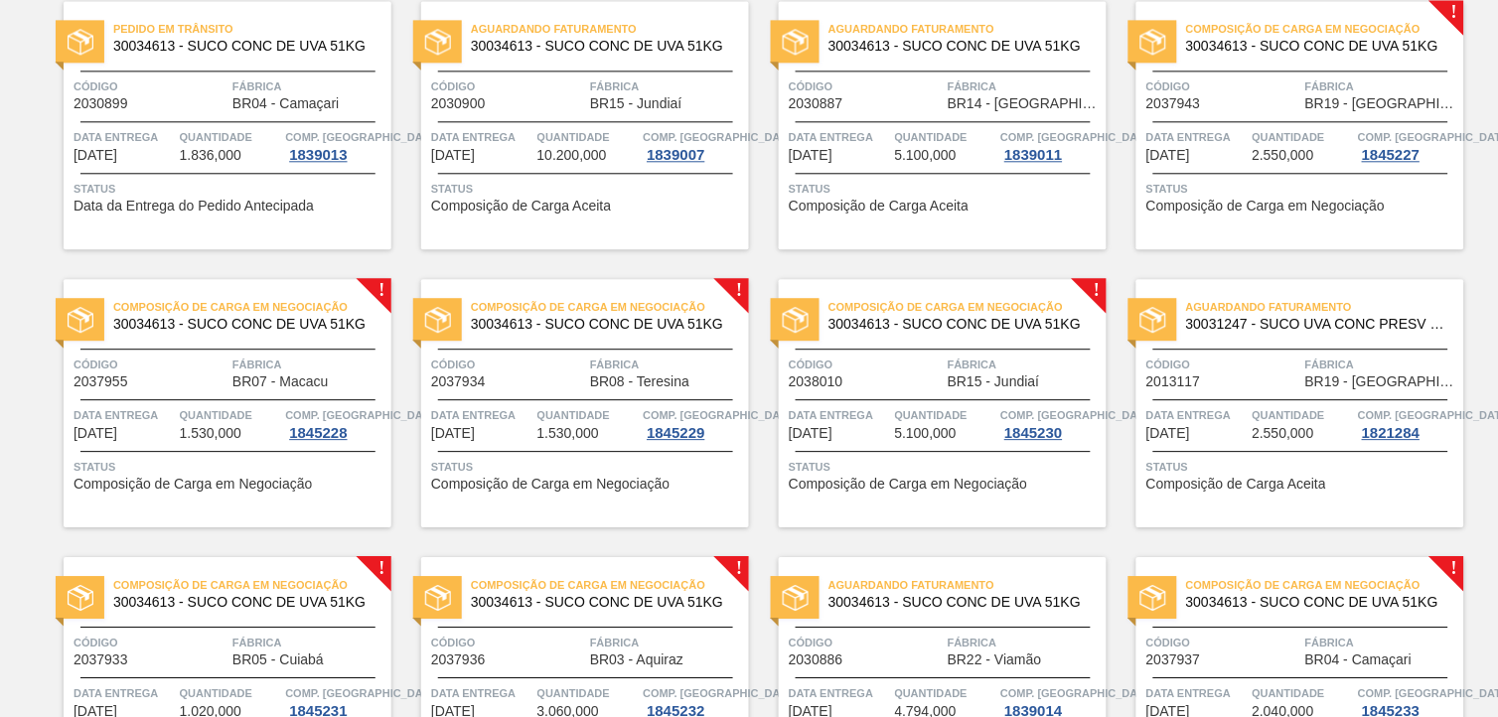
scroll to position [1172, 0]
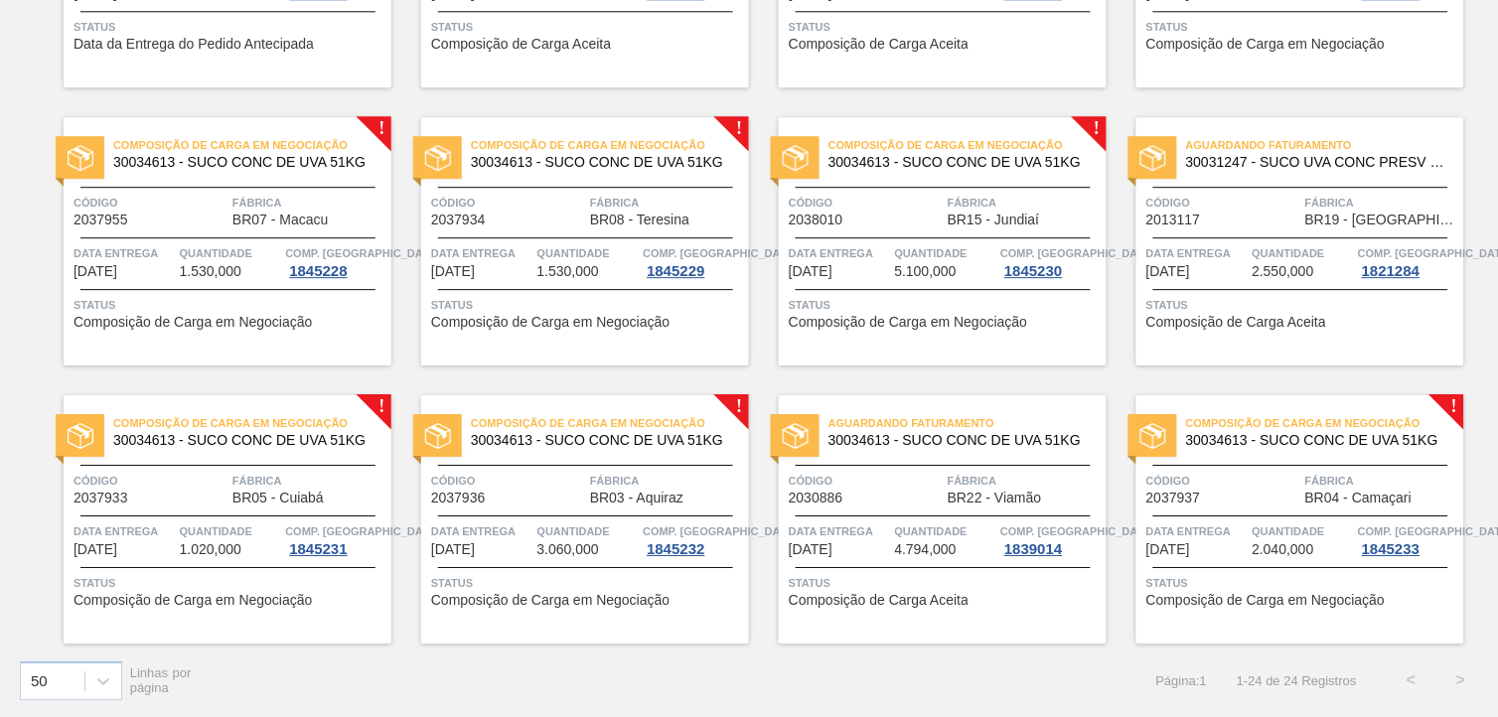
click at [284, 431] on span "Composição de Carga em Negociação" at bounding box center [252, 423] width 278 height 20
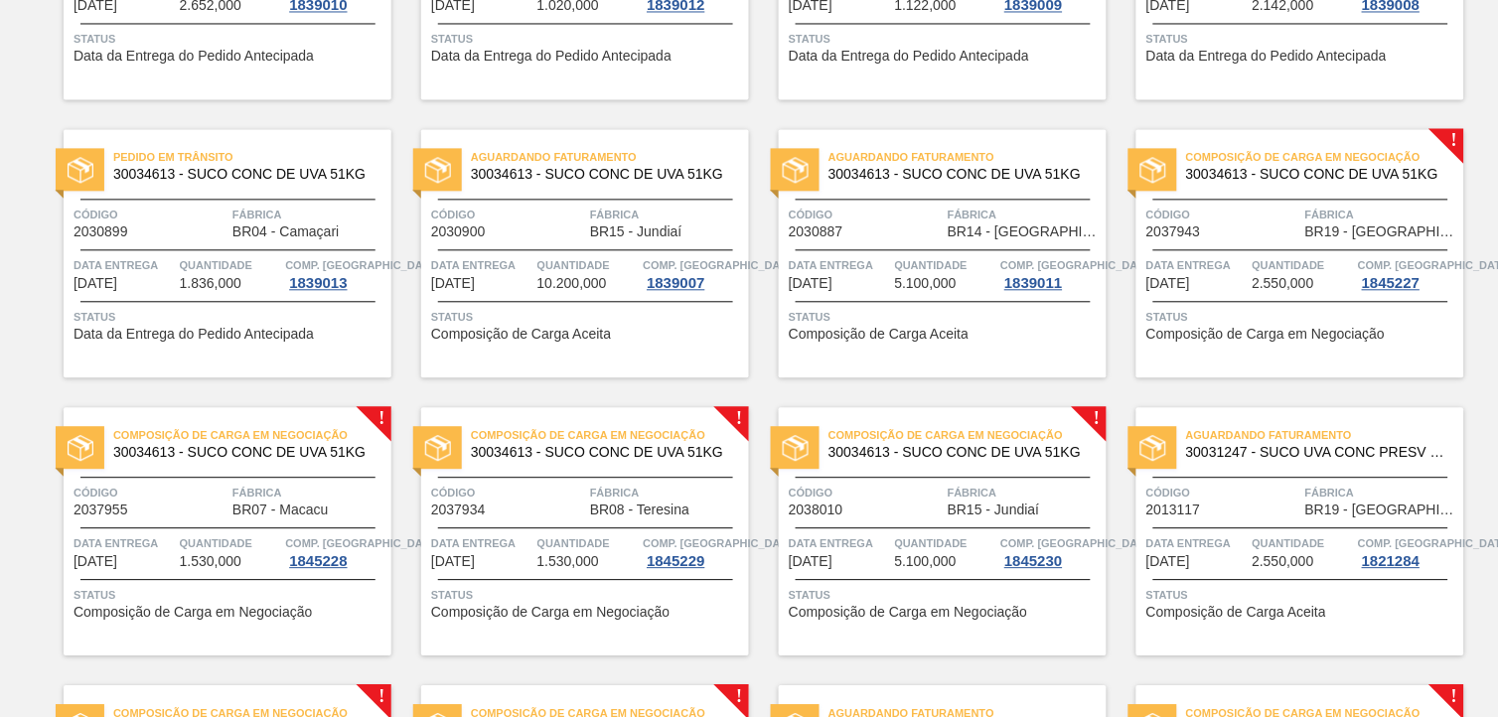
scroll to position [994, 0]
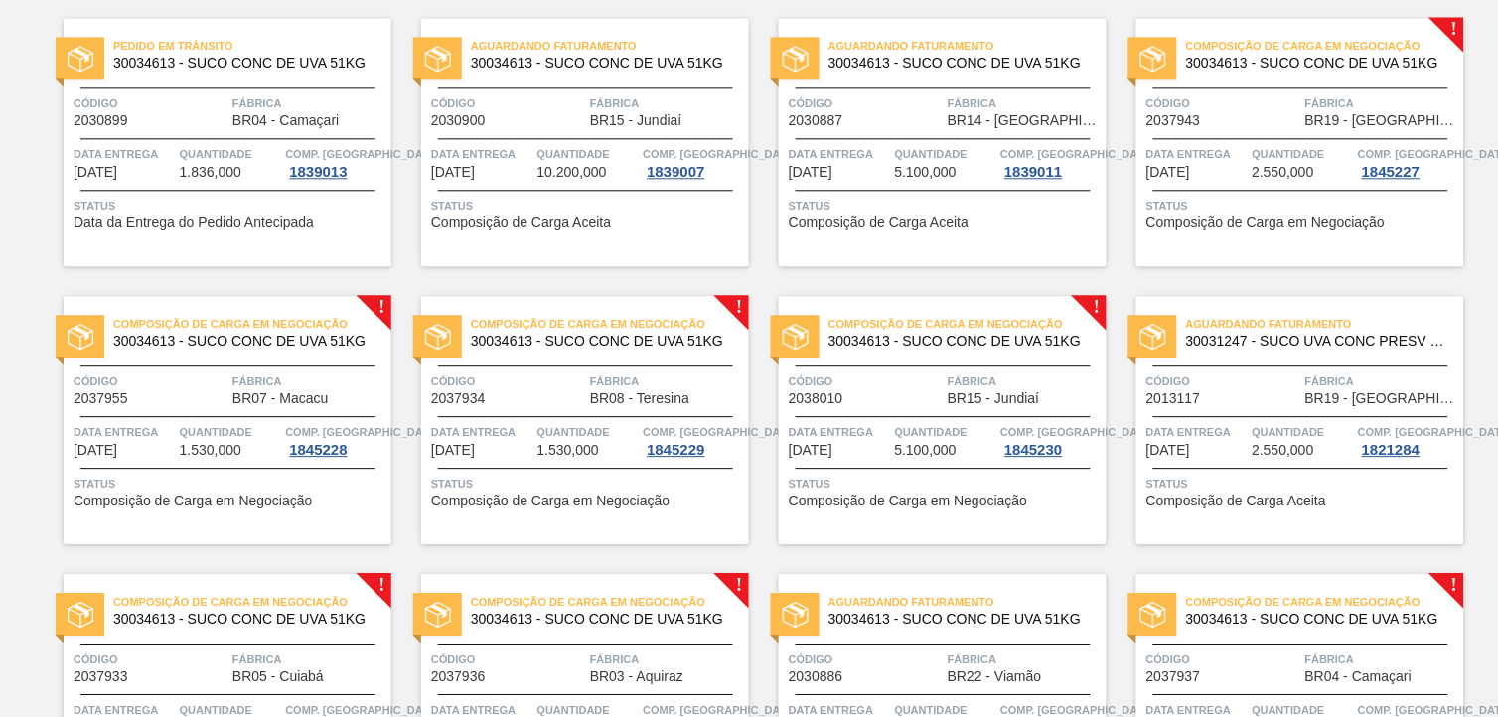
click at [614, 343] on span "30034613 - SUCO CONC DE UVA 51KG" at bounding box center [602, 341] width 262 height 15
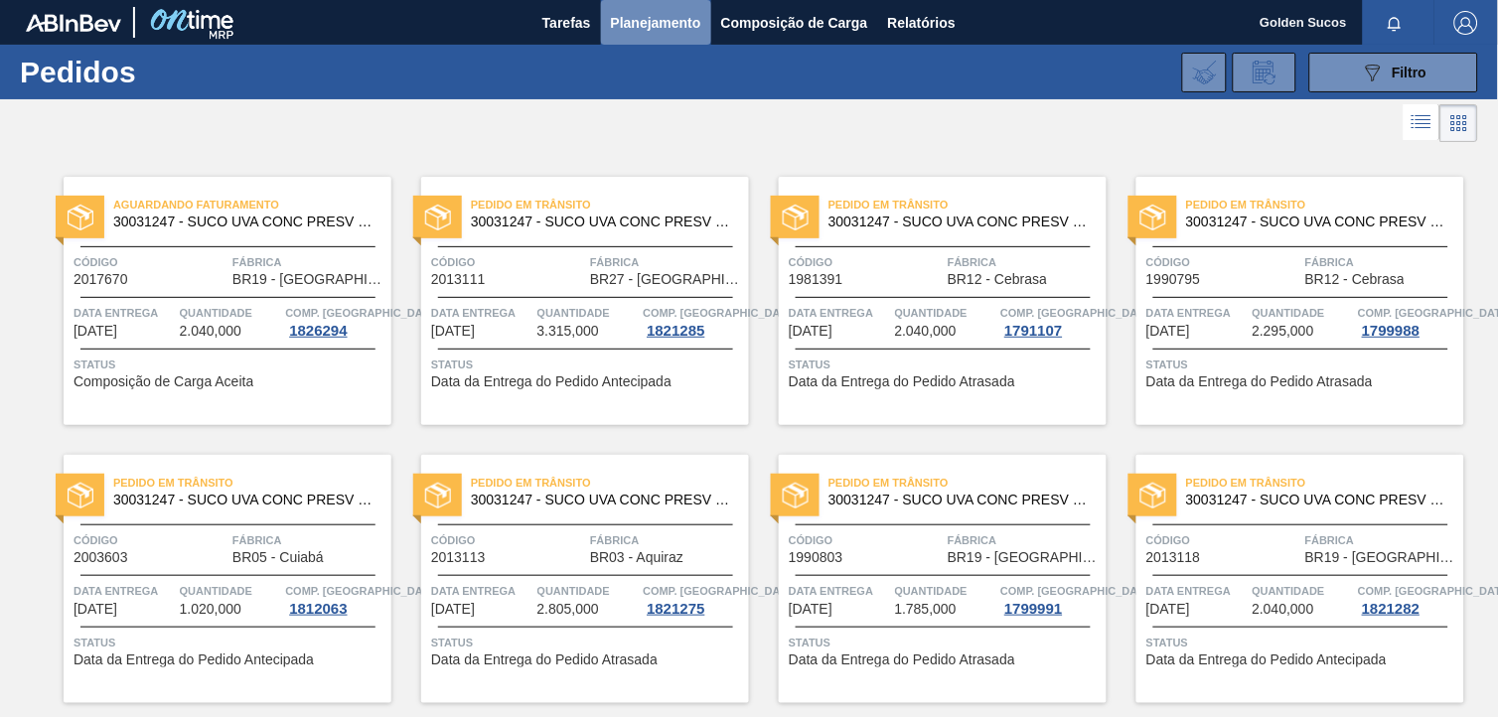
click at [646, 28] on span "Planejamento" at bounding box center [656, 23] width 90 height 24
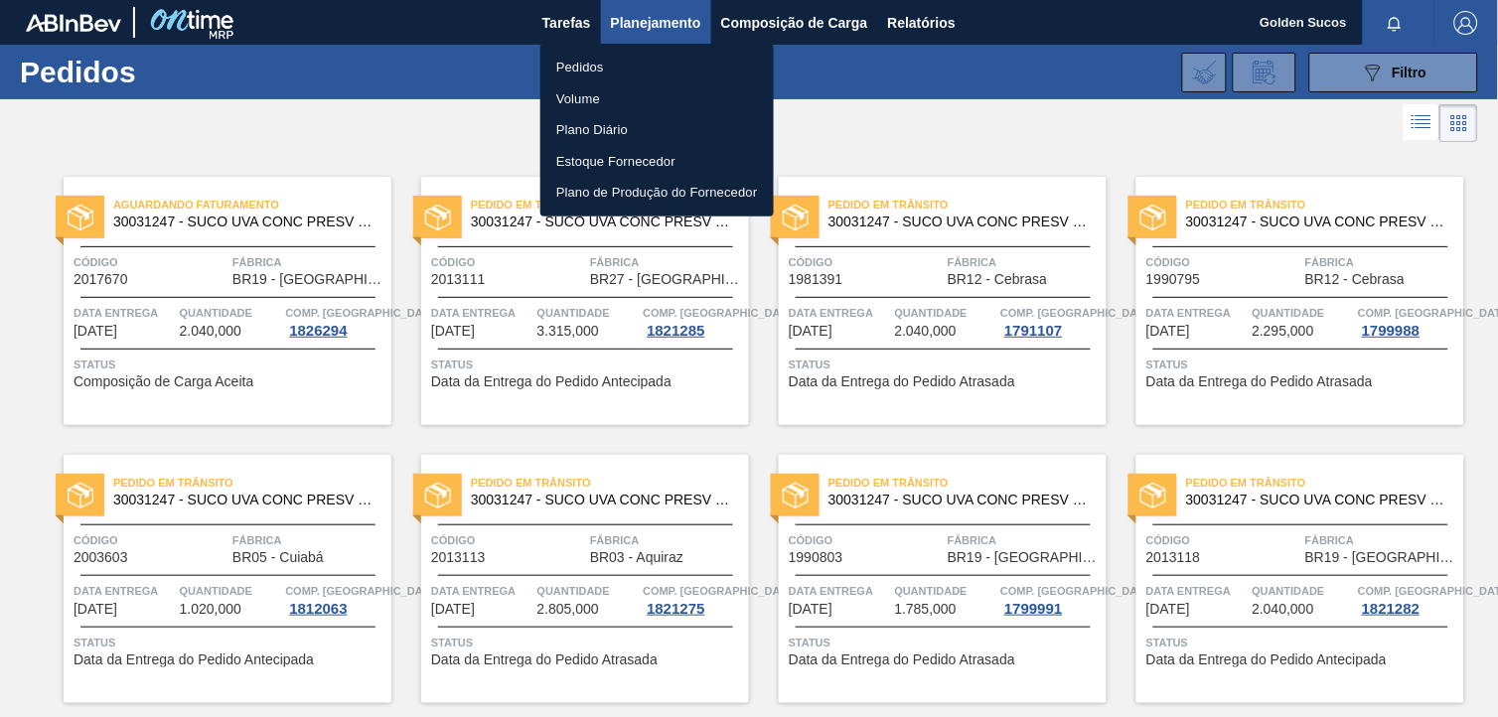
click at [607, 62] on li "Pedidos" at bounding box center [657, 68] width 233 height 32
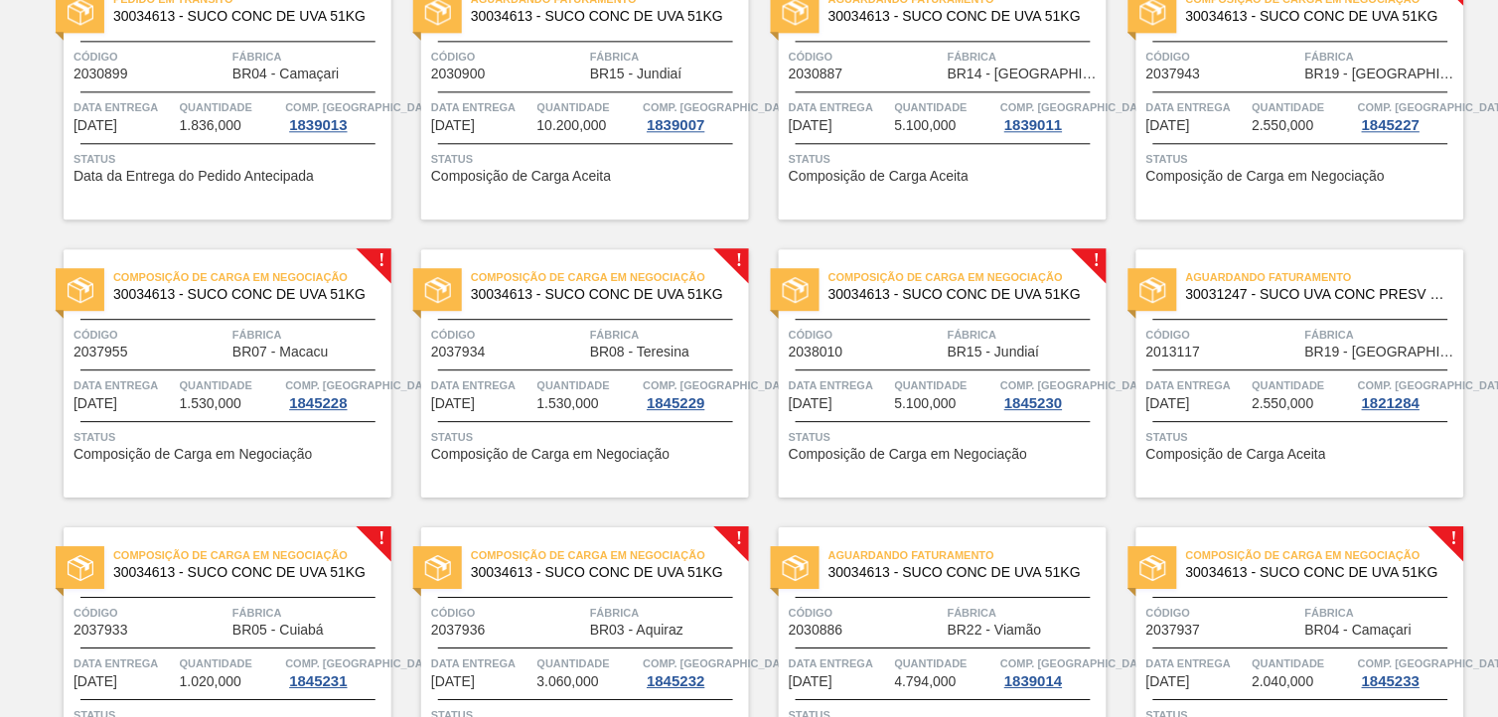
scroll to position [1061, 0]
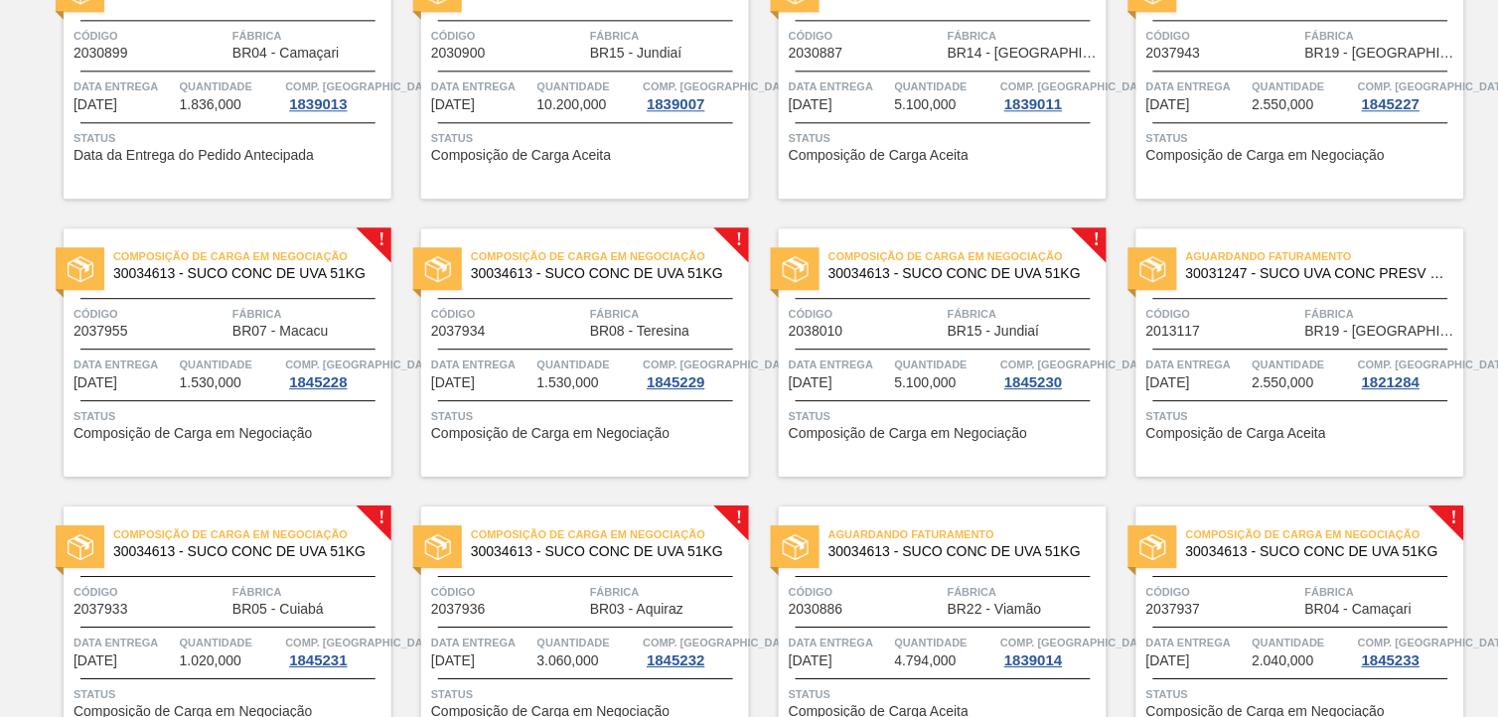
click at [931, 266] on span "30034613 - SUCO CONC DE UVA 51KG" at bounding box center [960, 273] width 262 height 15
